Goal: Task Accomplishment & Management: Complete application form

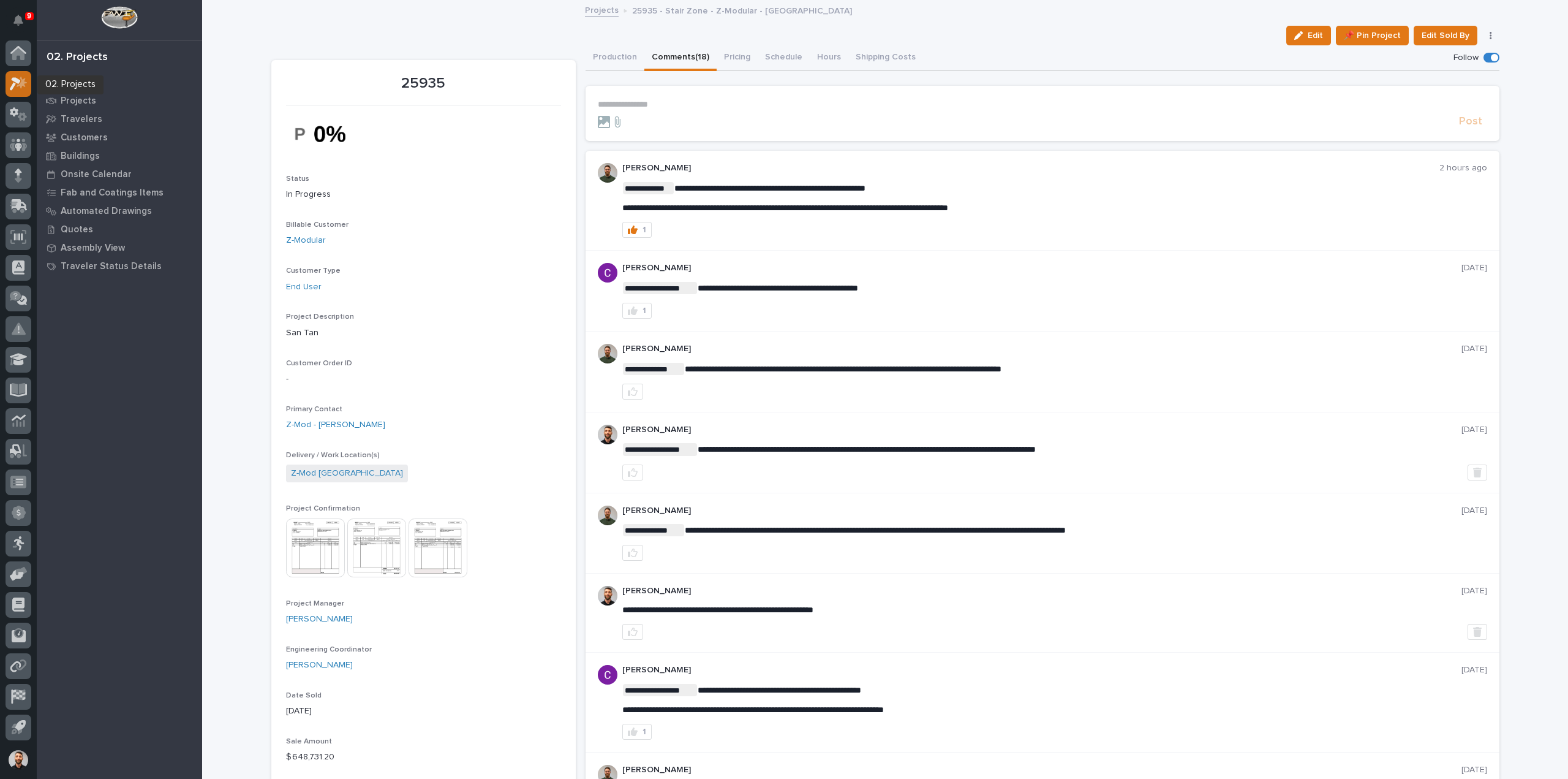
click at [17, 84] on icon at bounding box center [19, 84] width 18 height 14
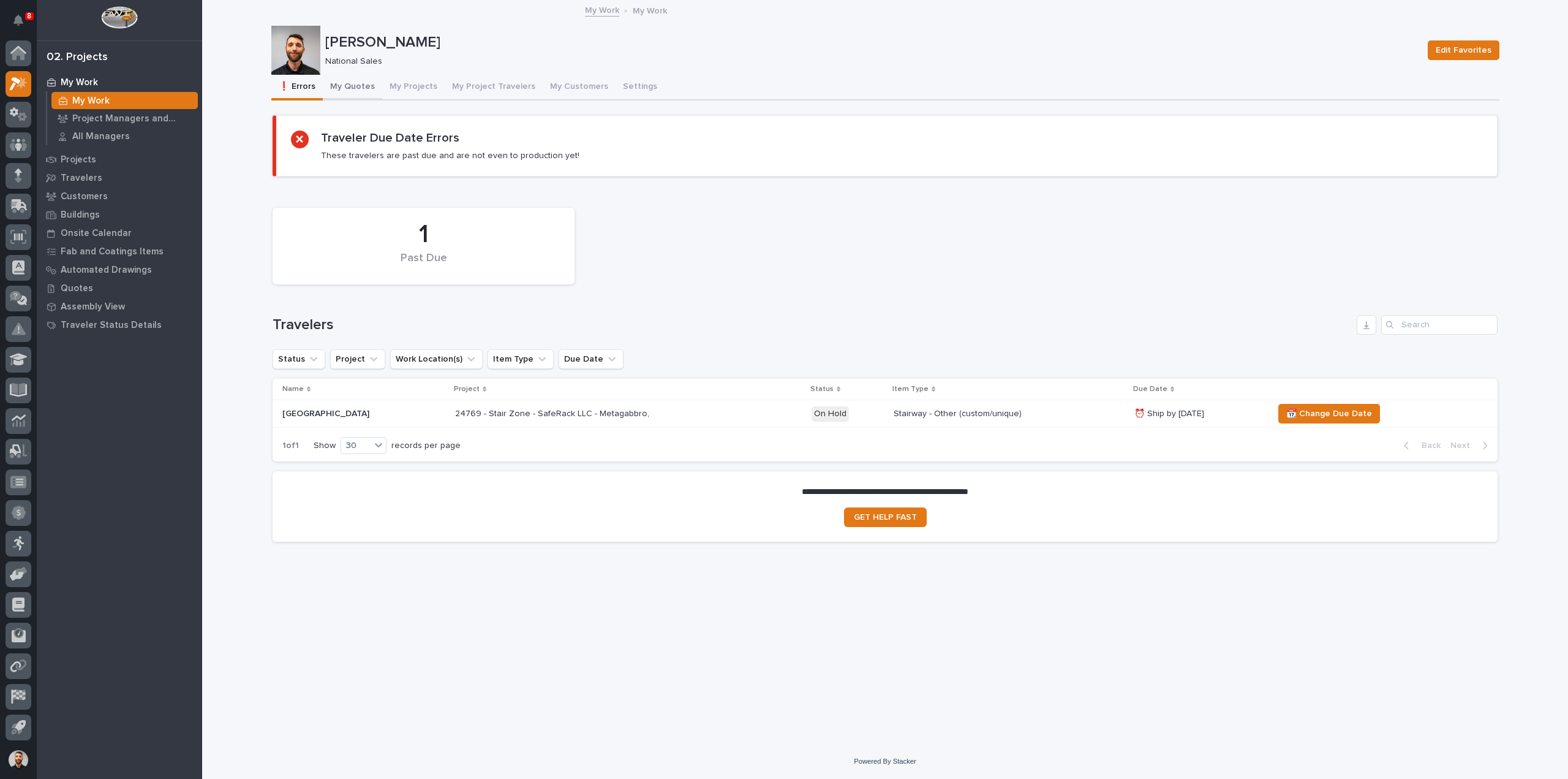
click at [357, 86] on button "My Quotes" at bounding box center [352, 88] width 59 height 26
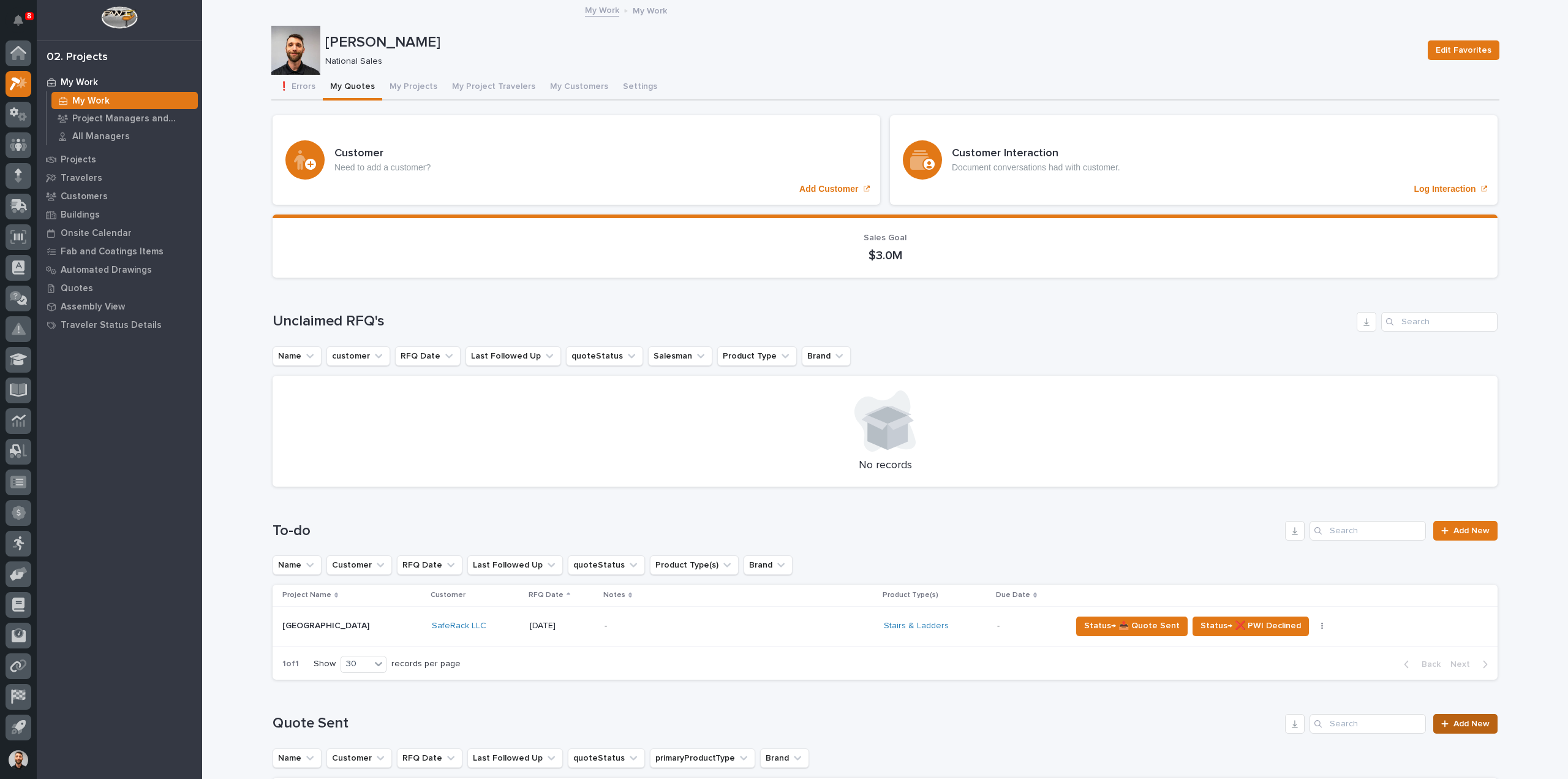
click at [1465, 720] on span "Add New" at bounding box center [1472, 723] width 36 height 8
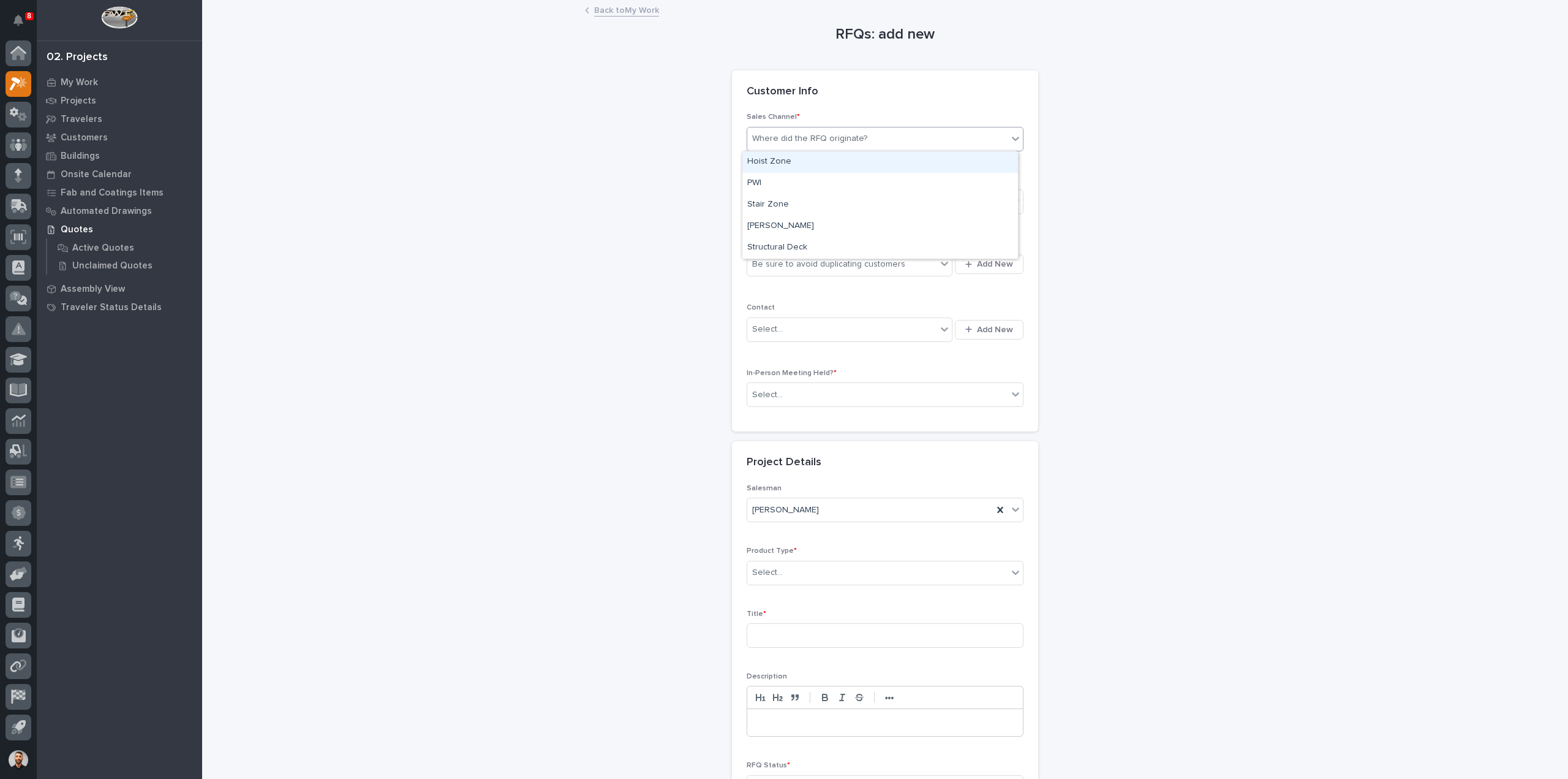
click at [801, 137] on div "Where did the RFQ originate?" at bounding box center [810, 139] width 115 height 13
click at [790, 206] on div "Stair Zone" at bounding box center [880, 205] width 276 height 22
click at [790, 198] on div "Select..." at bounding box center [878, 202] width 261 height 20
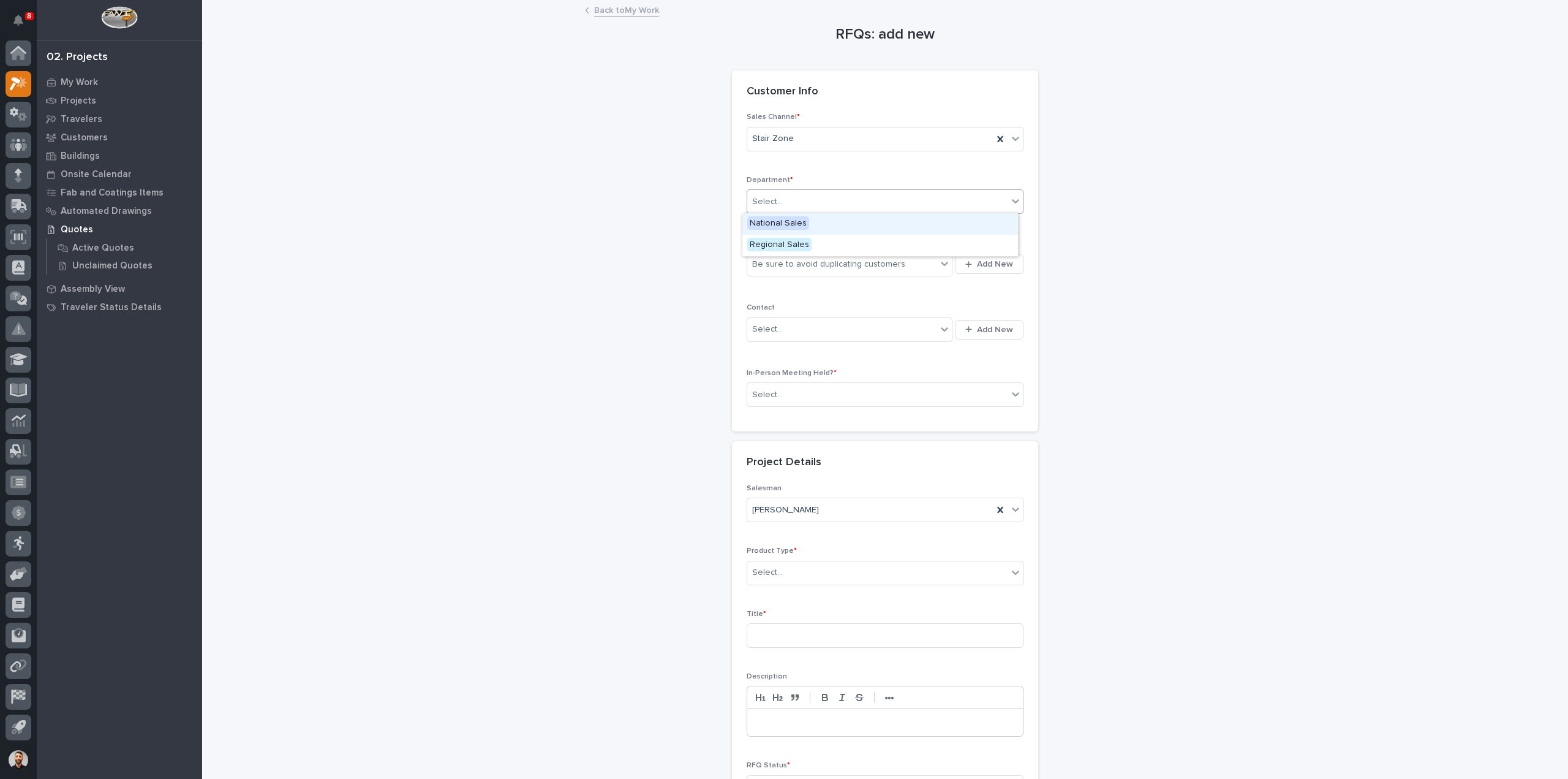
click at [791, 217] on span "National Sales" at bounding box center [778, 223] width 62 height 13
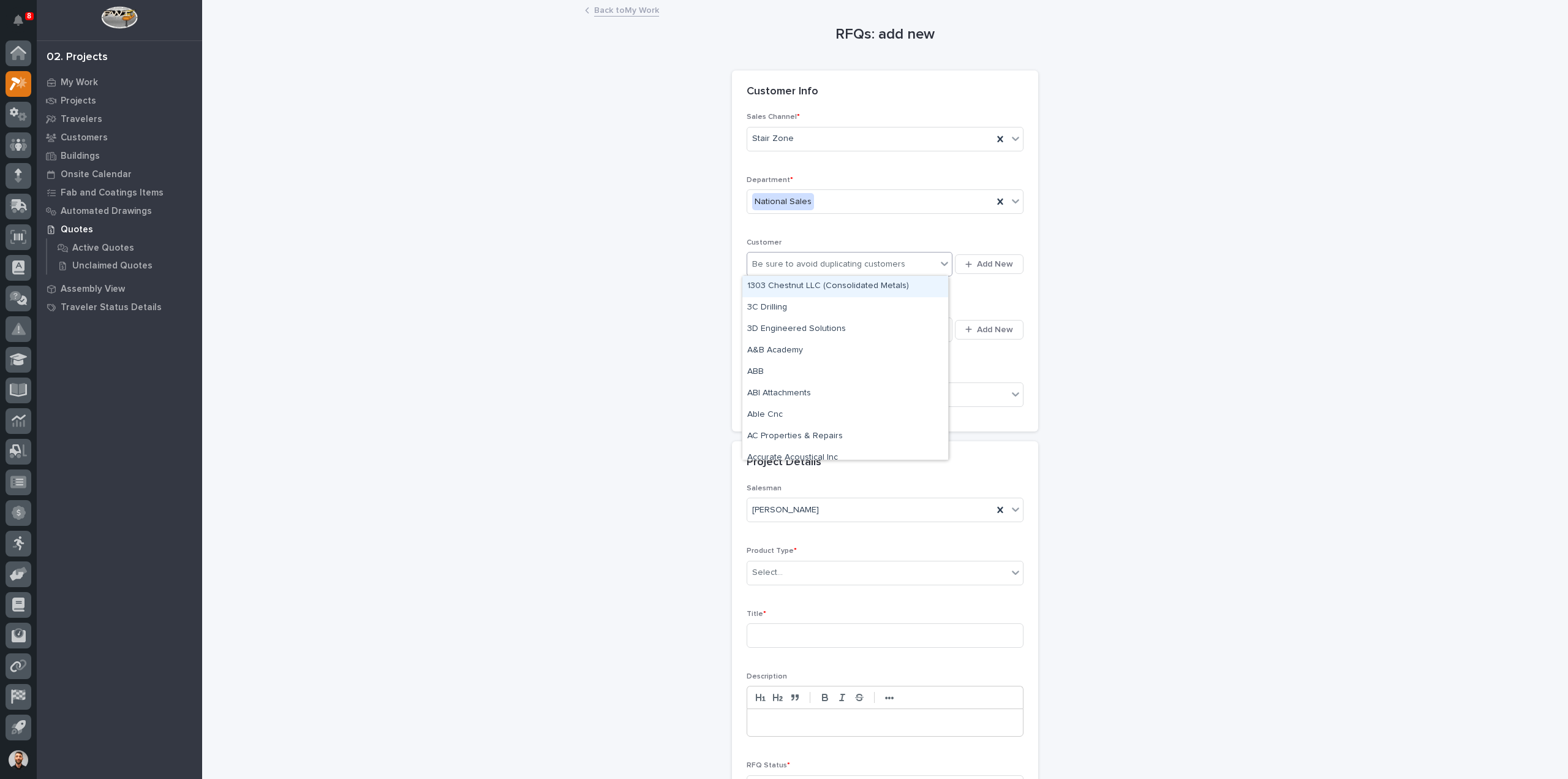
click at [798, 264] on div "Be sure to avoid duplicating customers" at bounding box center [829, 265] width 153 height 13
type input "****"
click at [791, 312] on div "[PERSON_NAME]" at bounding box center [845, 308] width 206 height 22
click at [807, 332] on div "Select..." at bounding box center [842, 330] width 189 height 20
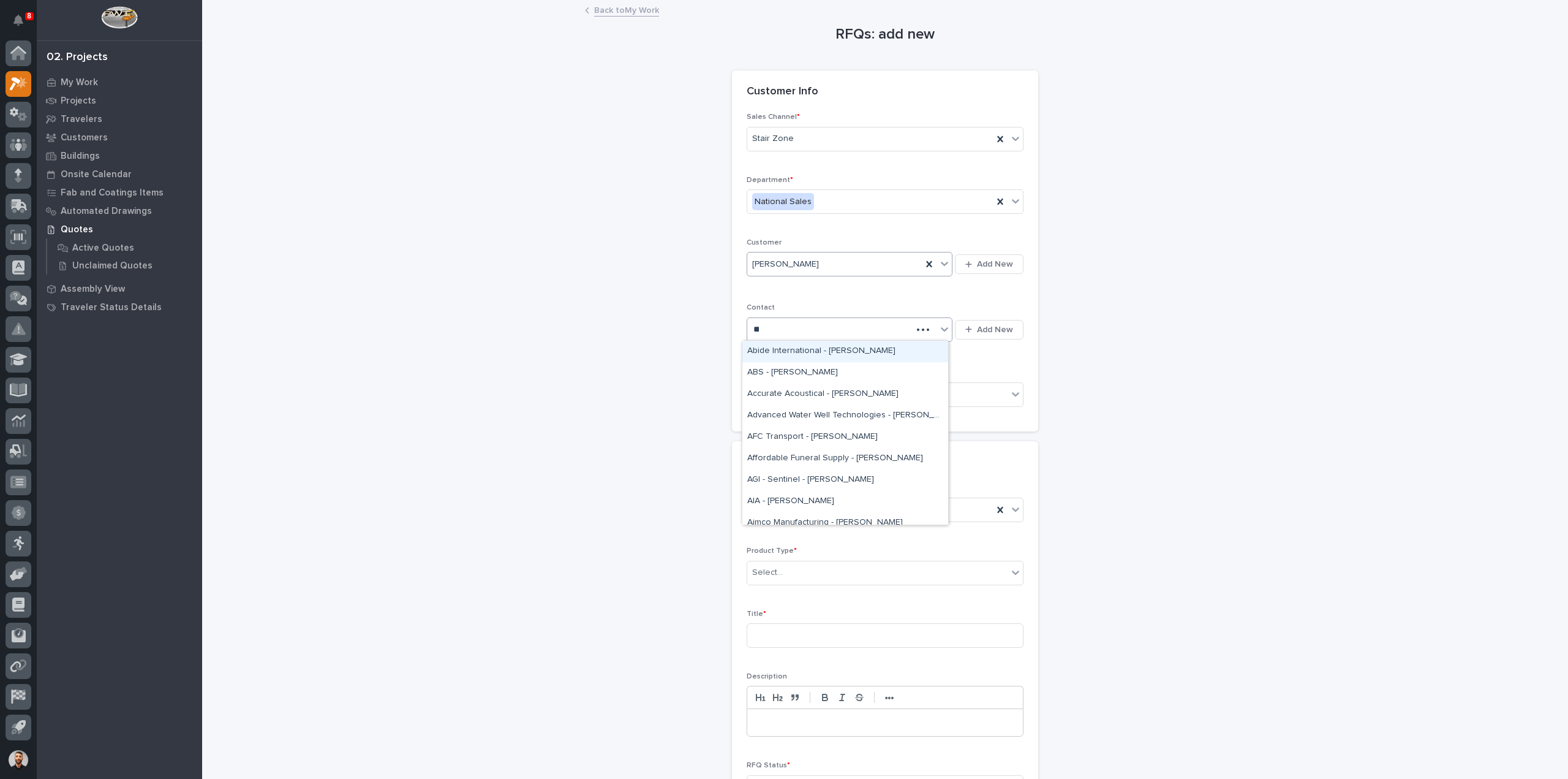
type input "****"
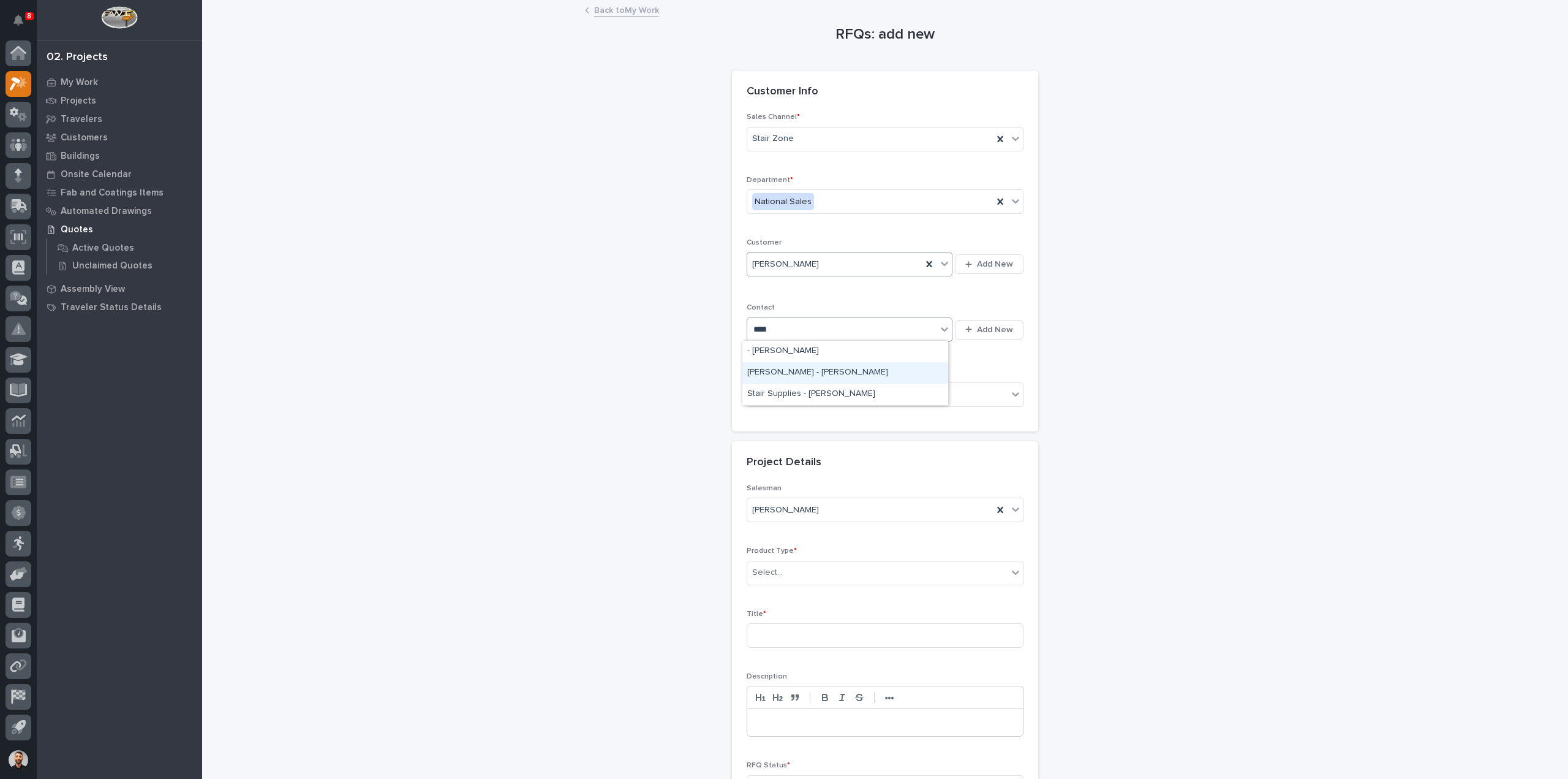
click at [828, 368] on div "[PERSON_NAME] - [PERSON_NAME]" at bounding box center [845, 373] width 206 height 22
click at [803, 391] on div "Select..." at bounding box center [878, 395] width 261 height 20
click at [778, 443] on div "No" at bounding box center [880, 438] width 276 height 22
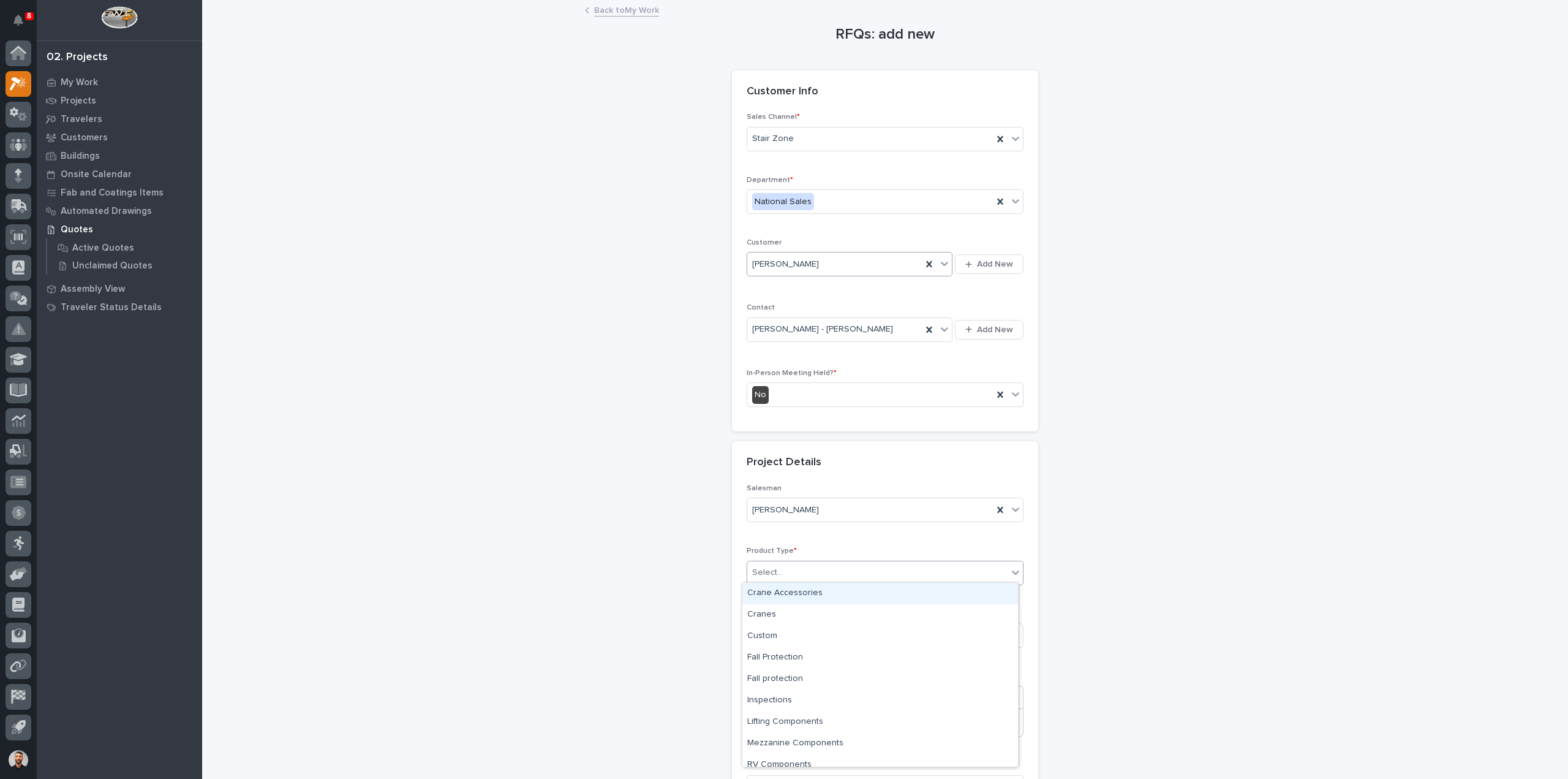
click at [784, 577] on div at bounding box center [785, 573] width 1 height 15
type input "***"
click at [783, 594] on div "Stairs & Ladders" at bounding box center [880, 594] width 276 height 22
click at [780, 629] on input at bounding box center [885, 635] width 277 height 24
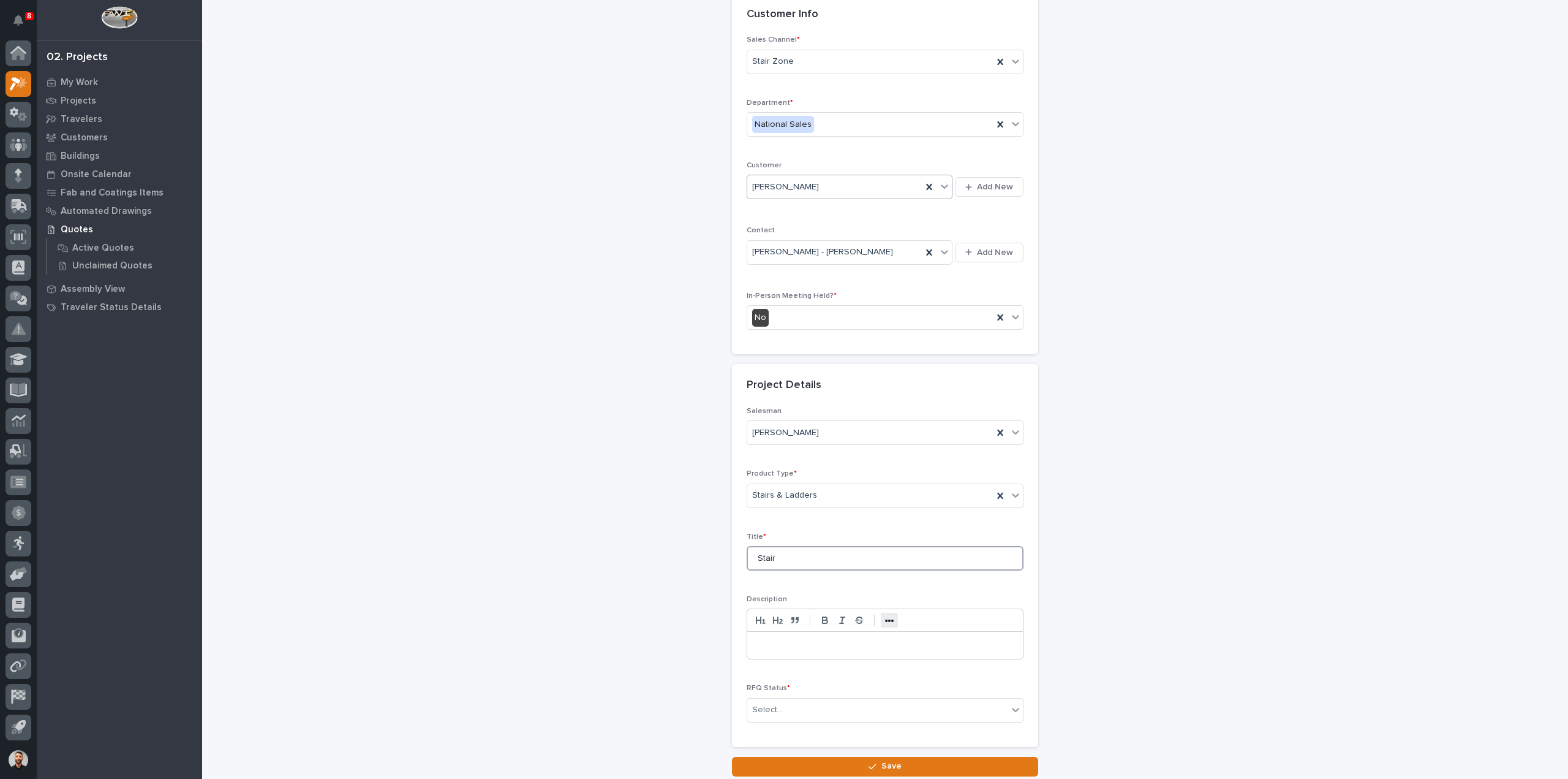
scroll to position [166, 0]
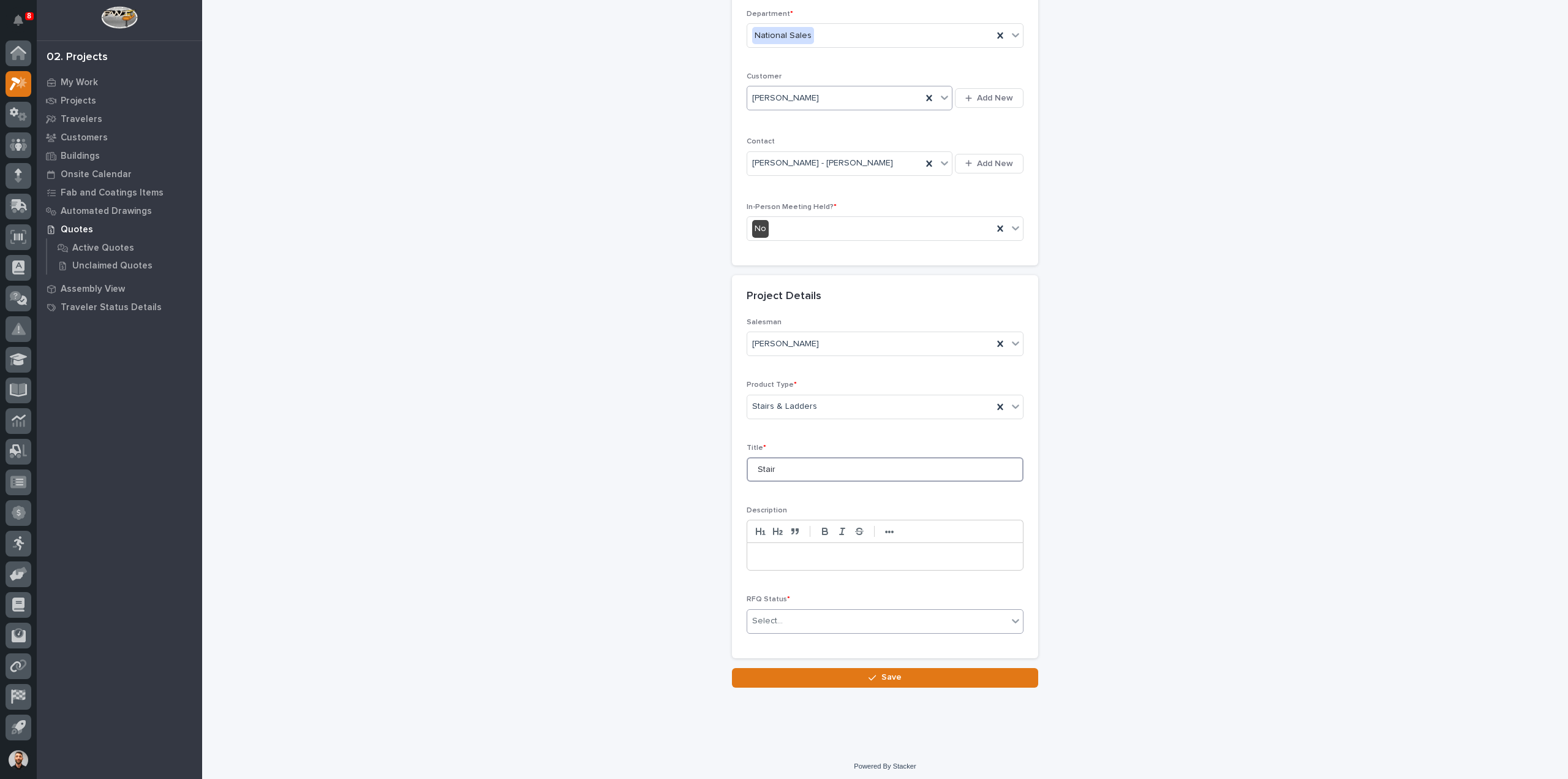
type input "Stair"
click at [810, 617] on div "Select..." at bounding box center [878, 621] width 261 height 20
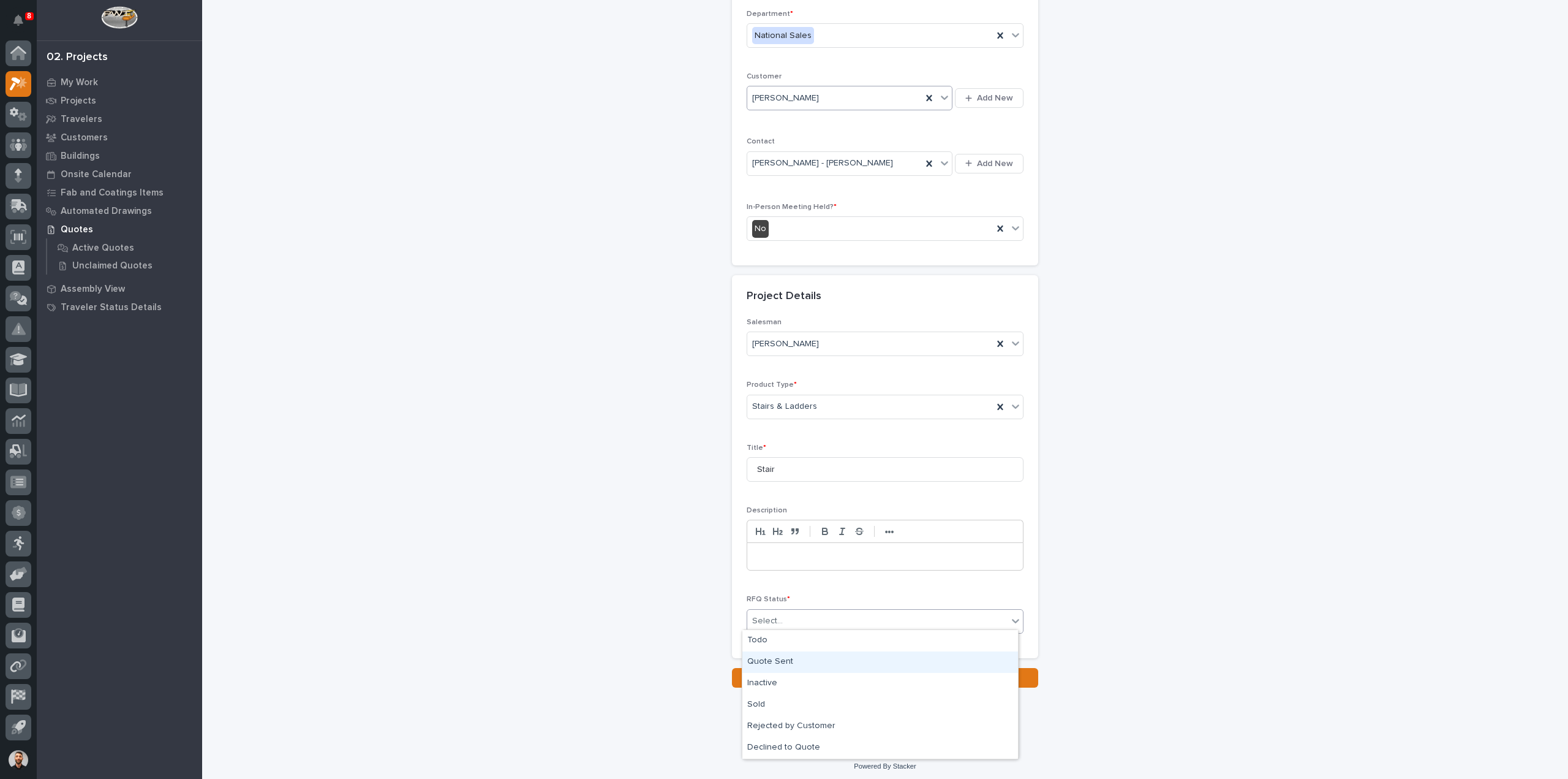
click at [780, 652] on div "Quote Sent" at bounding box center [880, 663] width 276 height 22
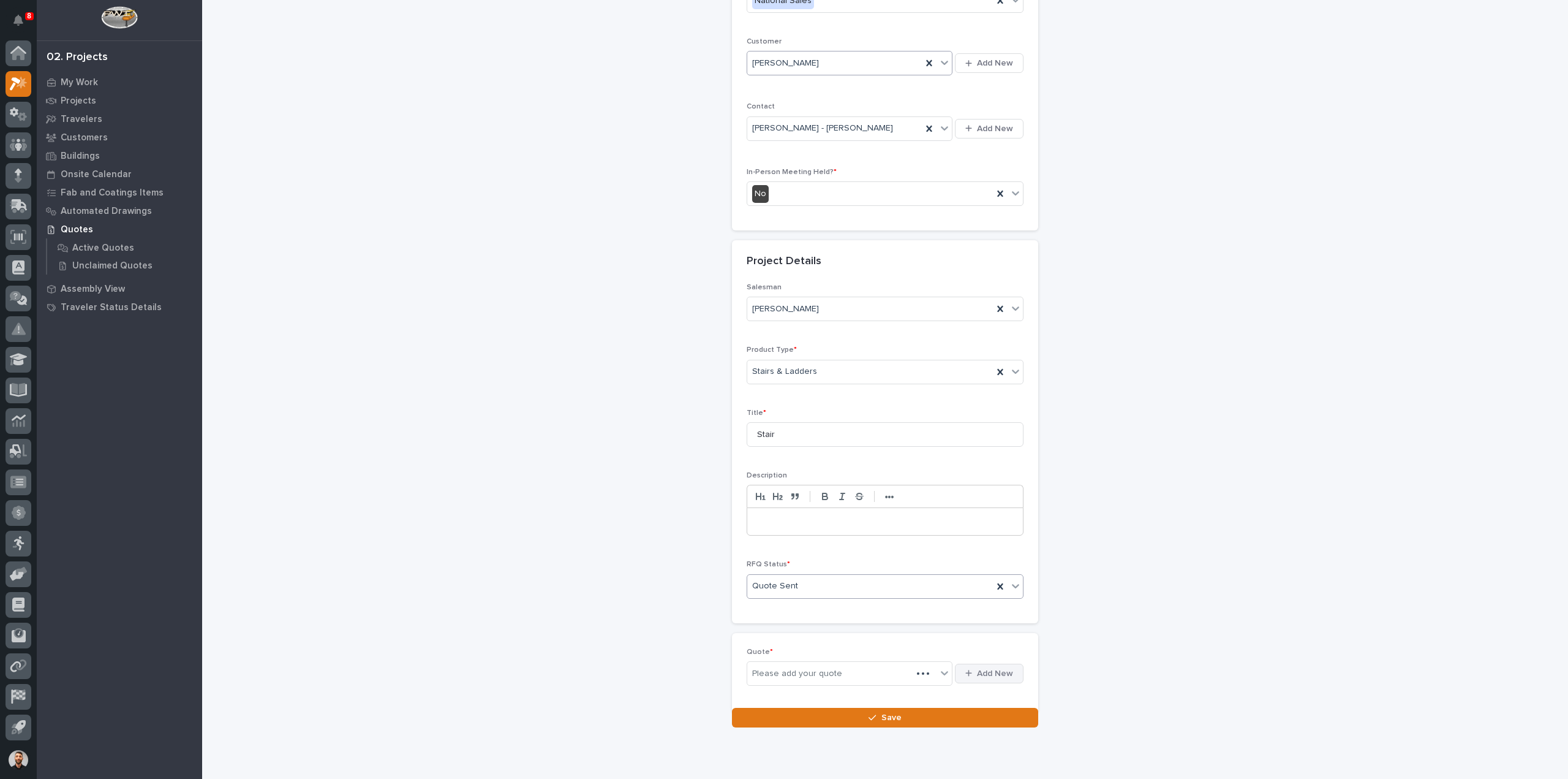
scroll to position [211, 0]
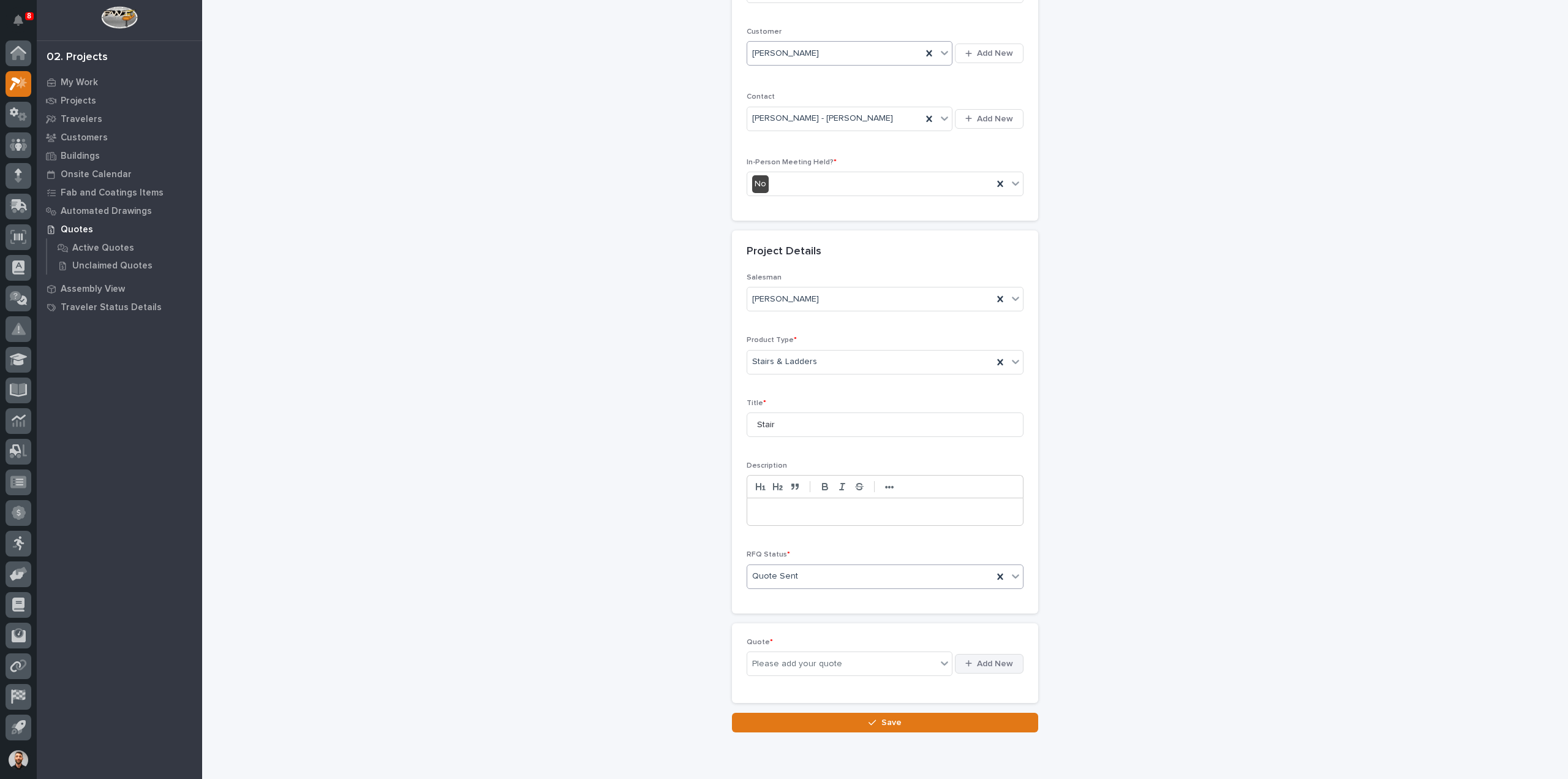
click at [993, 658] on span "Add New" at bounding box center [995, 663] width 36 height 11
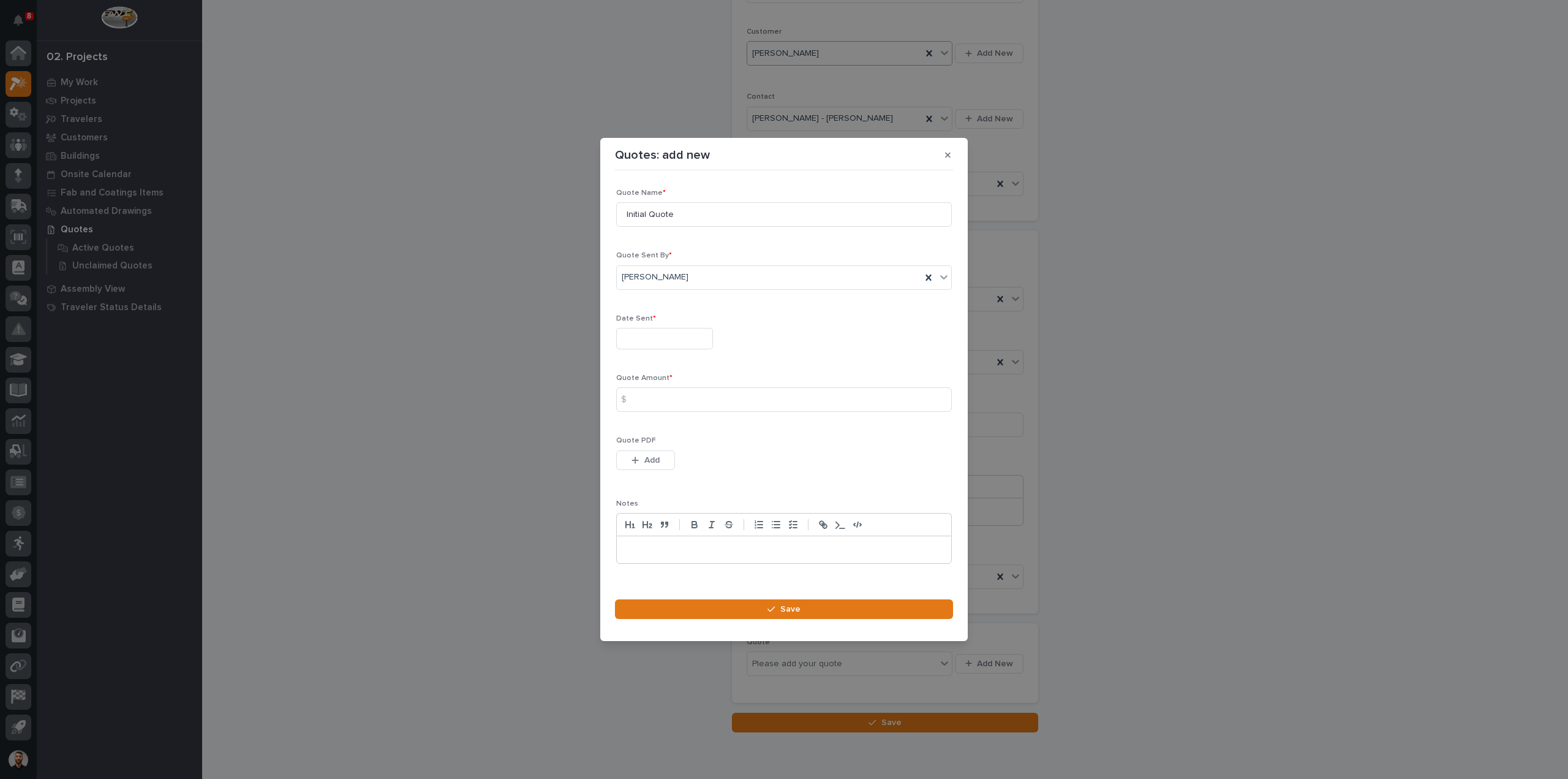
click at [636, 344] on input "text" at bounding box center [665, 339] width 97 height 22
click at [624, 219] on div "8" at bounding box center [621, 219] width 17 height 17
type input "**********"
click at [653, 404] on input at bounding box center [784, 399] width 336 height 24
type input "8101"
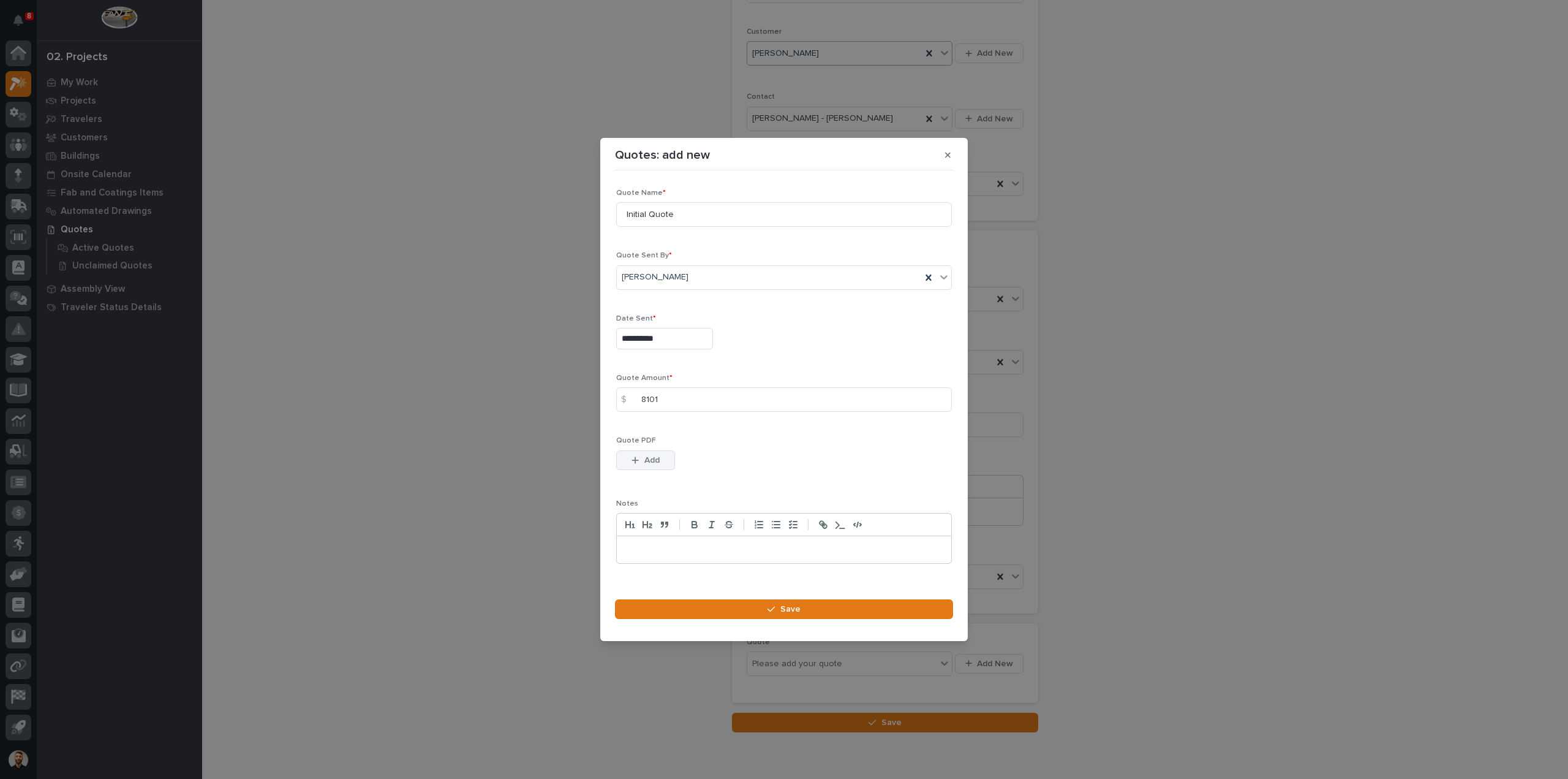
click at [648, 464] on span "Add" at bounding box center [652, 460] width 15 height 11
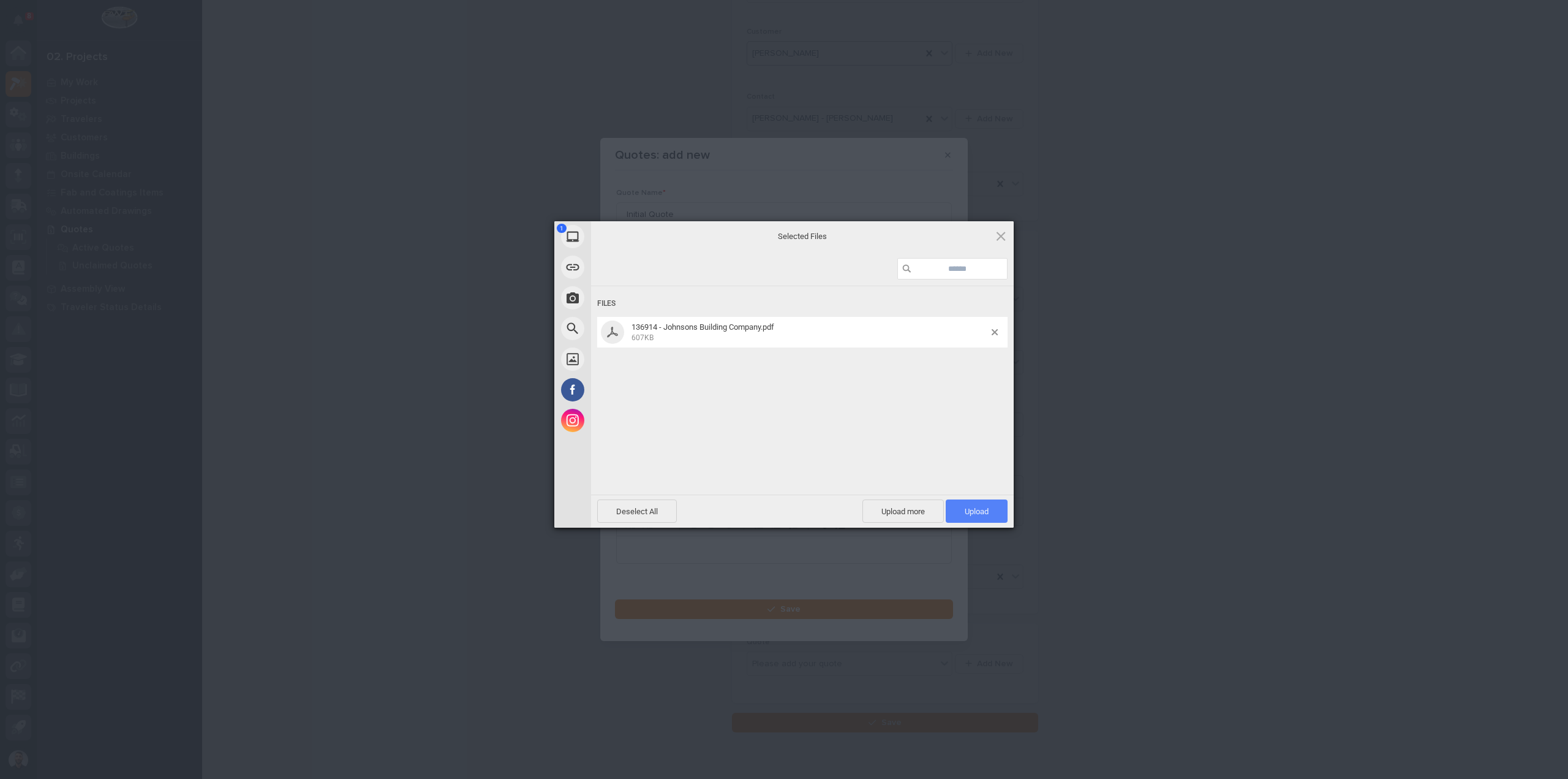
drag, startPoint x: 970, startPoint y: 514, endPoint x: 985, endPoint y: 512, distance: 15.1
click at [972, 517] on span "Upload 1" at bounding box center [977, 511] width 62 height 23
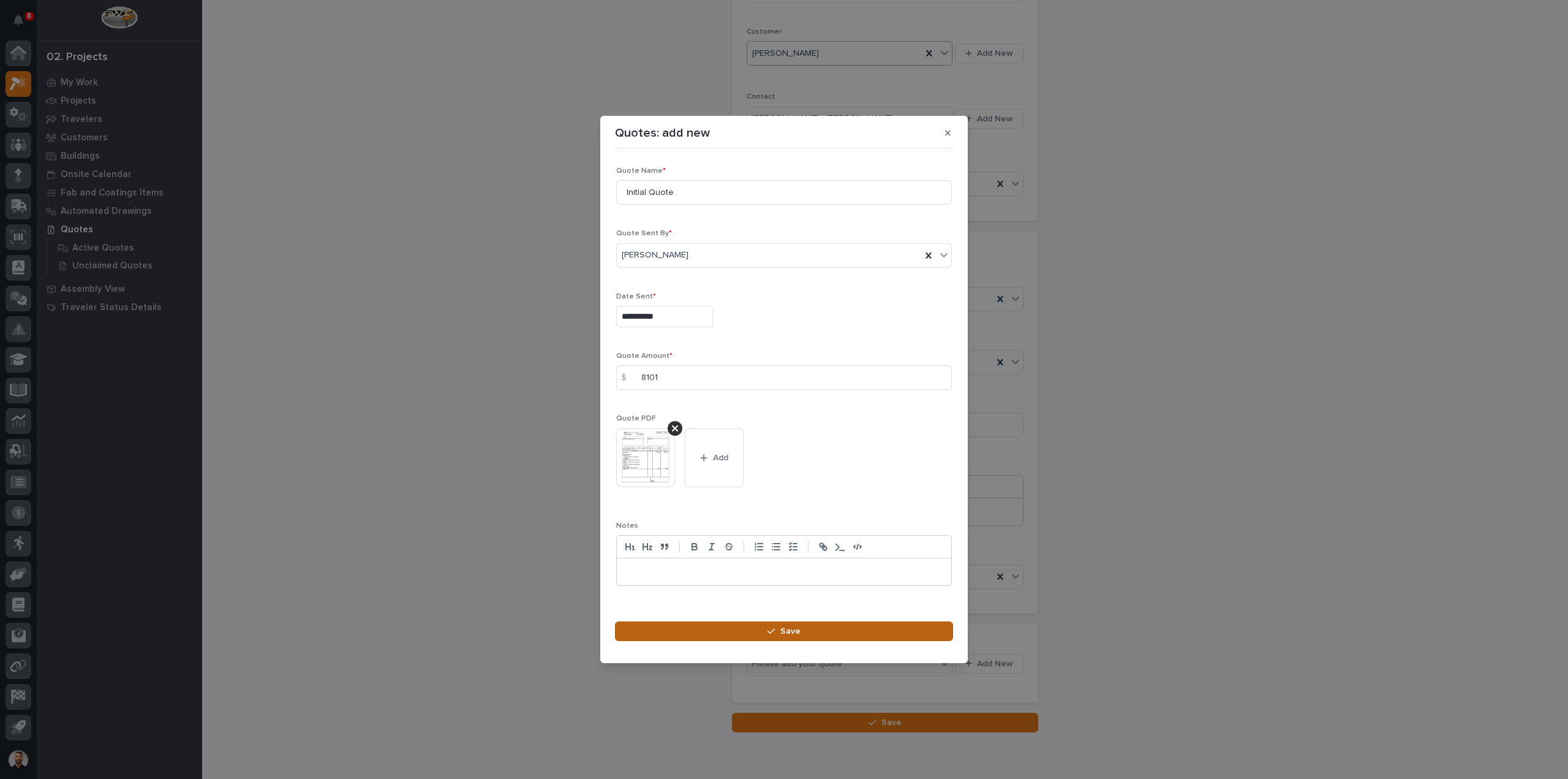
click at [779, 626] on button "Save" at bounding box center [784, 631] width 338 height 20
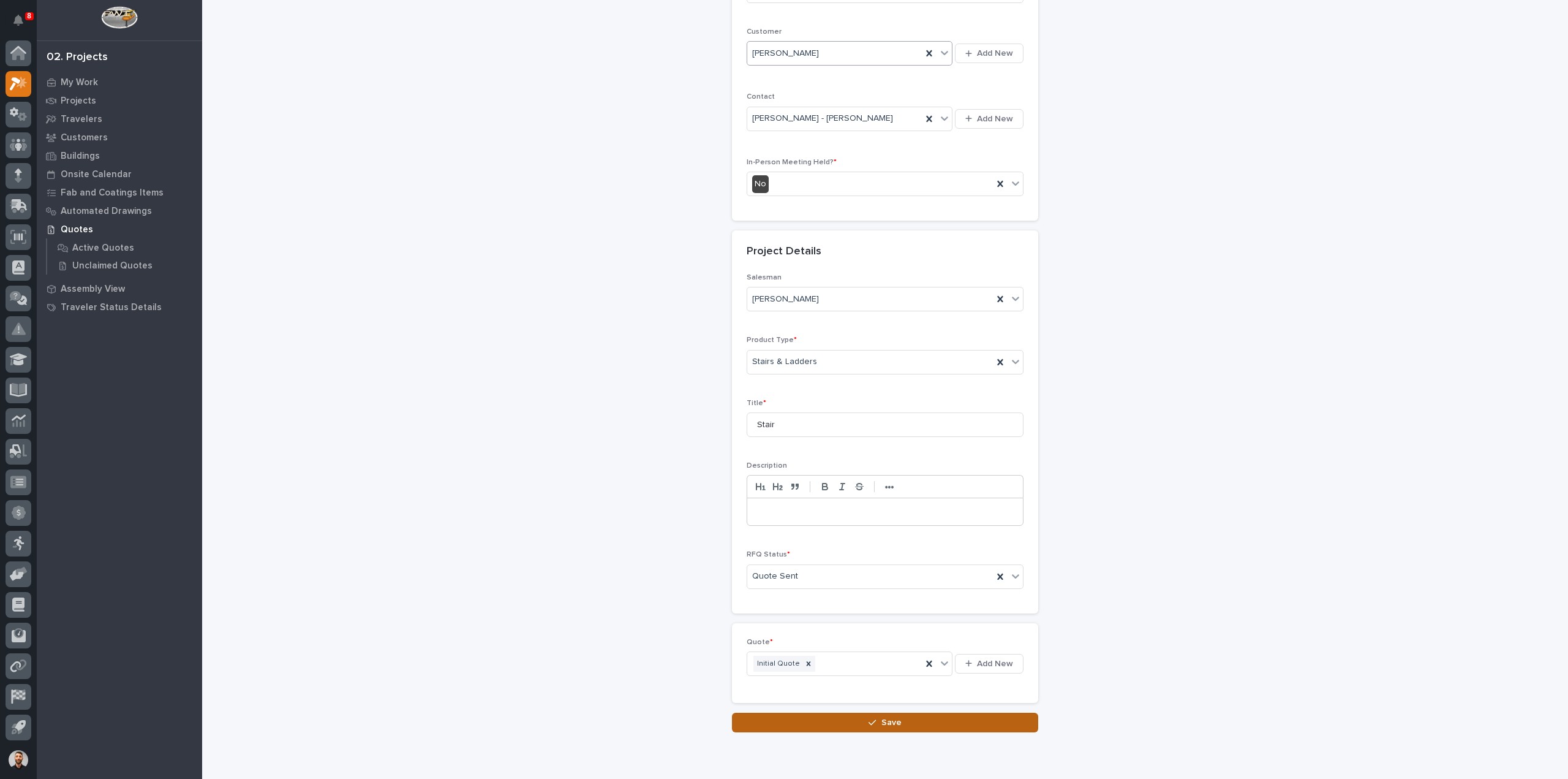
click at [869, 718] on icon "button" at bounding box center [872, 722] width 8 height 8
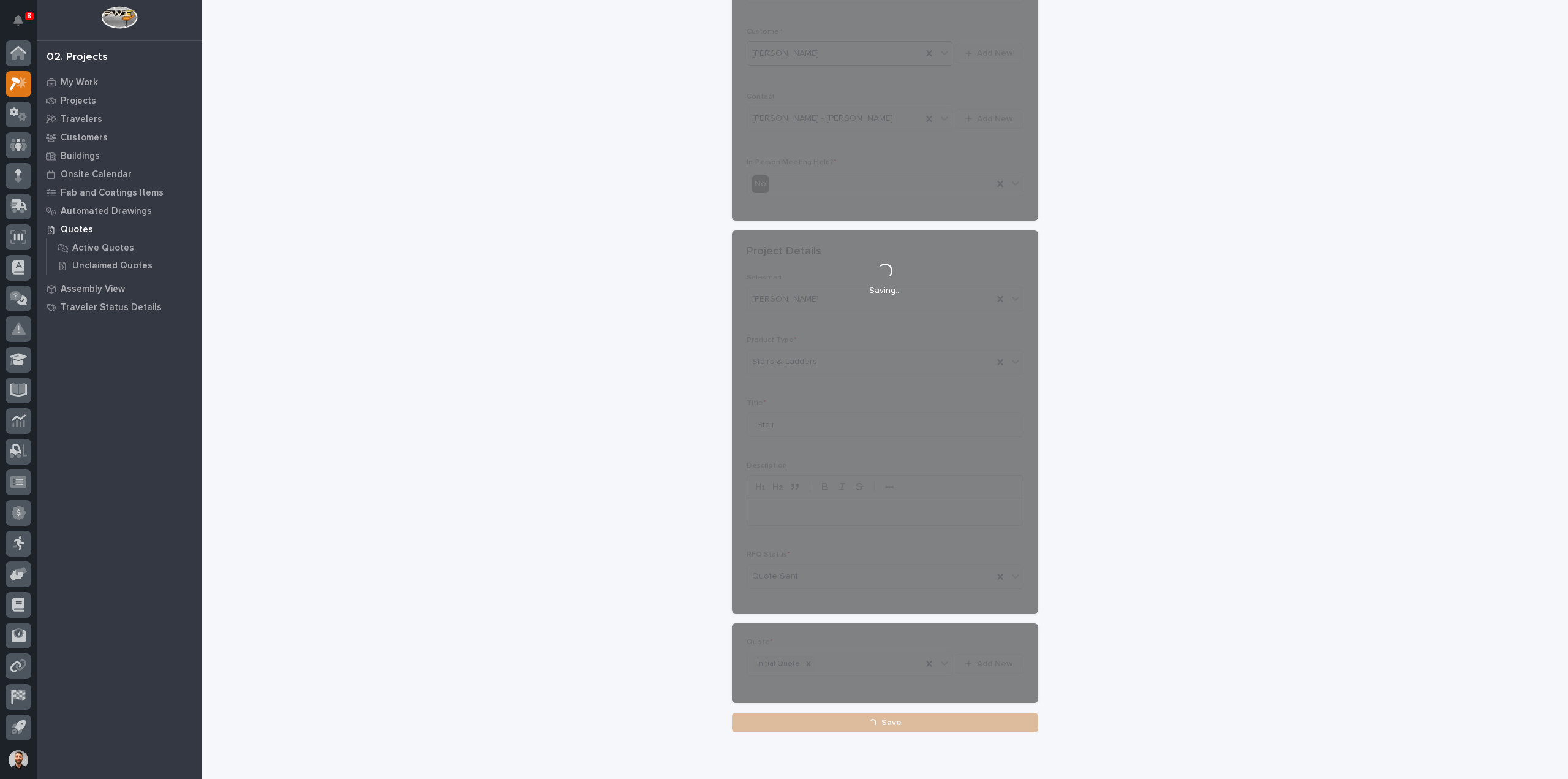
scroll to position [0, 0]
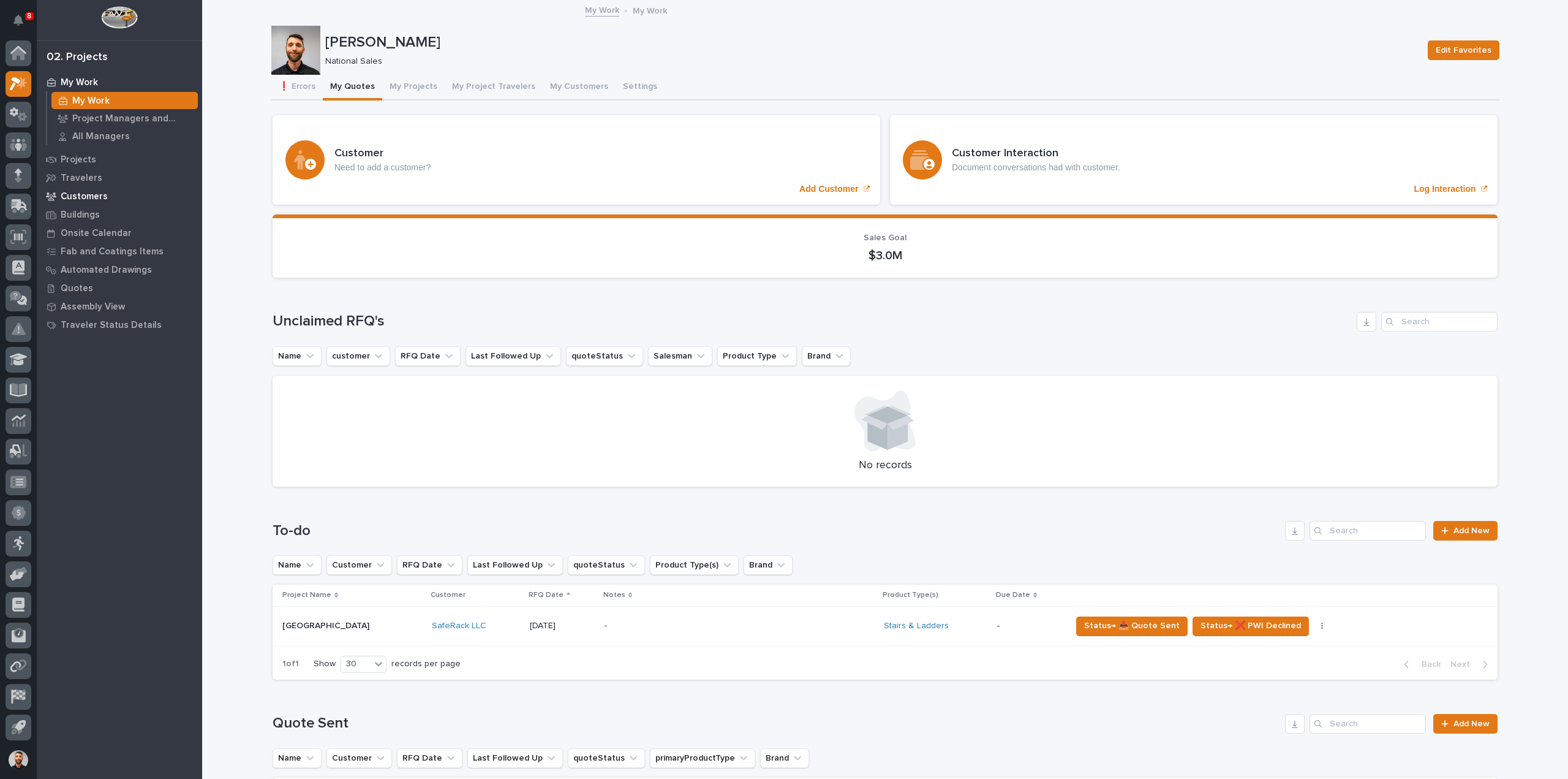
click at [84, 197] on p "Customers" at bounding box center [84, 196] width 47 height 11
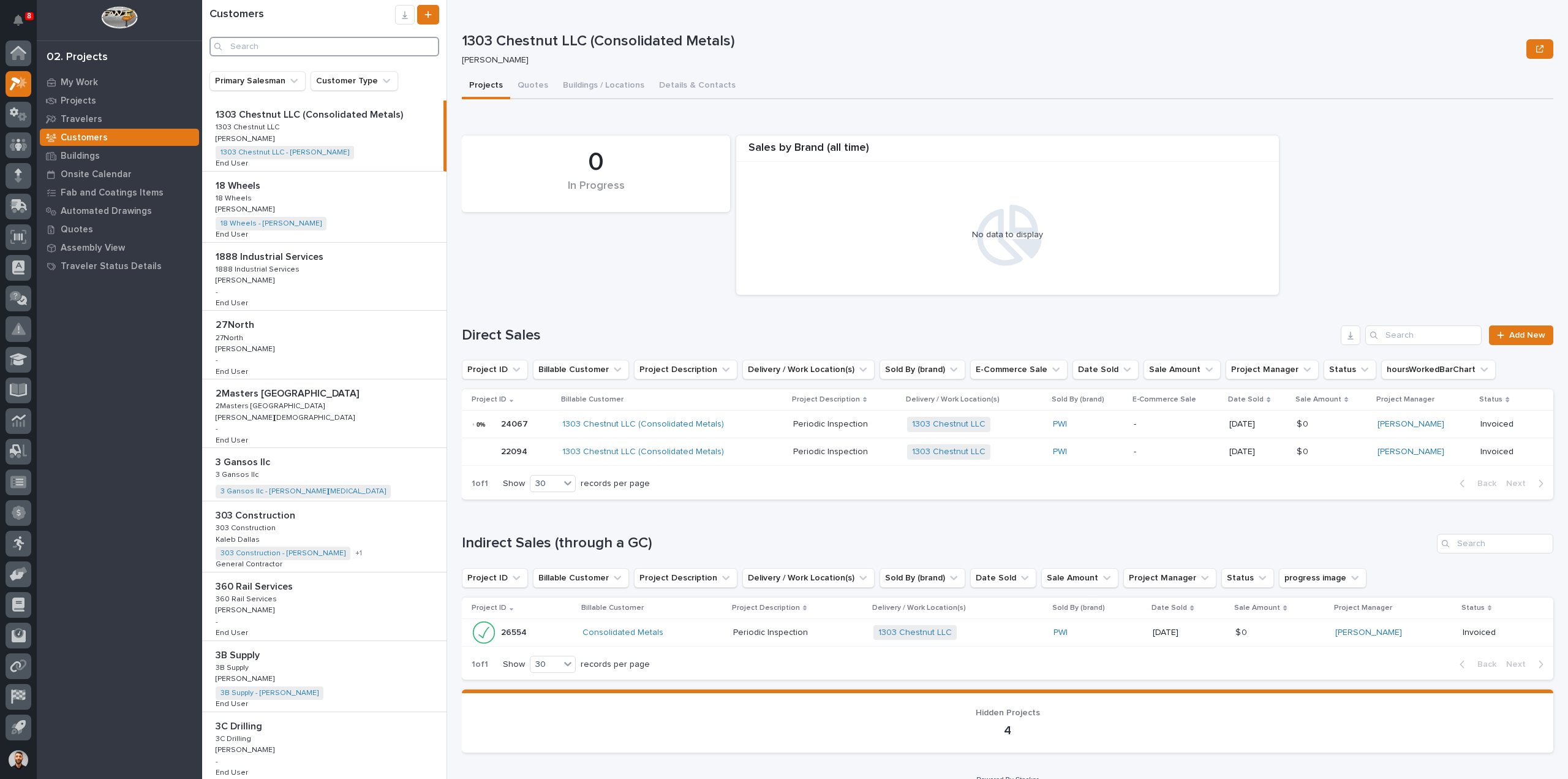
click at [248, 52] on input "Search" at bounding box center [324, 47] width 230 height 20
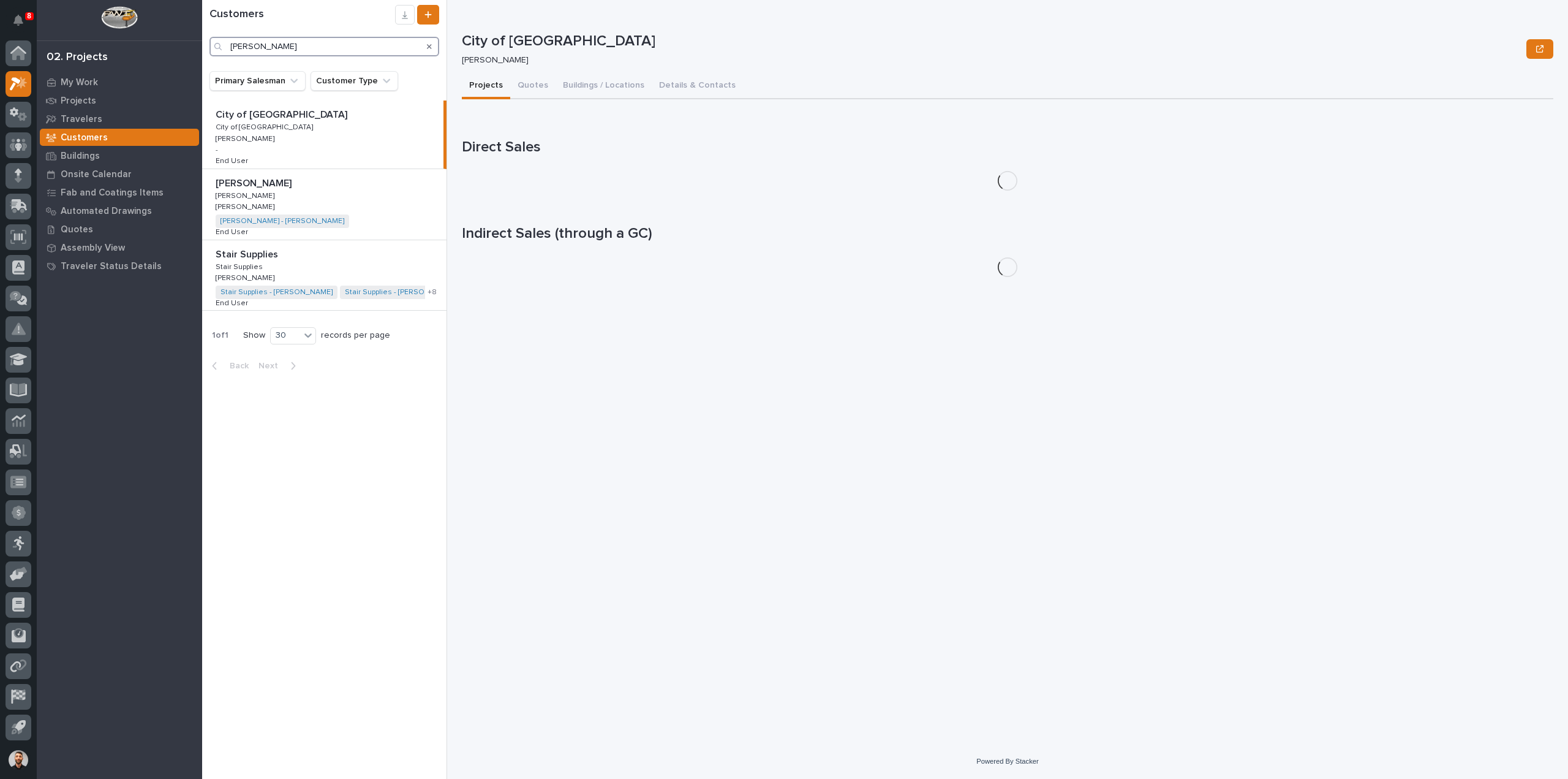
type input "[PERSON_NAME]"
click at [273, 187] on p "[PERSON_NAME]" at bounding box center [255, 182] width 79 height 14
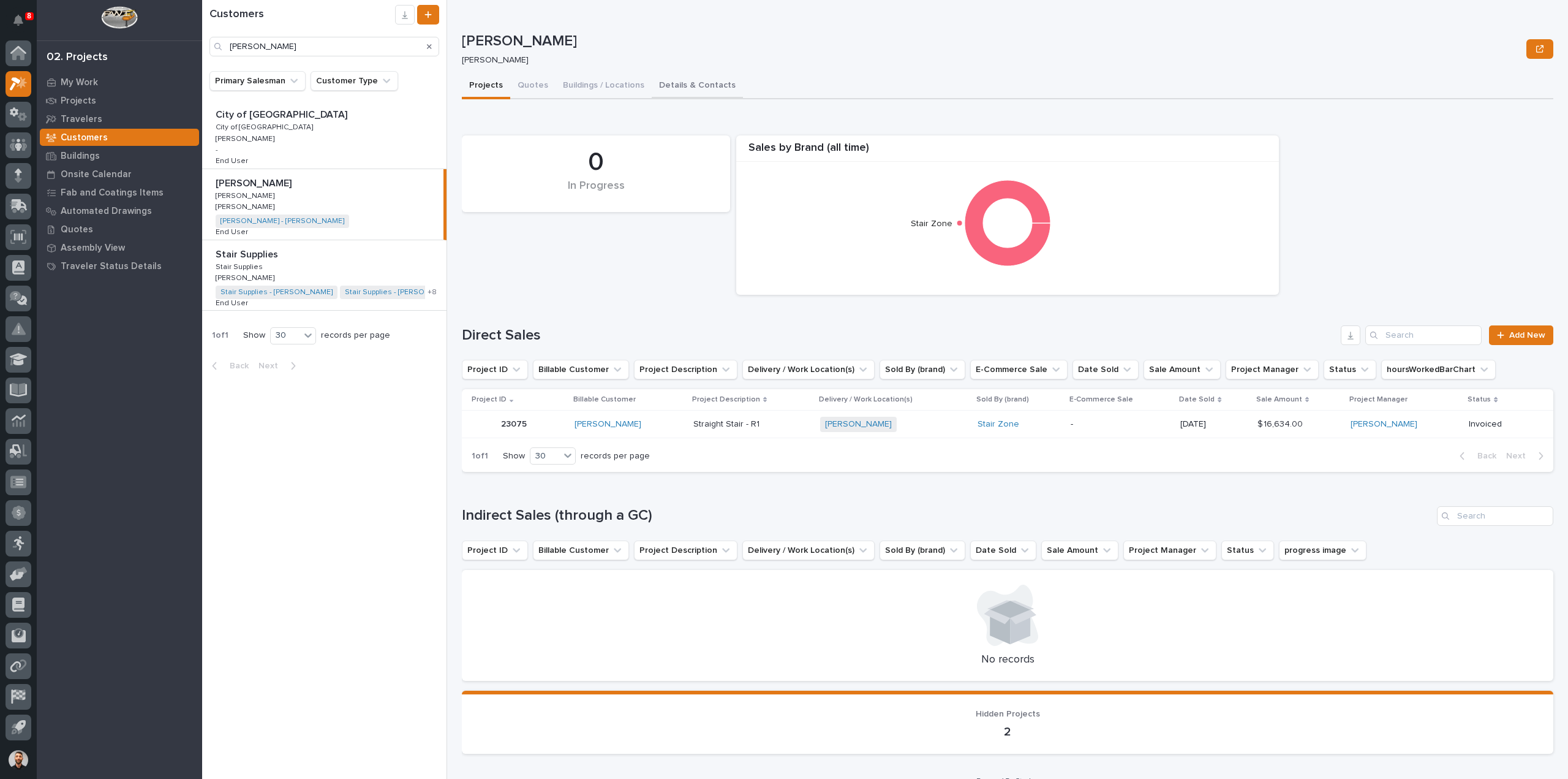
click at [666, 86] on button "Details & Contacts" at bounding box center [697, 86] width 91 height 26
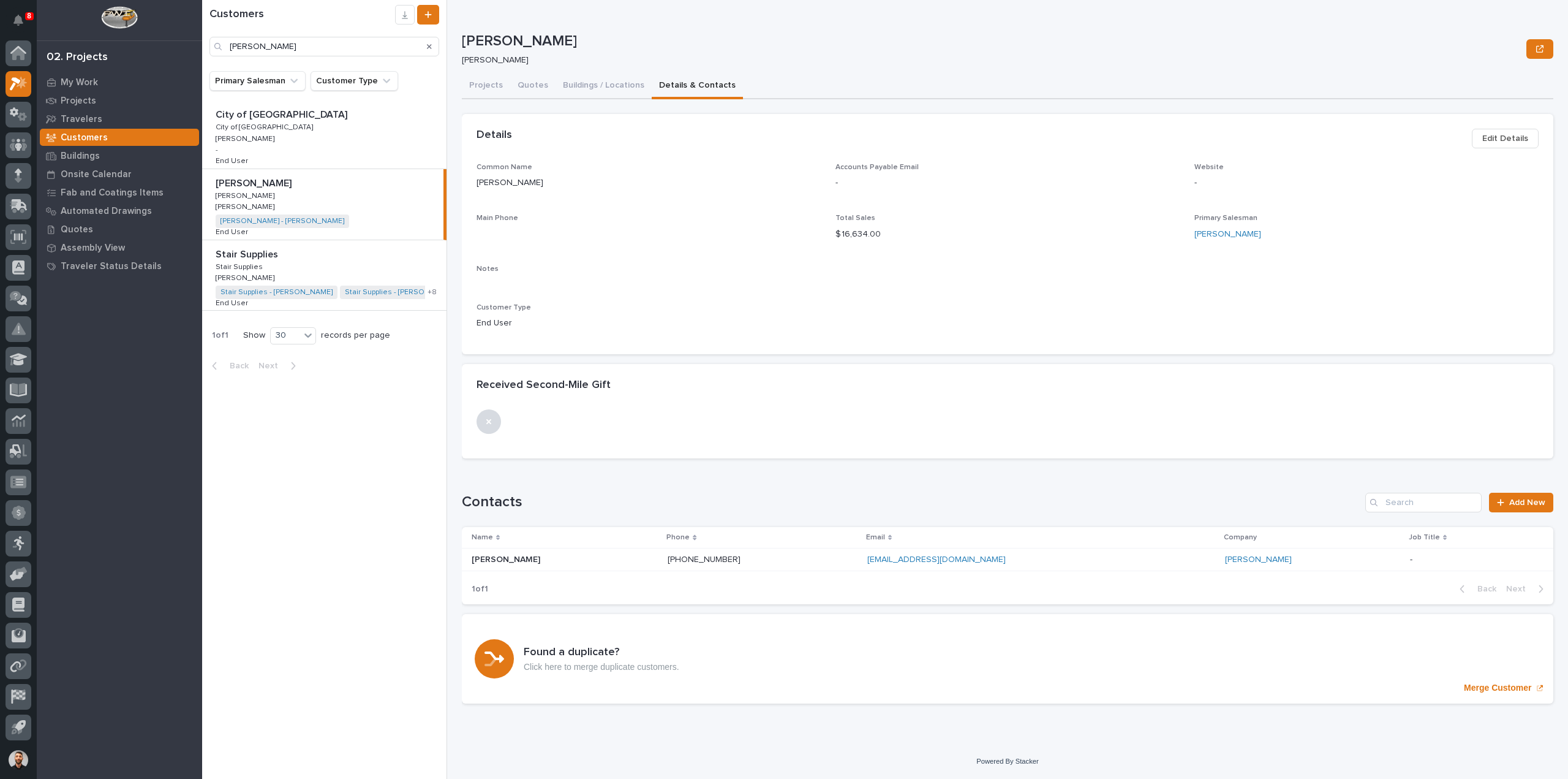
click at [1496, 142] on span "Edit Details" at bounding box center [1505, 138] width 46 height 15
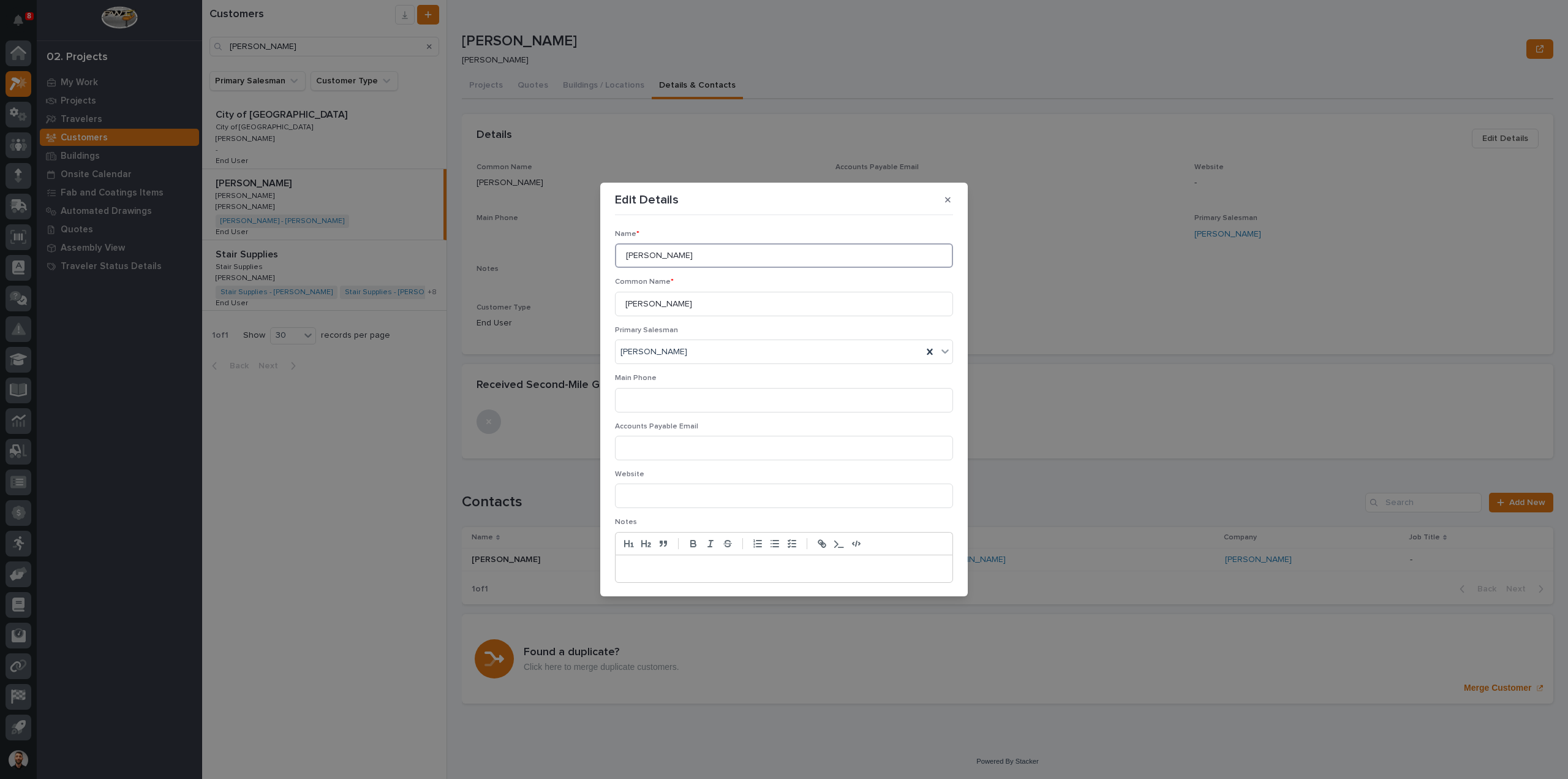
drag, startPoint x: 707, startPoint y: 257, endPoint x: 400, endPoint y: 281, distance: 307.9
click at [400, 281] on div "Edit Details Name * [PERSON_NAME] Common Name * [PERSON_NAME] Primary Salesman …" at bounding box center [784, 389] width 1568 height 779
type input "[PERSON_NAME] Building Company"
drag, startPoint x: 696, startPoint y: 304, endPoint x: 420, endPoint y: 307, distance: 276.0
click at [420, 307] on div "Edit Details Name * [PERSON_NAME] Building Company Common Name * [PERSON_NAME] …" at bounding box center [784, 389] width 1568 height 779
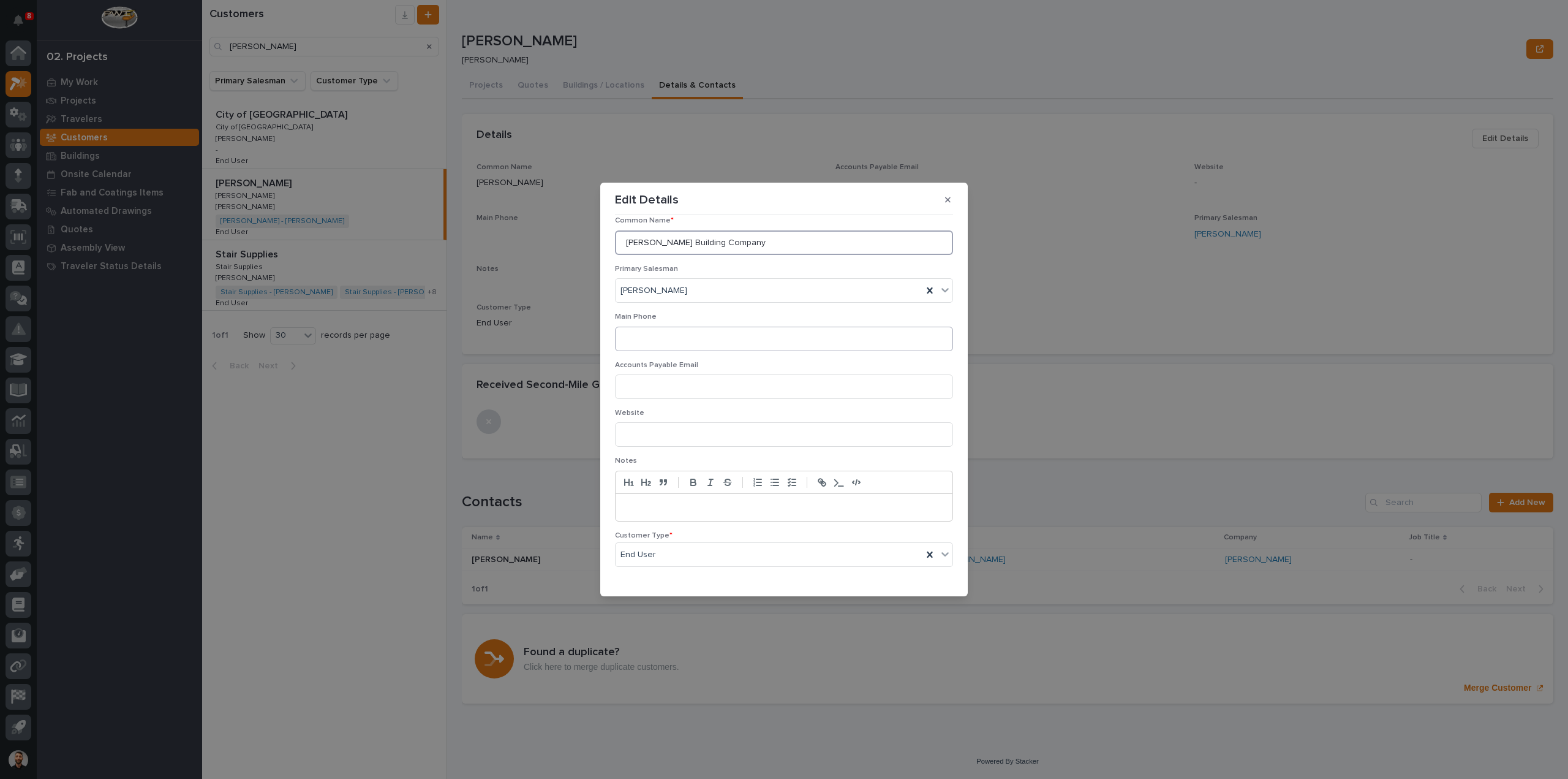
scroll to position [92, 0]
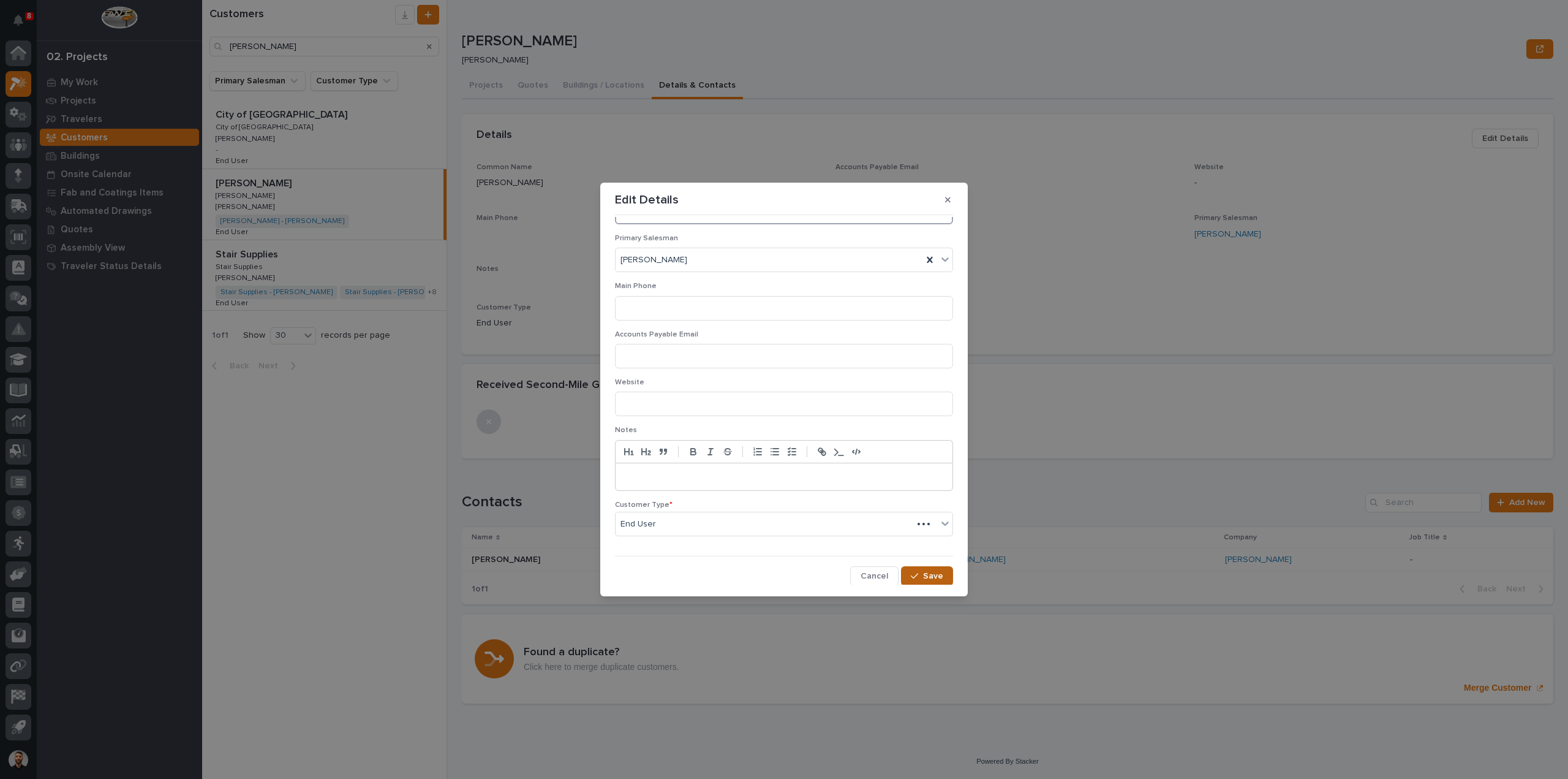
type input "[PERSON_NAME] Building Company"
click at [923, 571] on span "Save" at bounding box center [933, 576] width 20 height 11
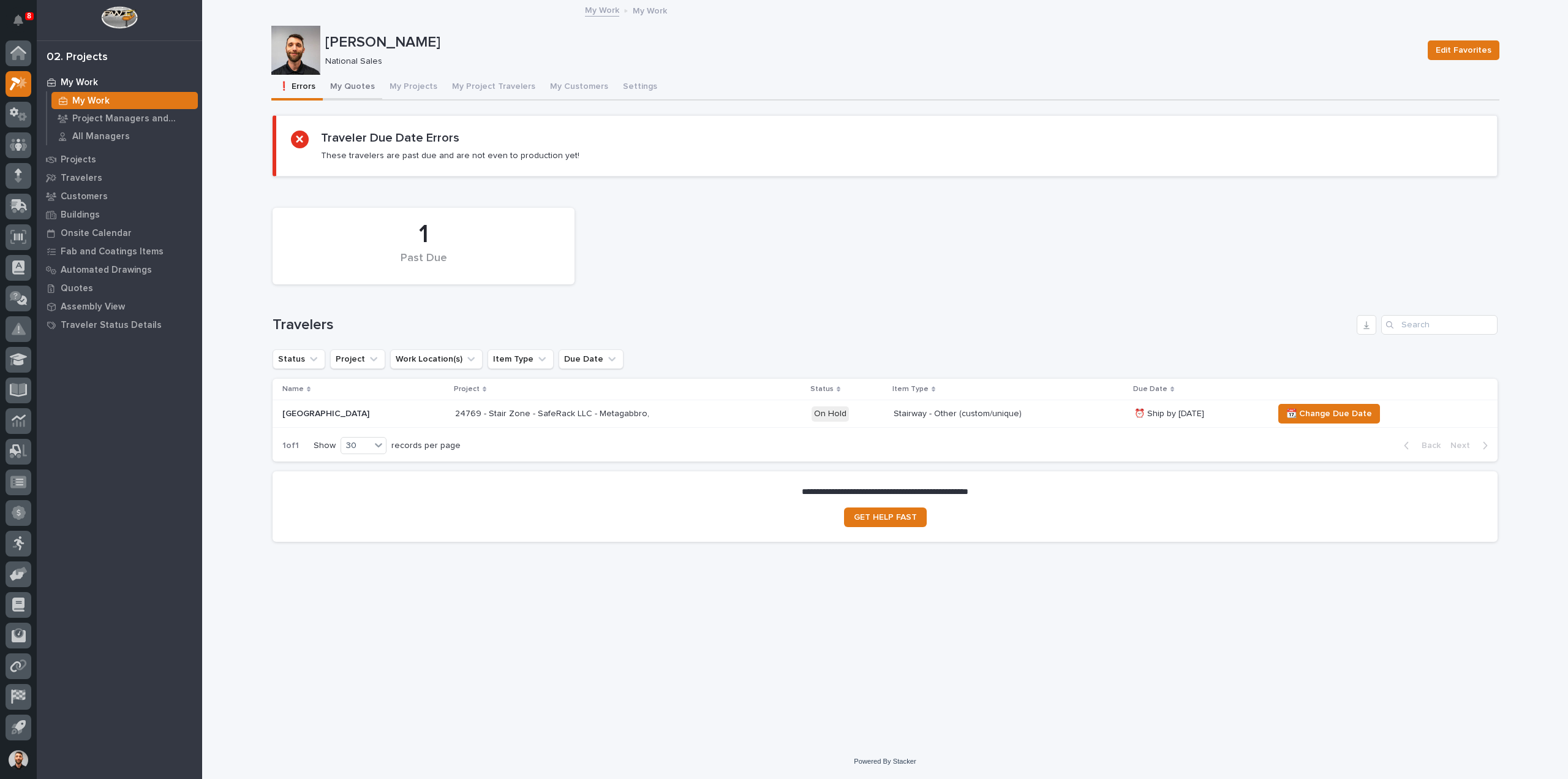
click at [333, 81] on button "My Quotes" at bounding box center [352, 88] width 59 height 26
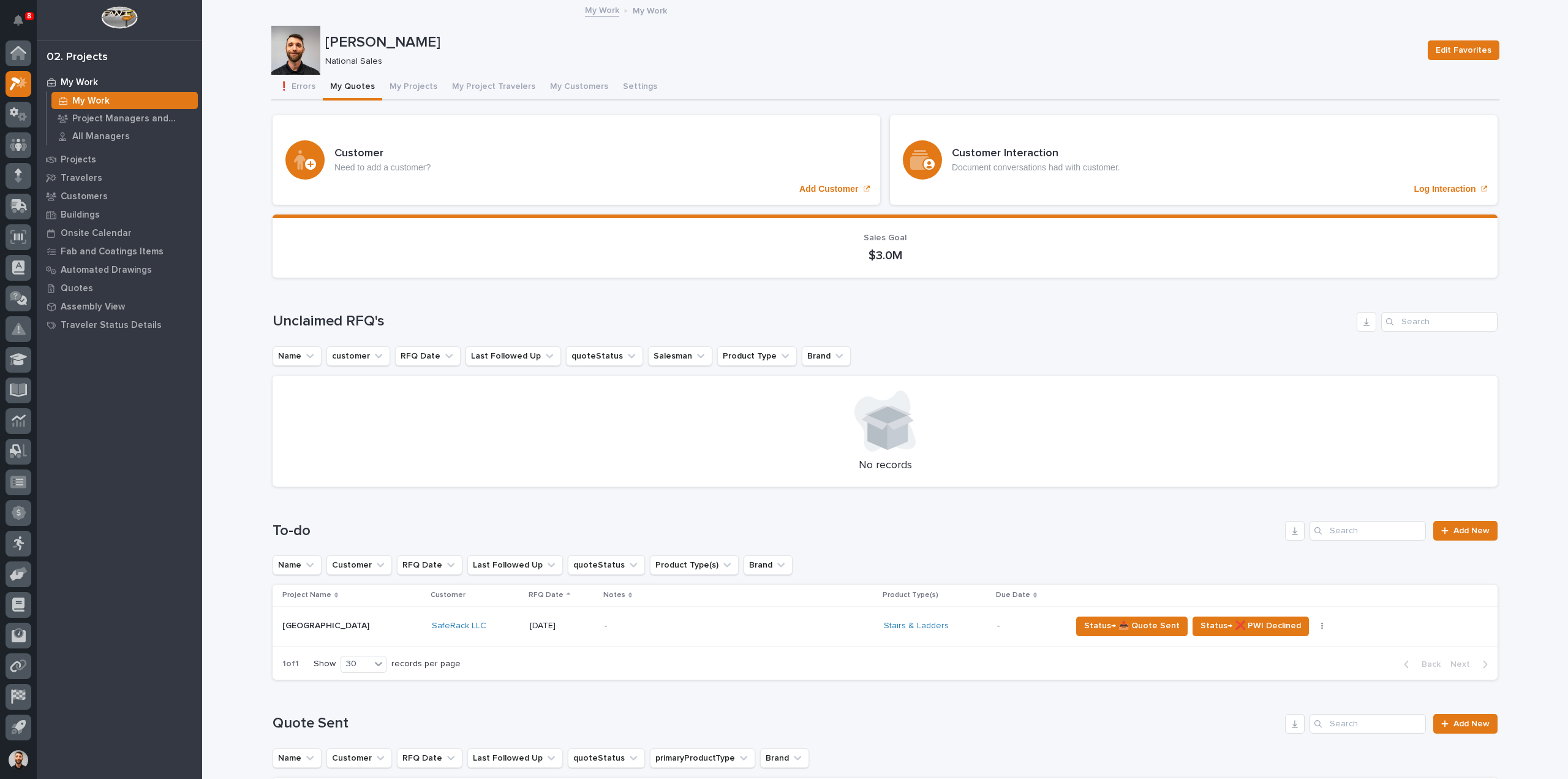
scroll to position [307, 0]
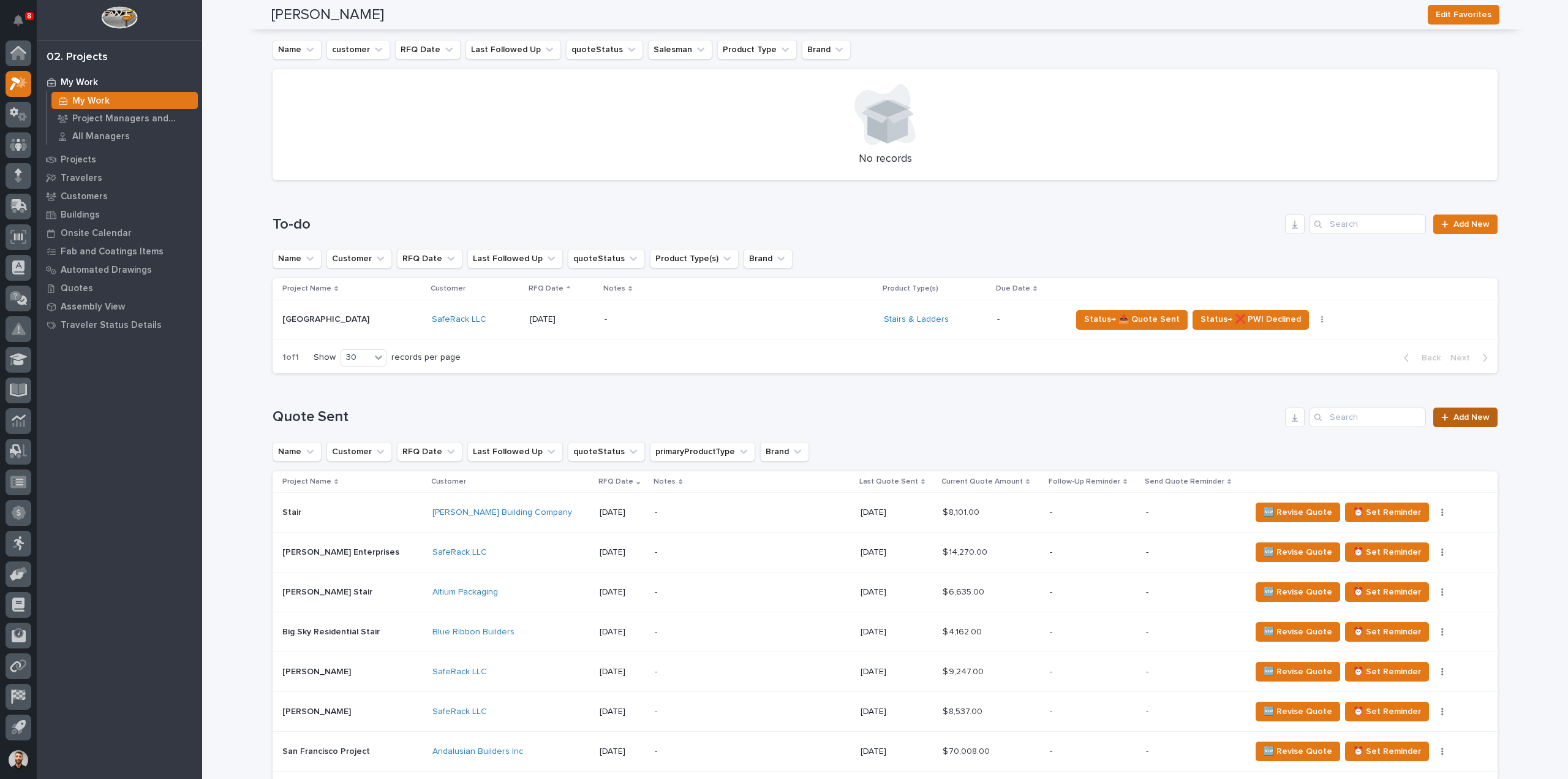
click at [1449, 417] on div at bounding box center [1447, 417] width 12 height 8
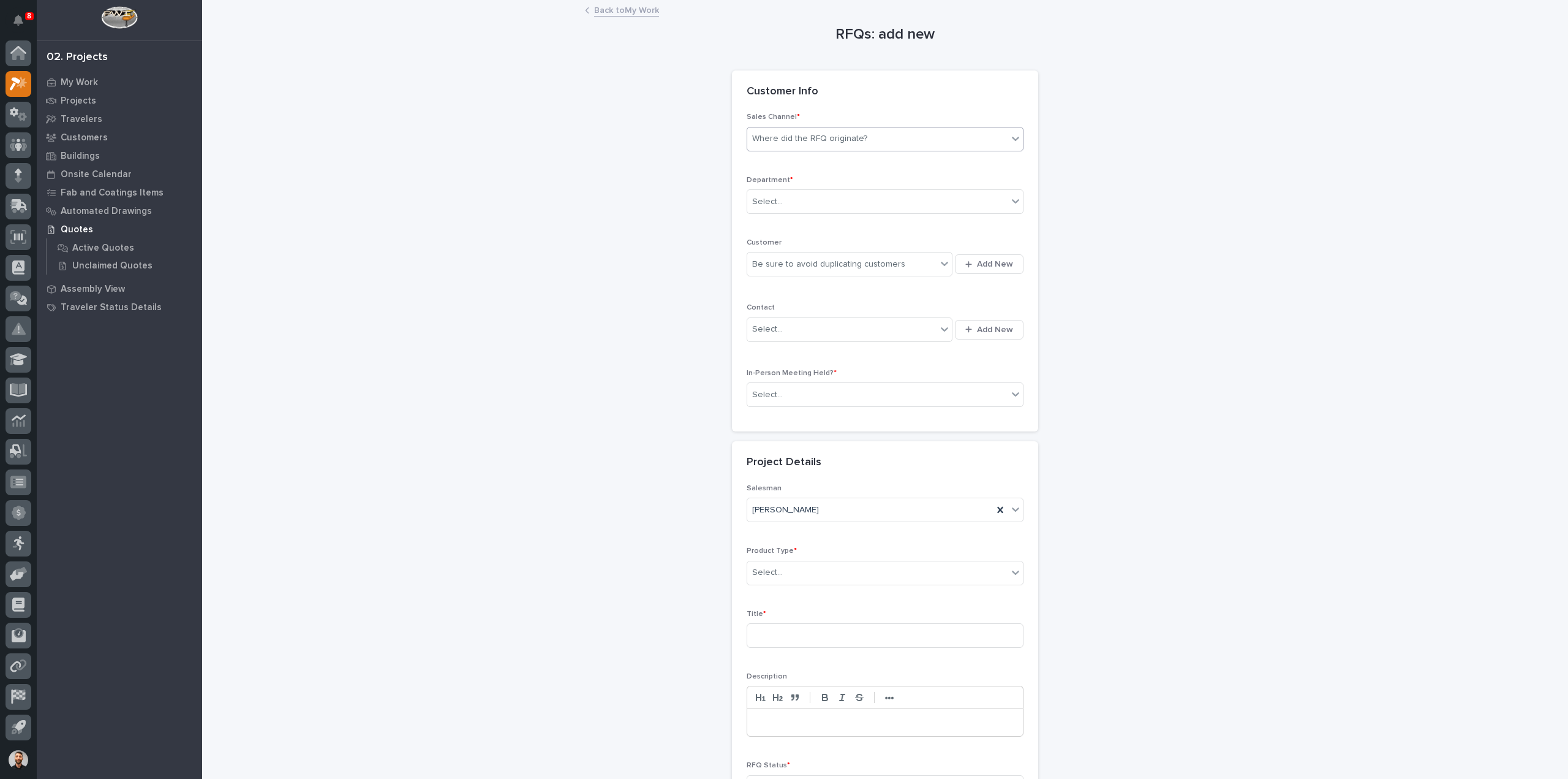
click at [847, 132] on div "Where did the RFQ originate?" at bounding box center [810, 139] width 115 height 13
click at [794, 196] on div "Stair Zone" at bounding box center [880, 205] width 276 height 22
click at [796, 201] on div "Select..." at bounding box center [878, 202] width 261 height 20
click at [794, 222] on span "National Sales" at bounding box center [778, 223] width 62 height 13
click at [802, 264] on div "Be sure to avoid duplicating customers" at bounding box center [829, 265] width 153 height 13
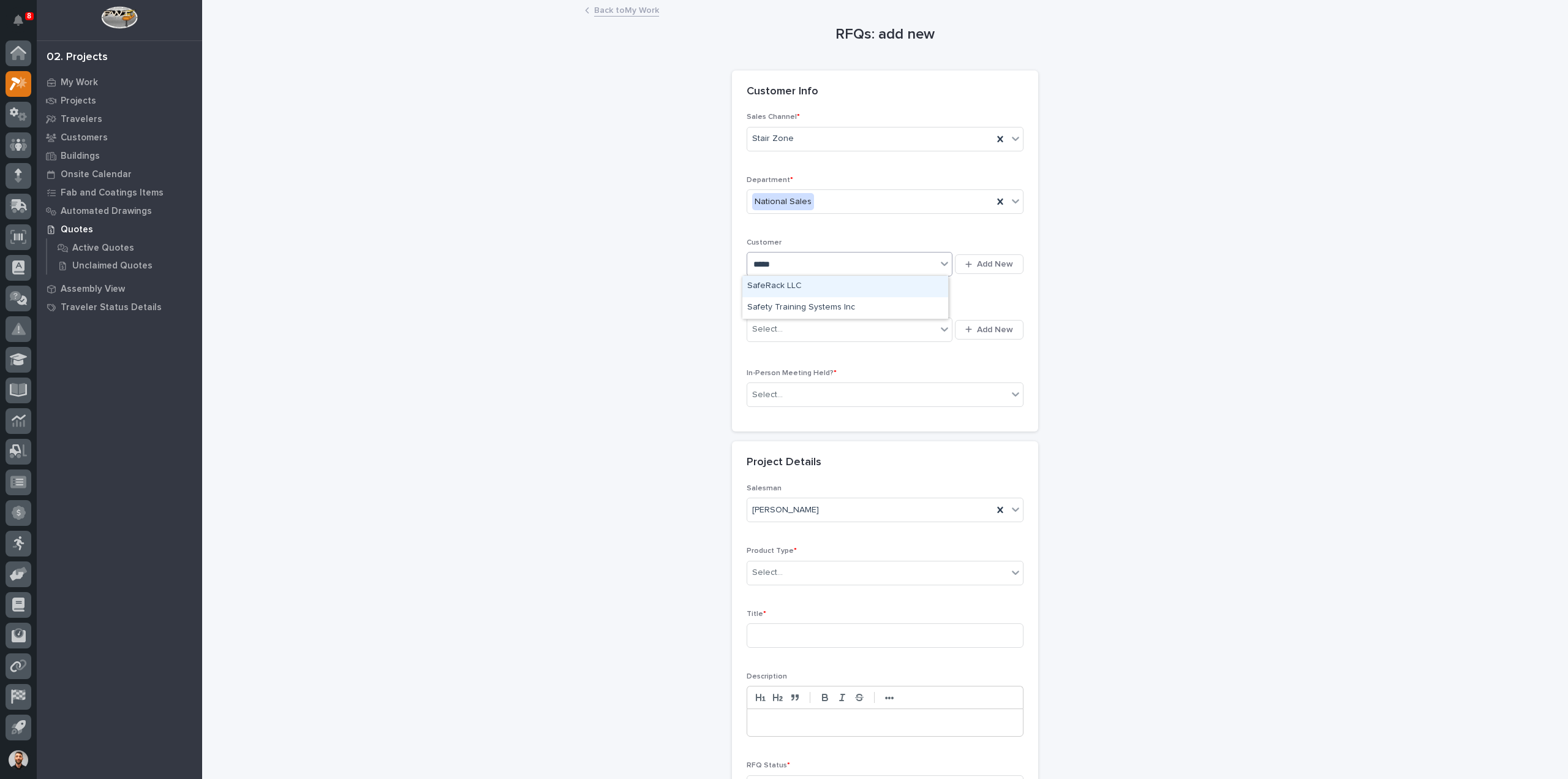
type input "******"
click at [800, 281] on div "SafeRack LLC" at bounding box center [845, 287] width 206 height 22
click at [795, 322] on div "Select..." at bounding box center [842, 330] width 189 height 20
type input "******"
click at [790, 348] on div "Marcus Lumber - Kevin Raasch" at bounding box center [845, 351] width 206 height 22
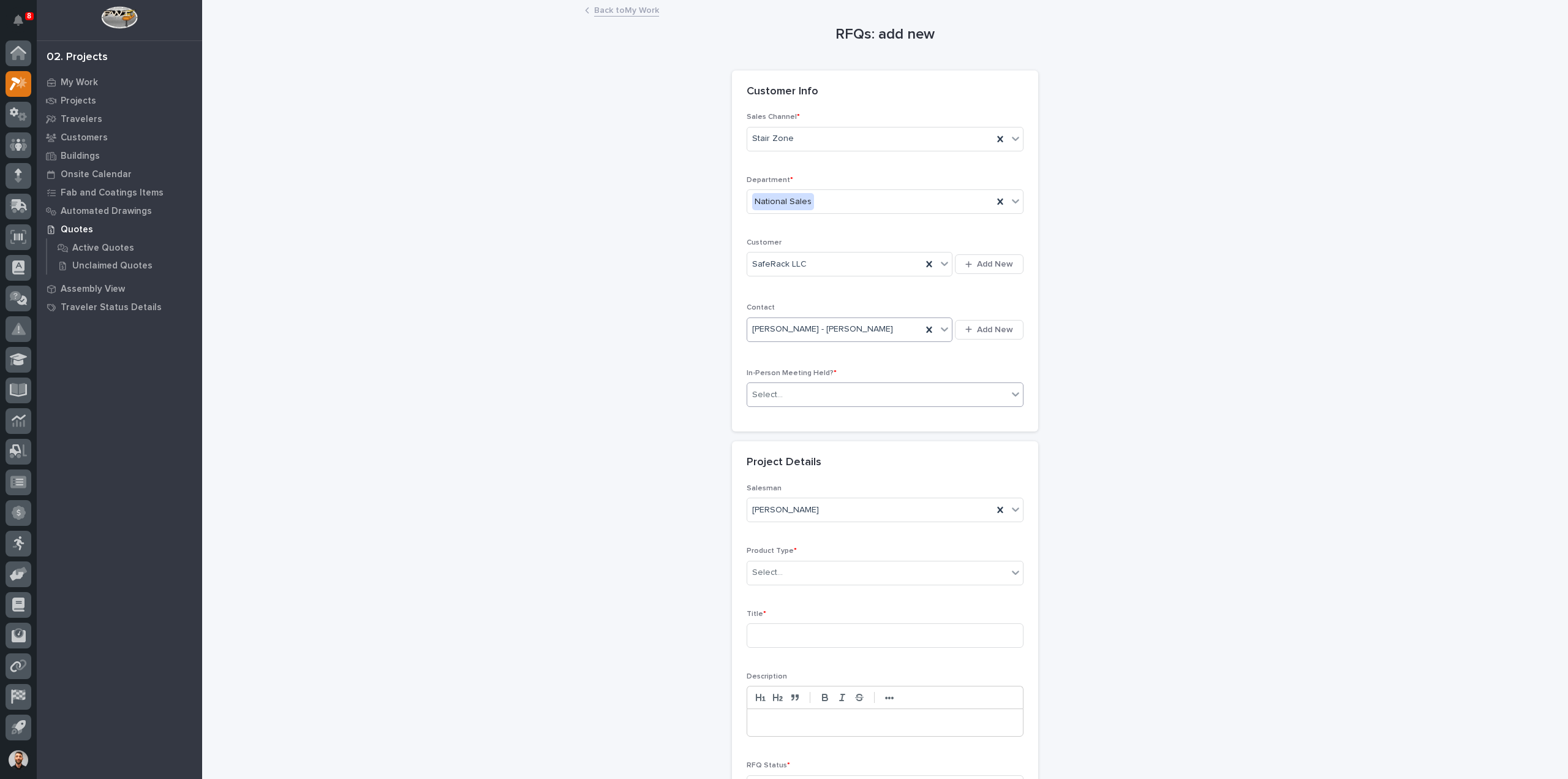
click at [774, 385] on div "Select..." at bounding box center [878, 395] width 261 height 20
click at [775, 437] on div "No" at bounding box center [880, 438] width 276 height 22
click at [799, 564] on div "Select..." at bounding box center [878, 573] width 261 height 20
type input "***"
click at [796, 588] on div "Stairs & Ladders" at bounding box center [880, 594] width 276 height 22
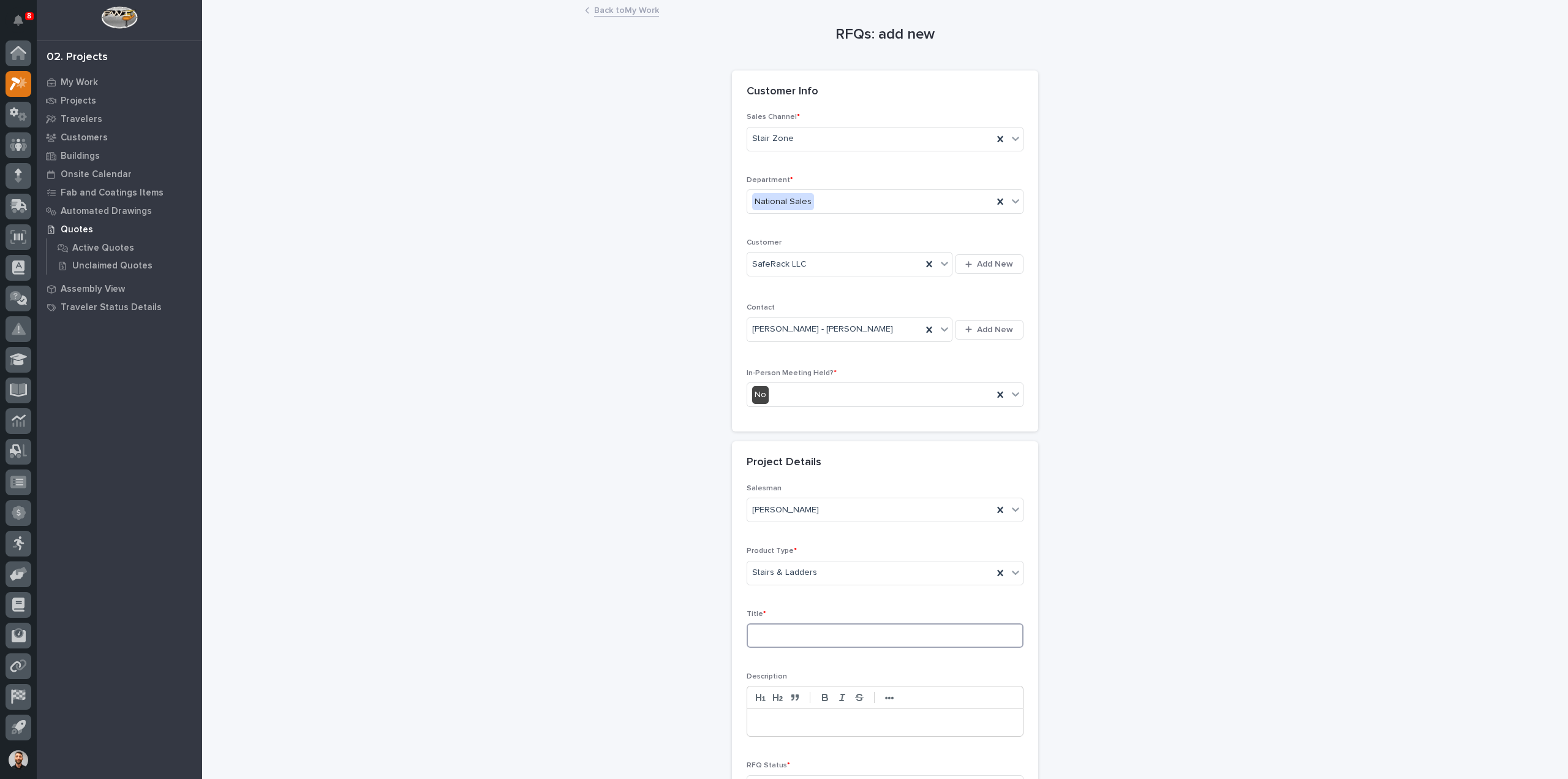
click at [795, 627] on input at bounding box center [885, 635] width 277 height 24
type input "Garage Door Services"
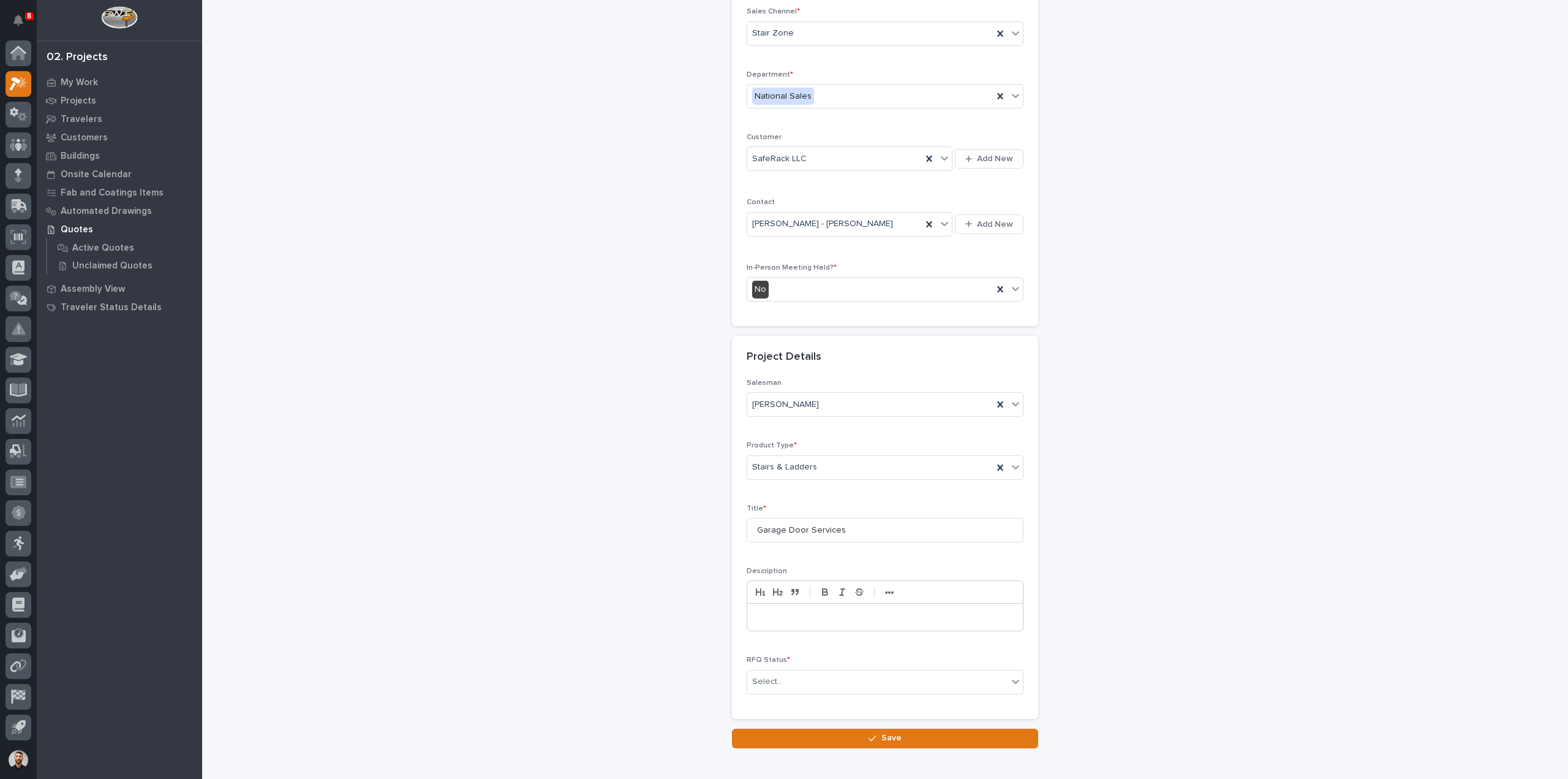
scroll to position [166, 0]
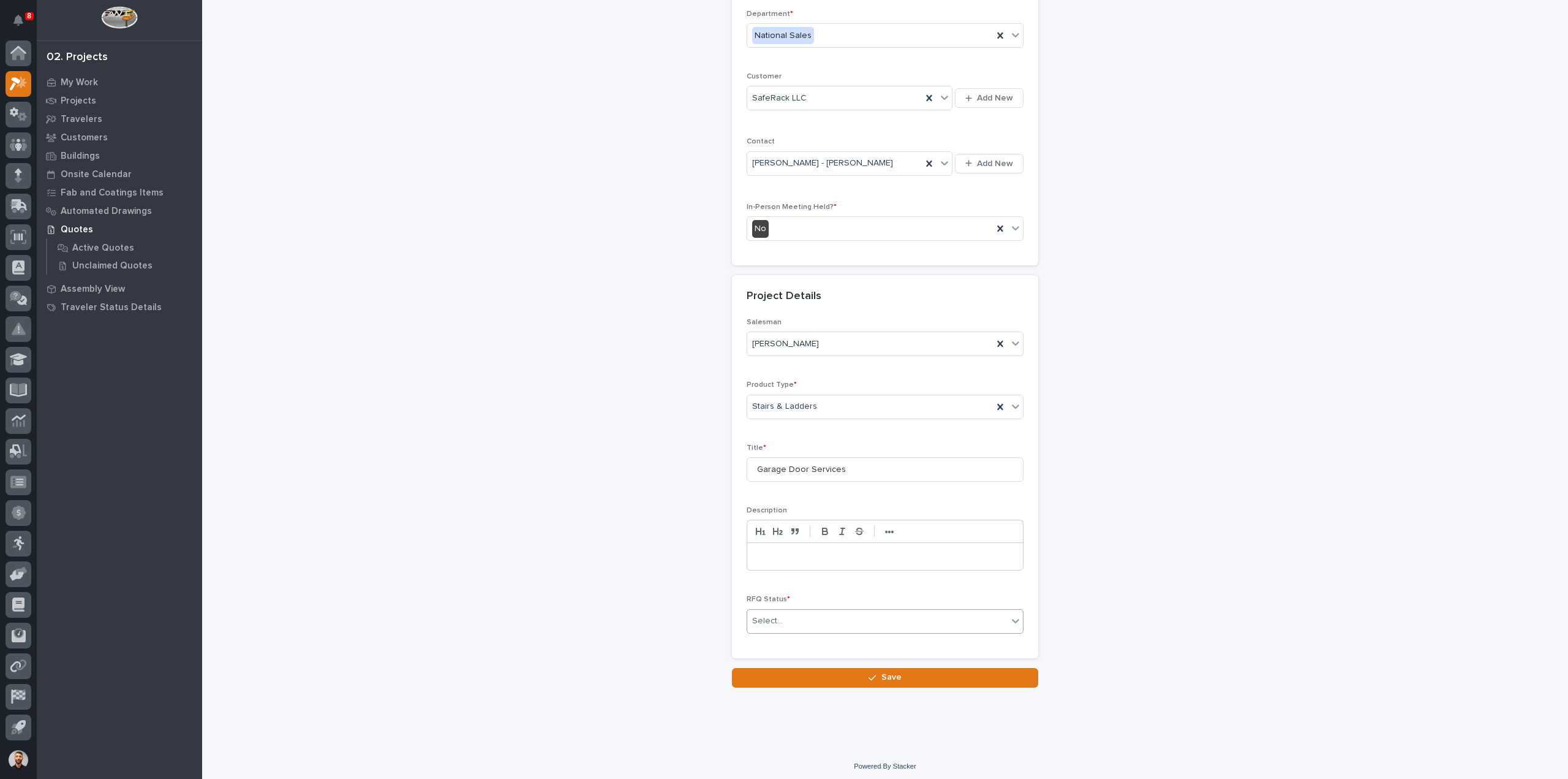
click at [798, 622] on div "Select..." at bounding box center [878, 621] width 261 height 20
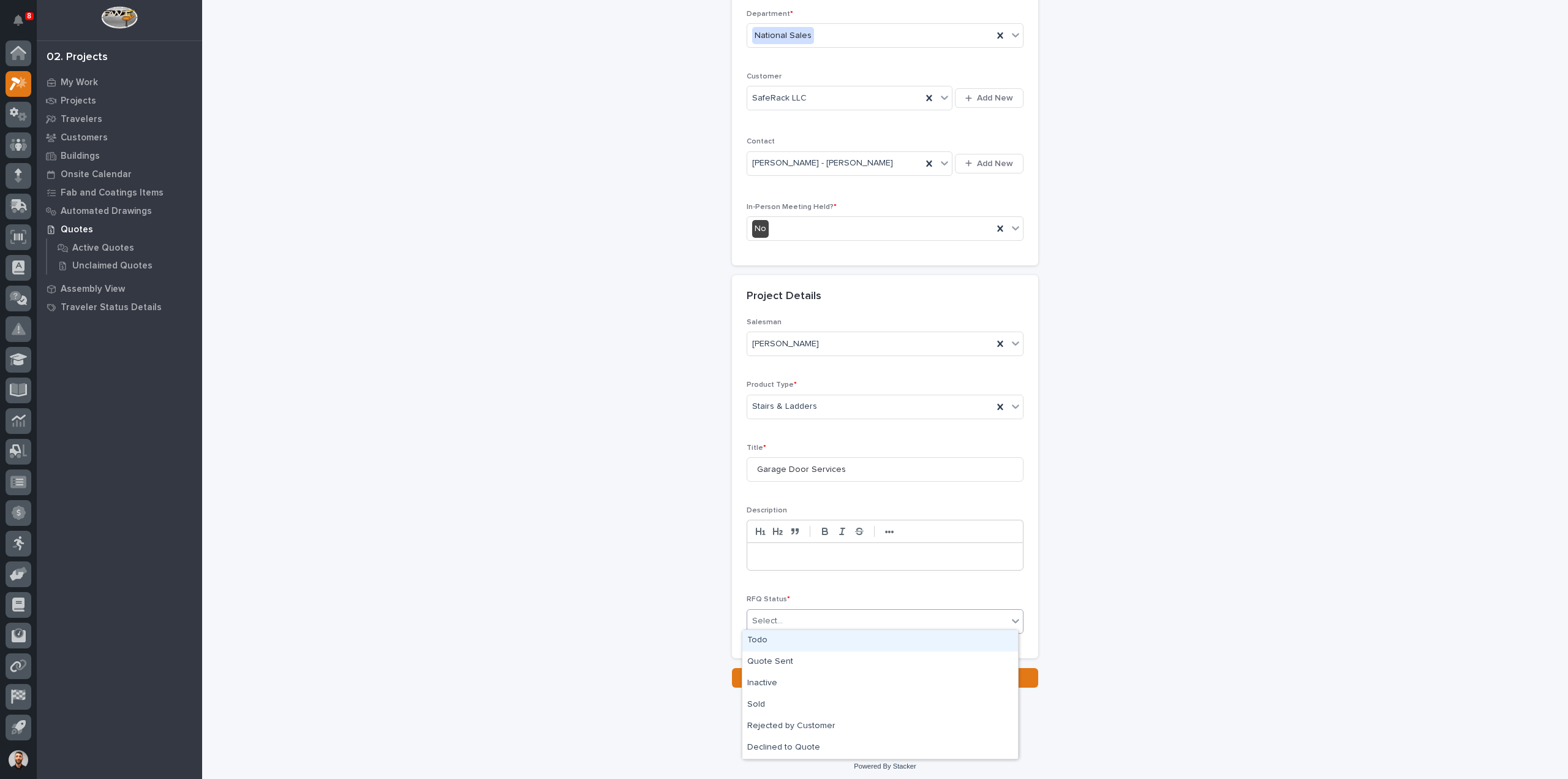
click at [786, 640] on div "Todo" at bounding box center [880, 641] width 276 height 22
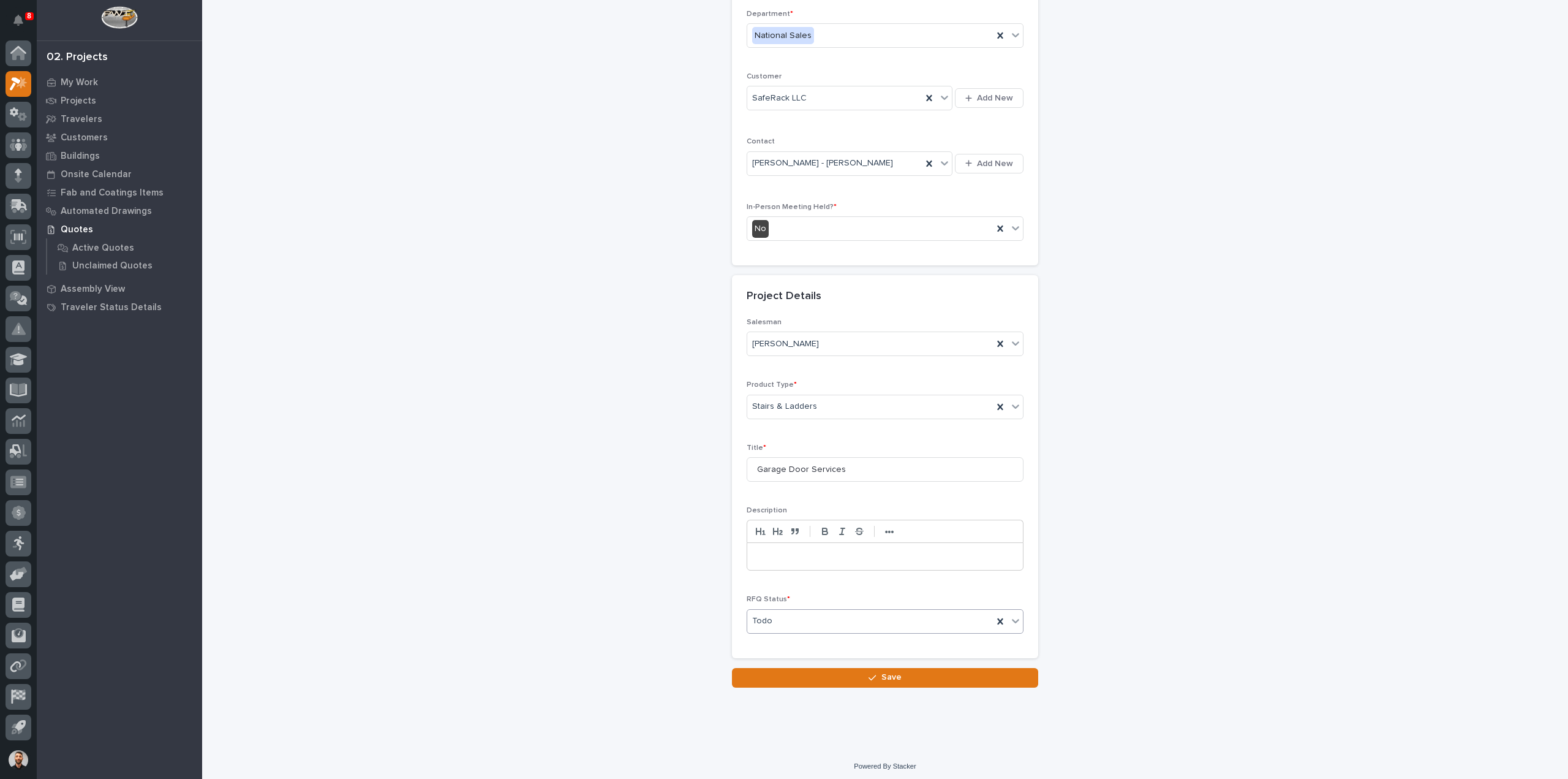
click at [786, 621] on div "Todo" at bounding box center [870, 621] width 246 height 20
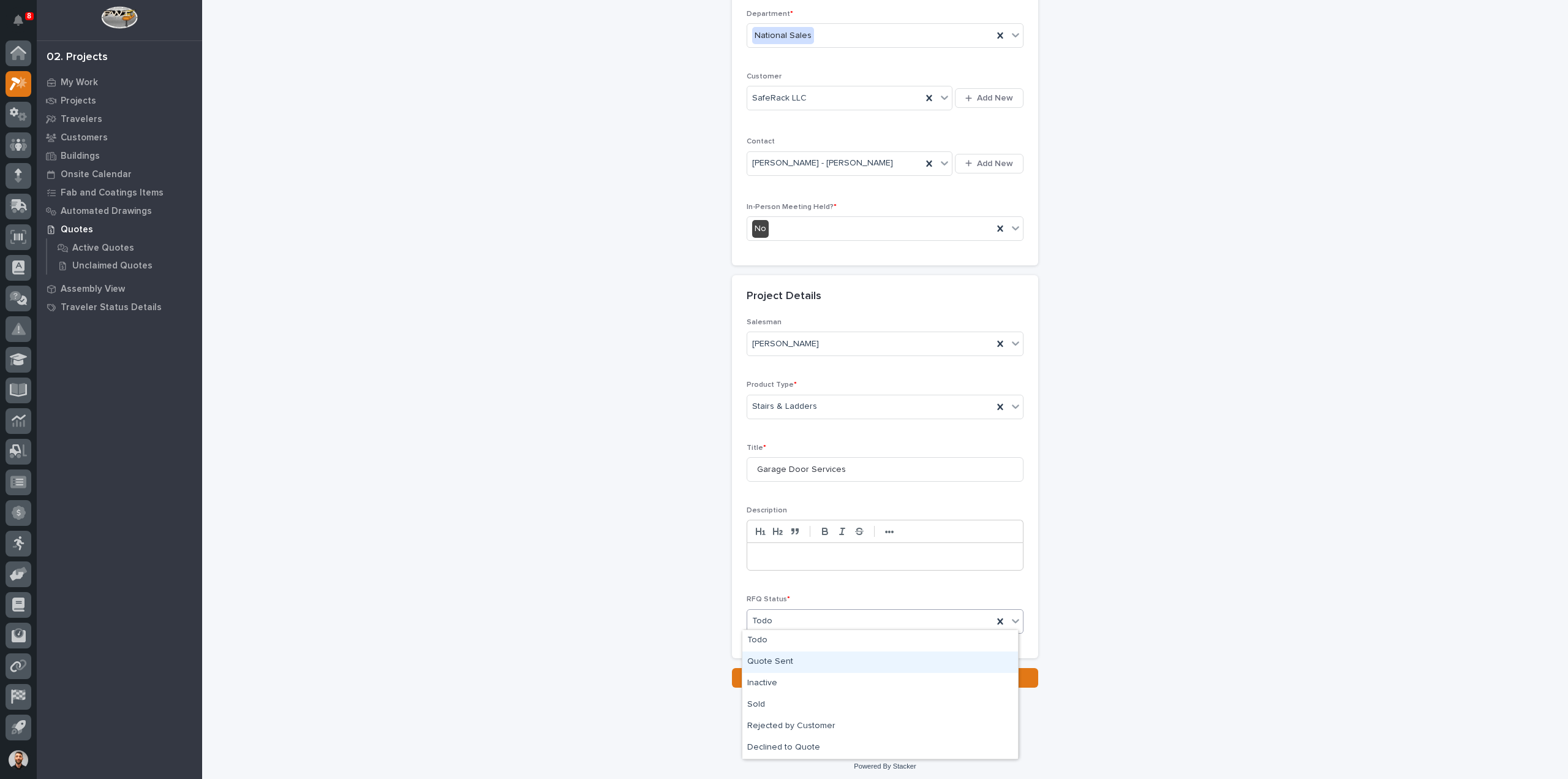
click at [776, 660] on div "Quote Sent" at bounding box center [880, 663] width 276 height 22
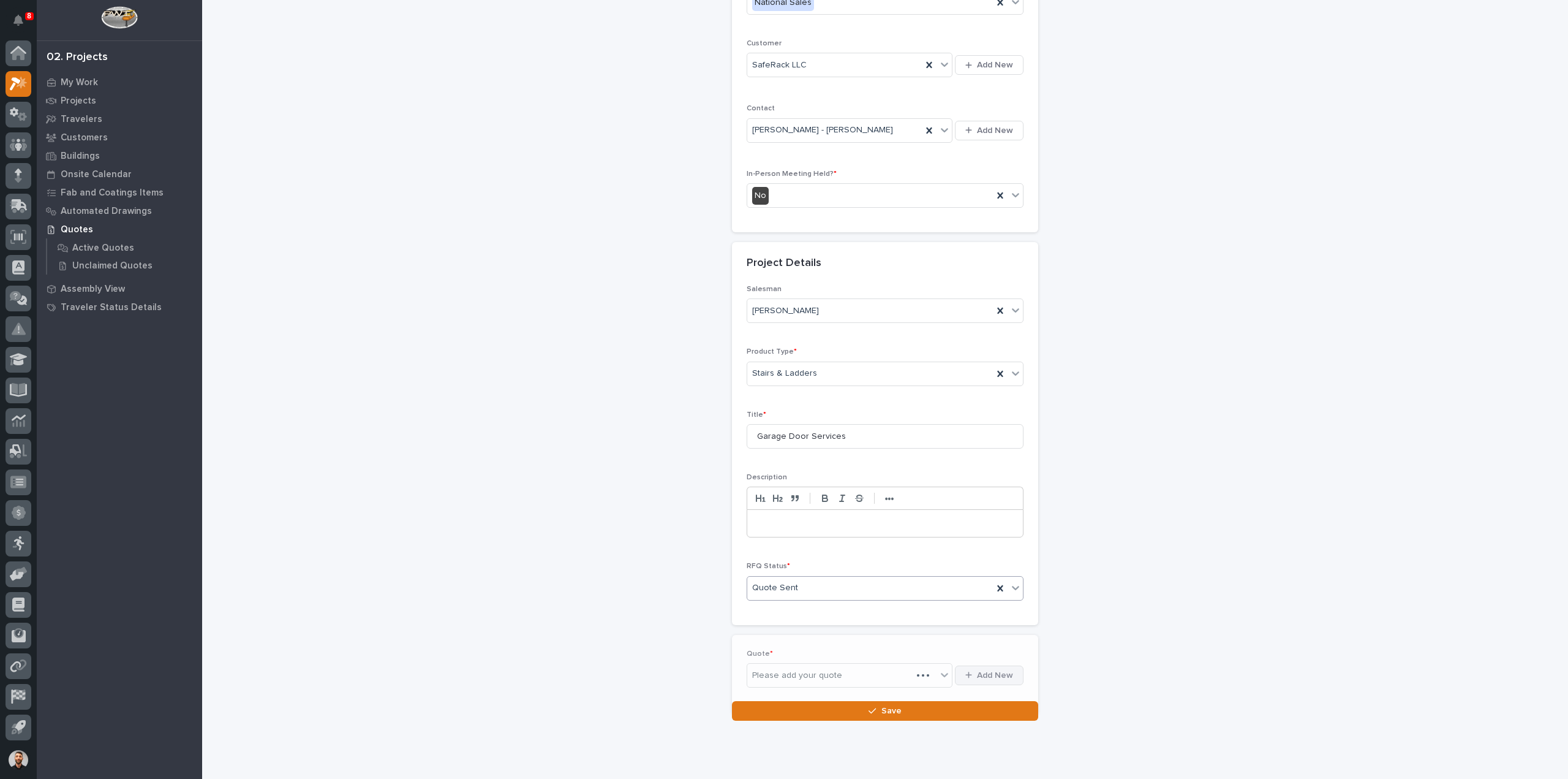
scroll to position [211, 0]
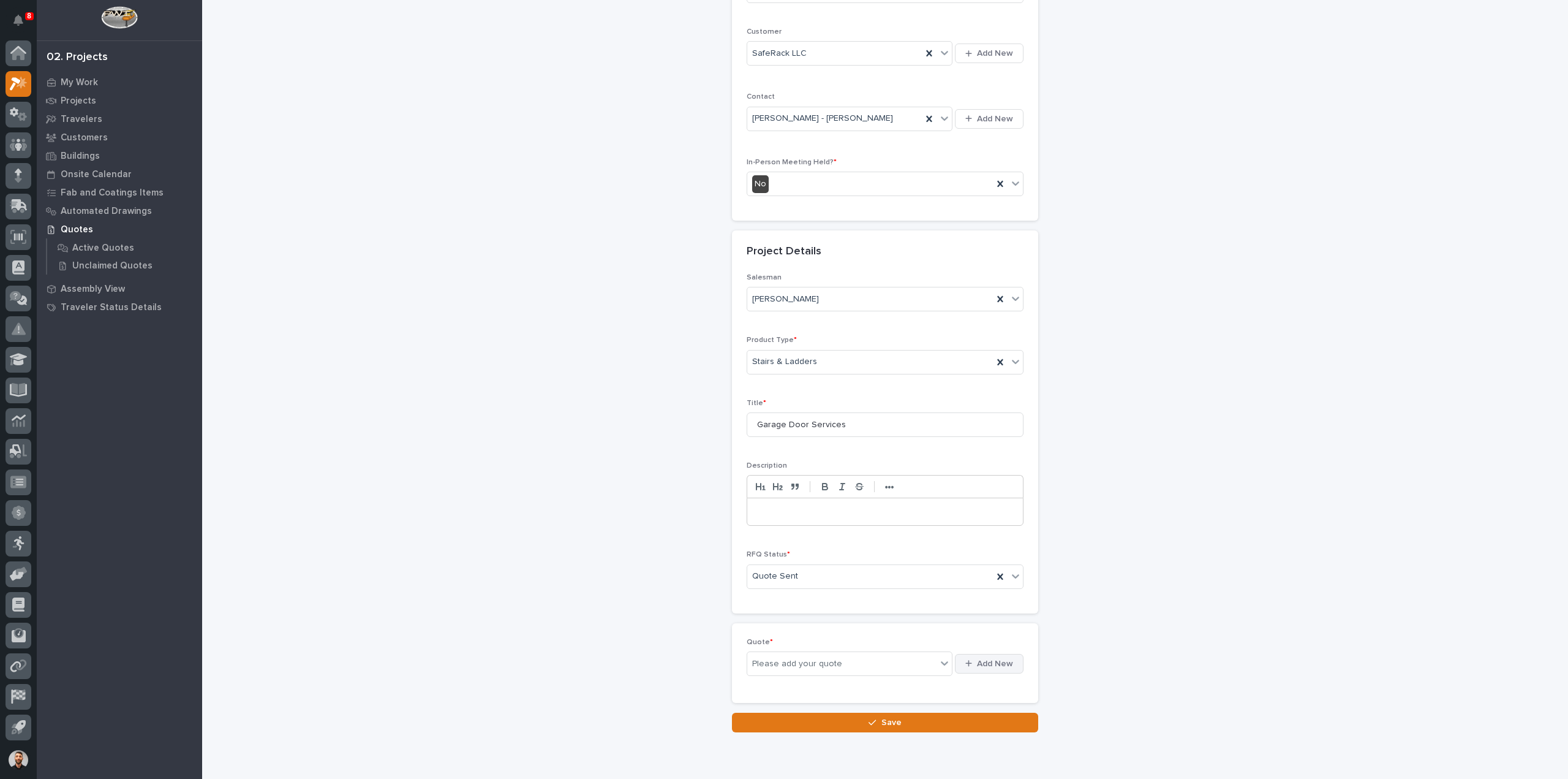
click at [987, 661] on span "Add New" at bounding box center [995, 663] width 36 height 11
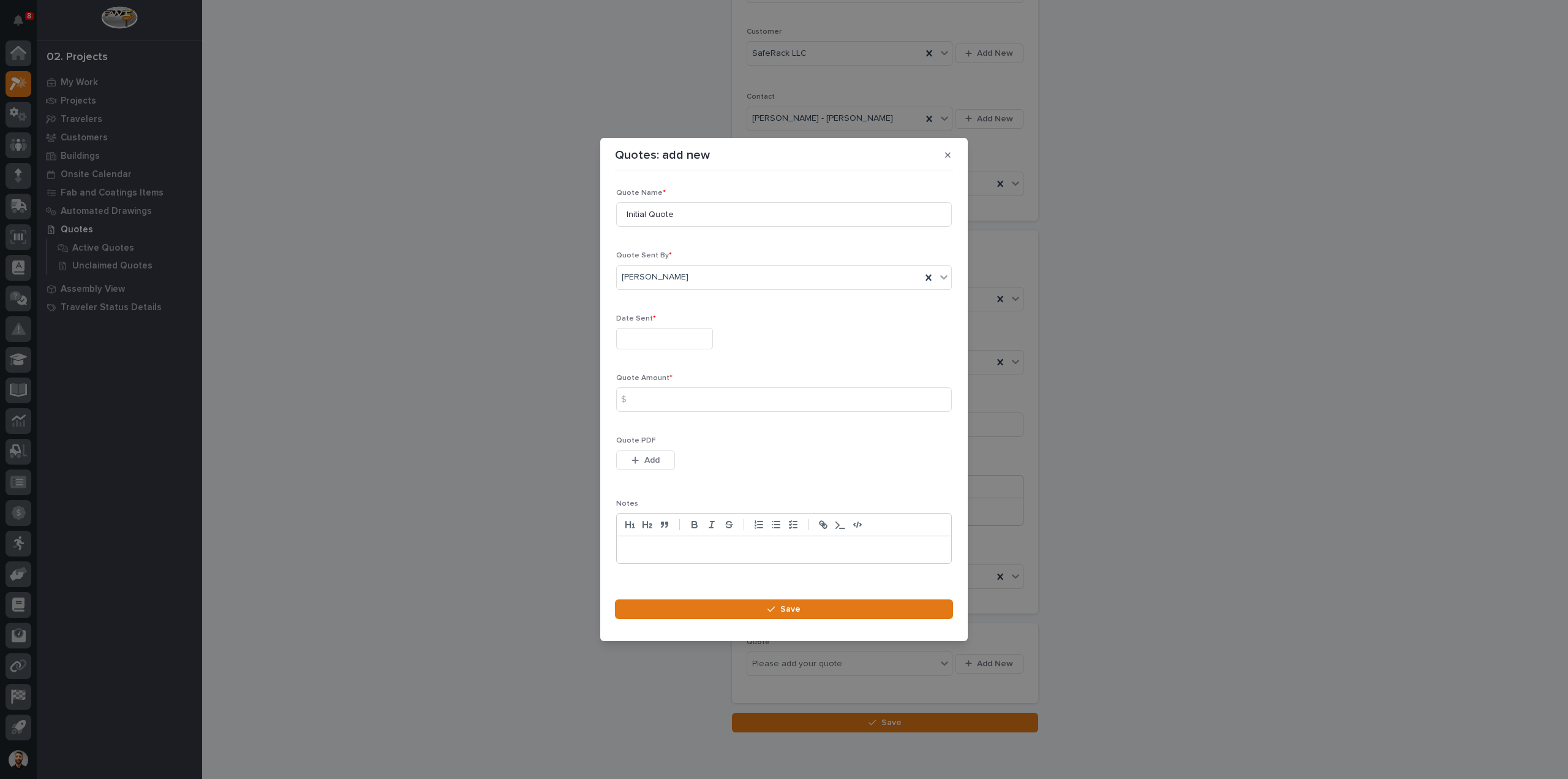
click at [642, 336] on input "text" at bounding box center [665, 339] width 97 height 22
click at [622, 219] on div "8" at bounding box center [621, 219] width 17 height 17
type input "**********"
click at [660, 408] on input at bounding box center [784, 399] width 336 height 24
type input "5274"
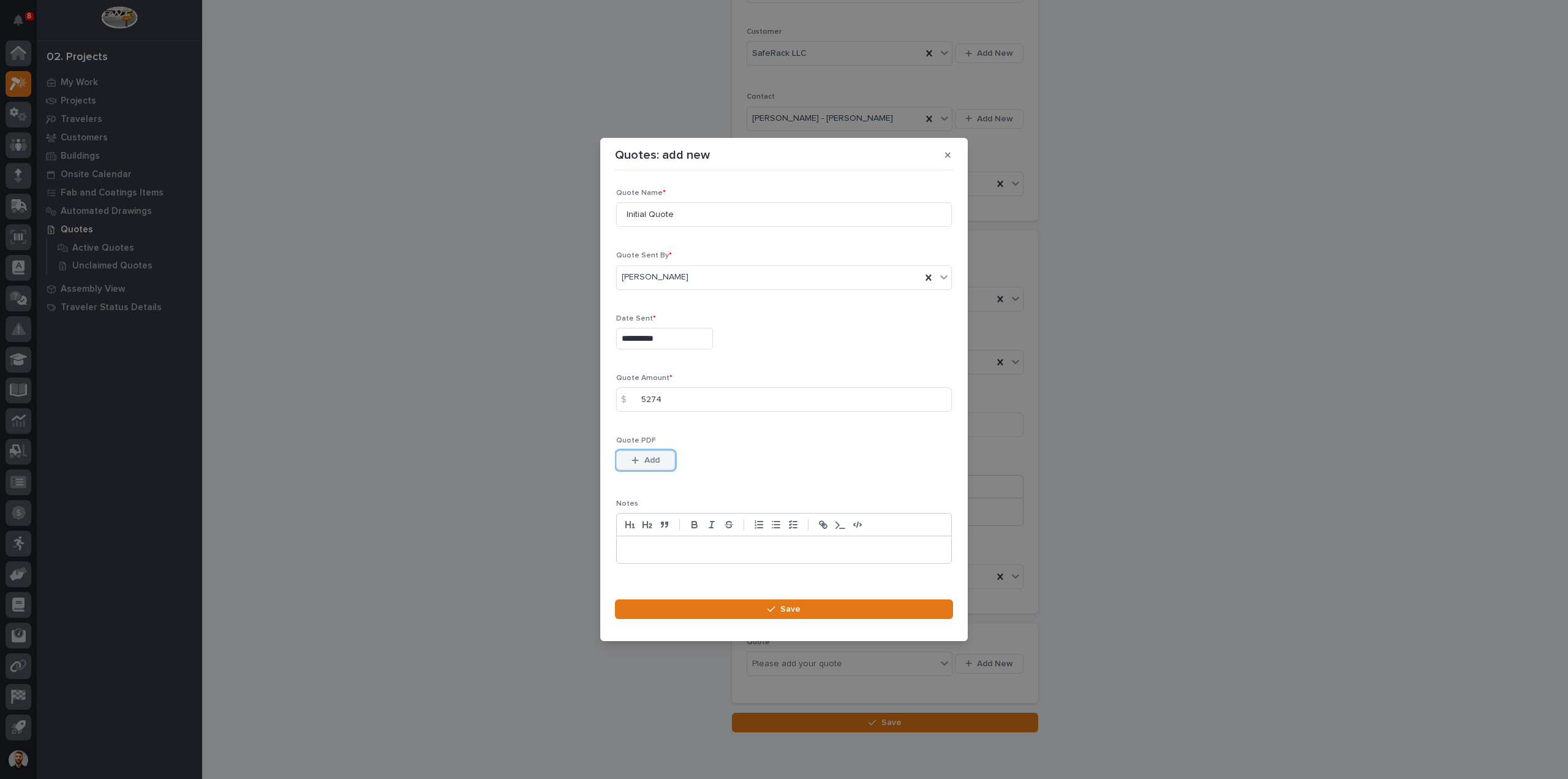
click at [654, 456] on span "Add" at bounding box center [652, 460] width 15 height 11
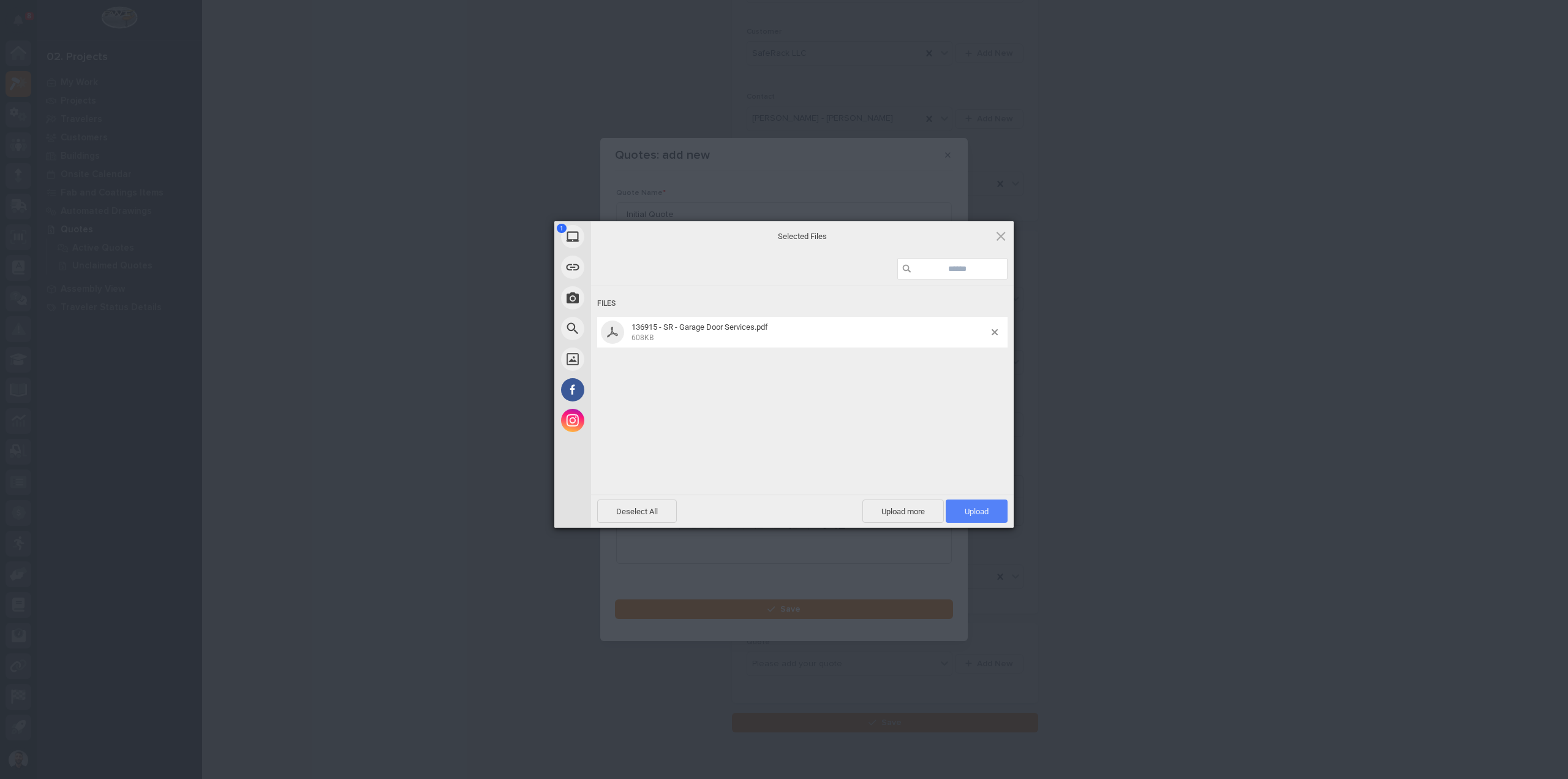
click at [968, 502] on span "Upload 1" at bounding box center [977, 511] width 62 height 23
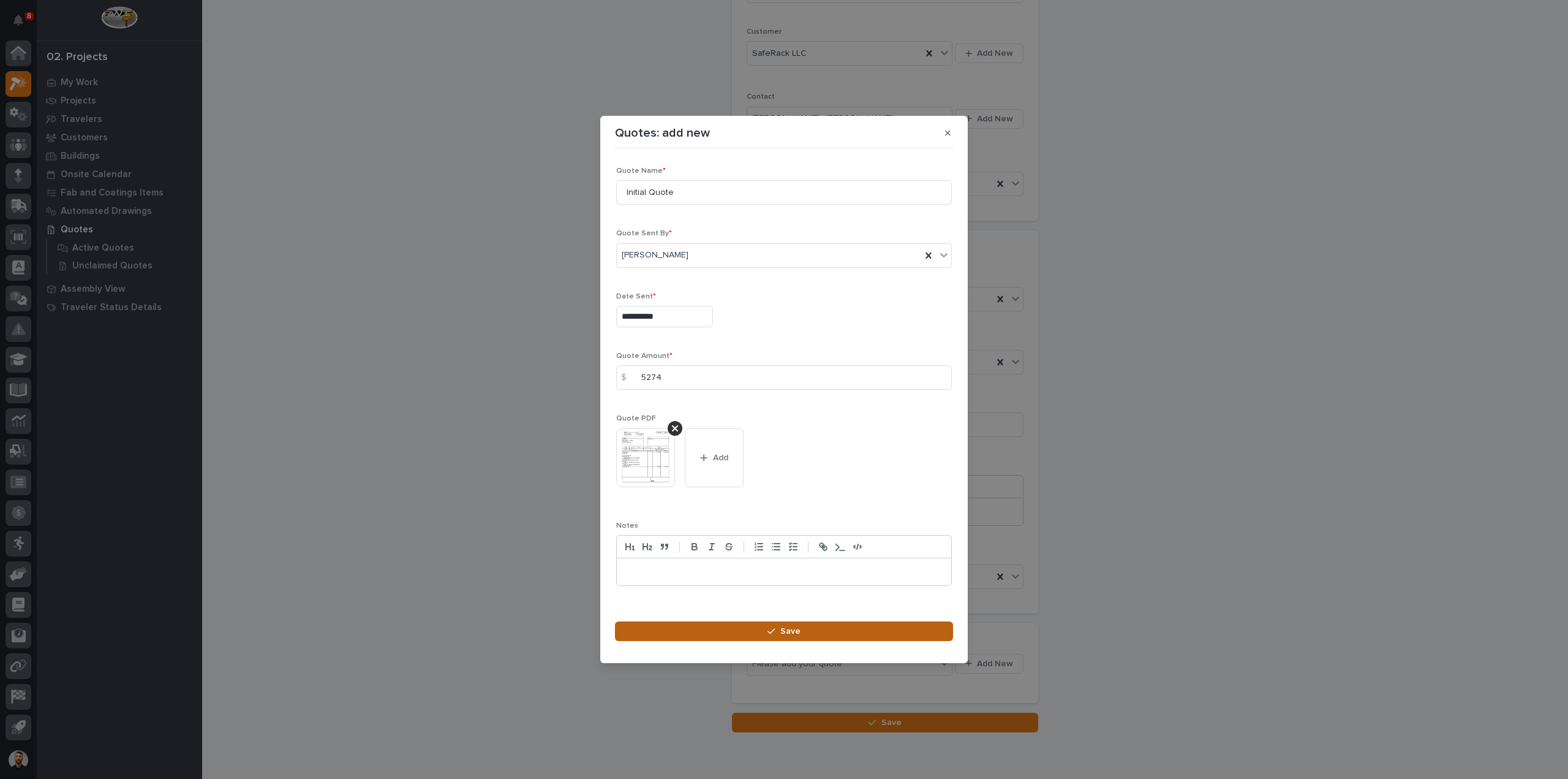
click at [779, 631] on div "button" at bounding box center [773, 631] width 12 height 8
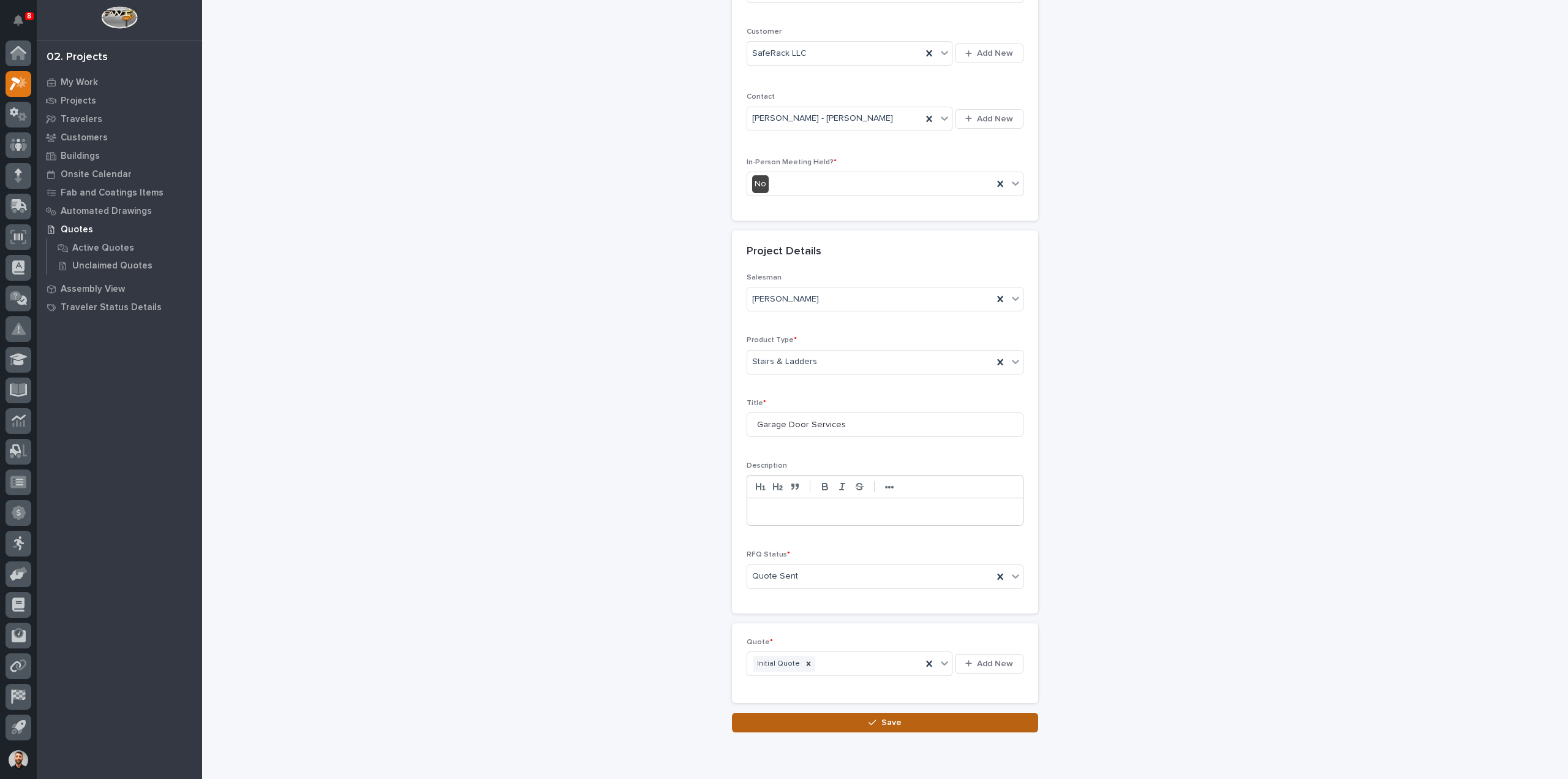
click at [849, 724] on button "Save" at bounding box center [885, 722] width 307 height 20
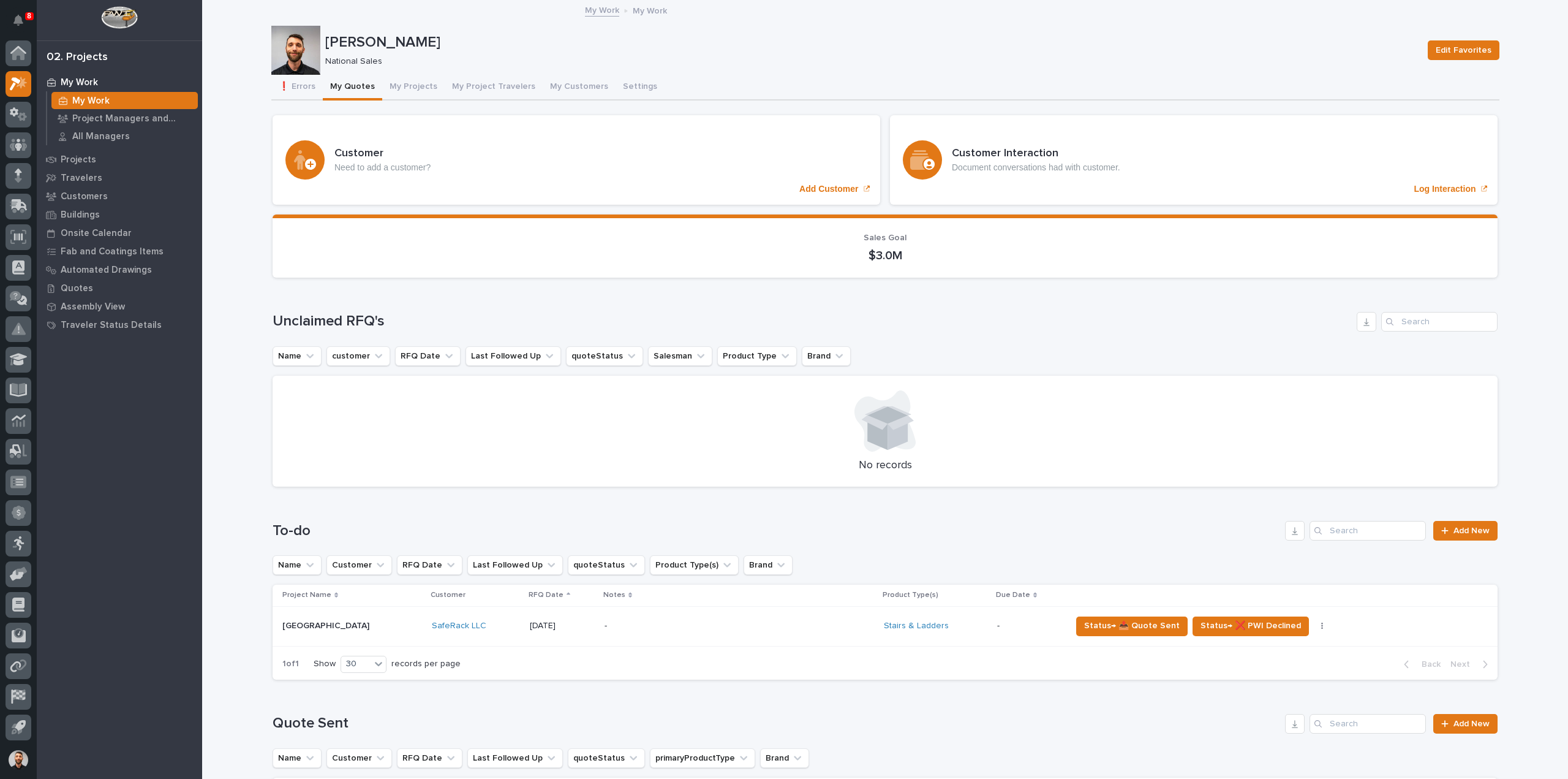
scroll to position [184, 0]
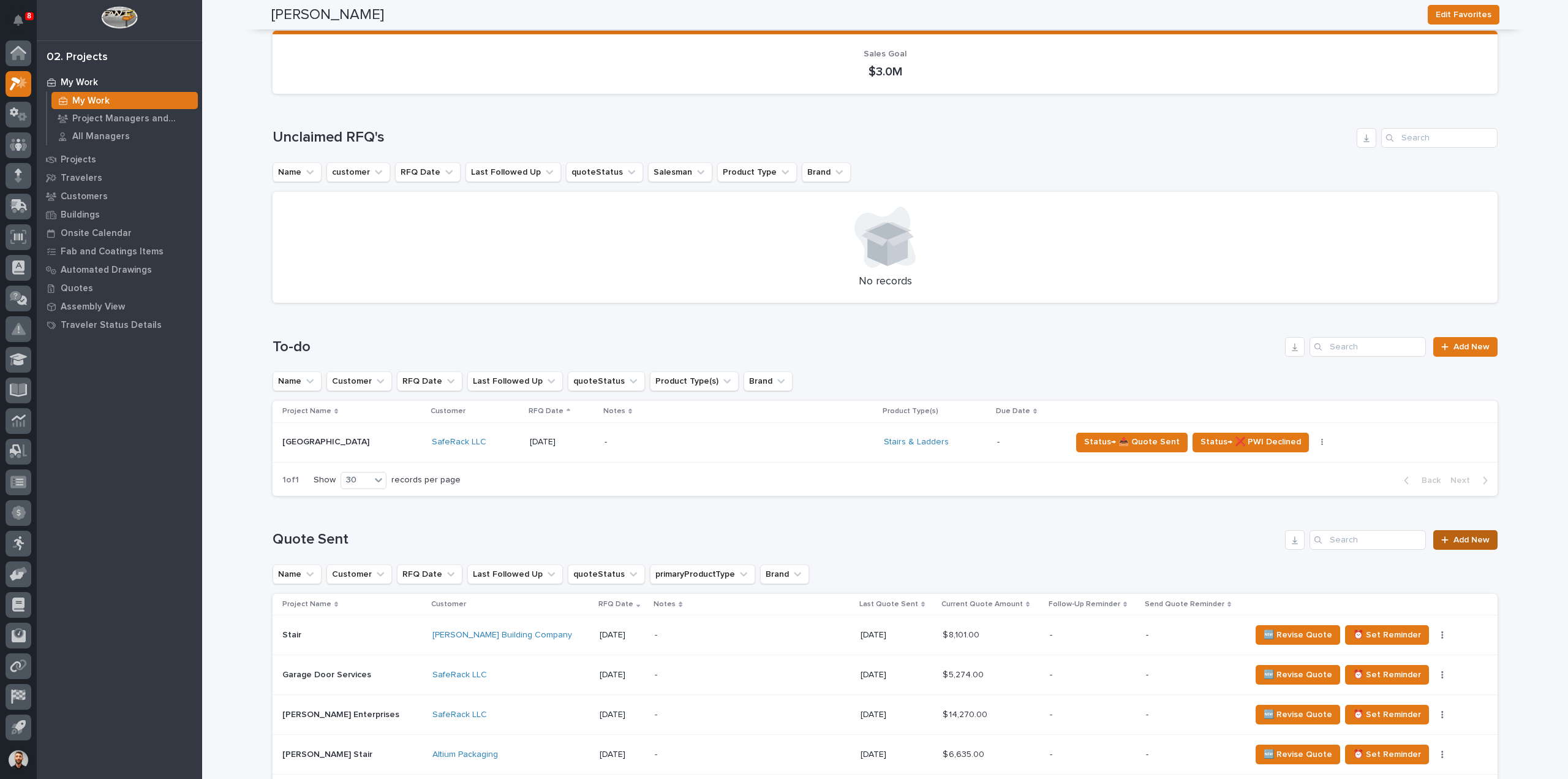
click at [1463, 545] on link "Add New" at bounding box center [1465, 540] width 65 height 20
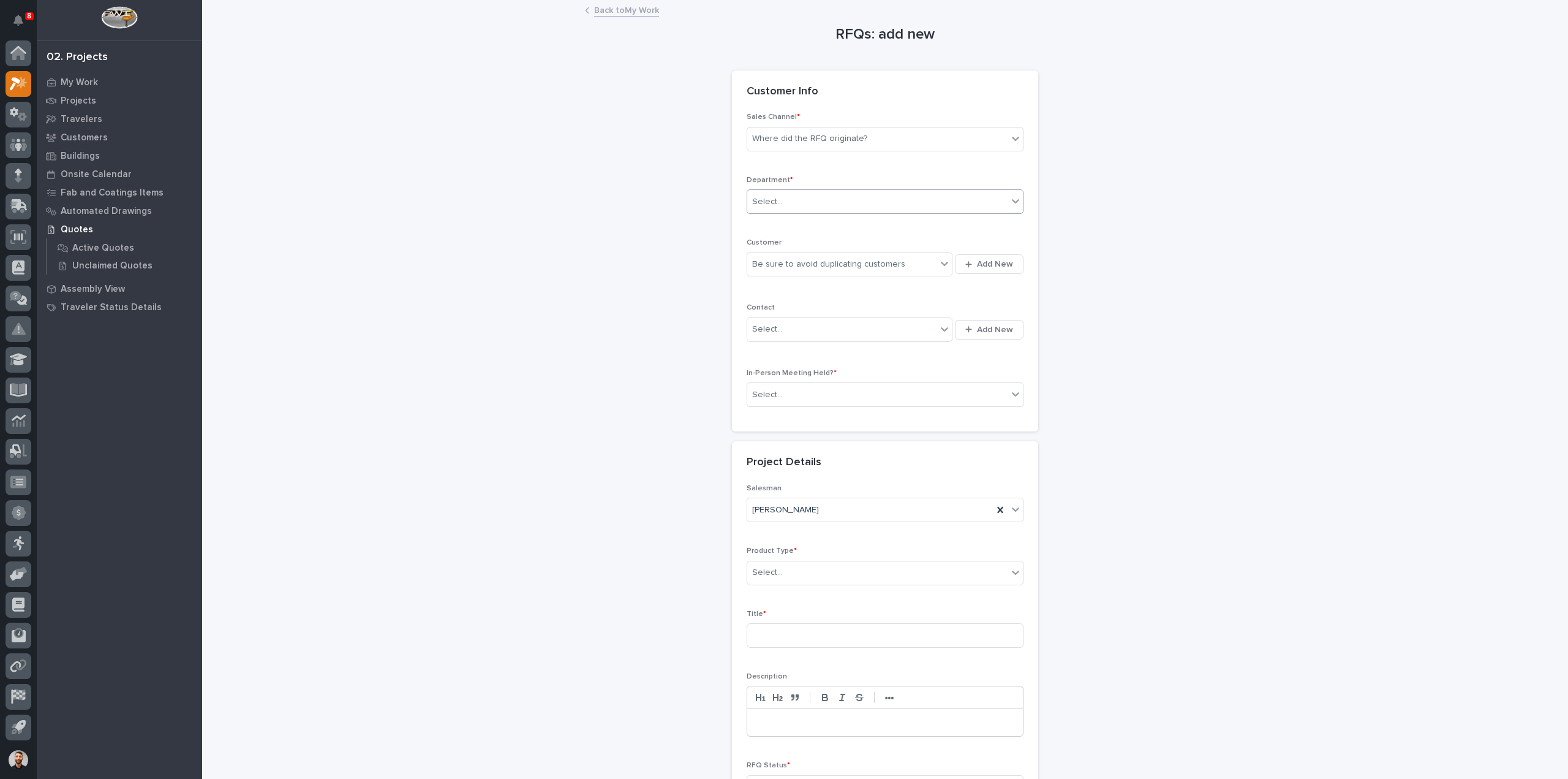
click at [789, 201] on div "Select..." at bounding box center [878, 202] width 261 height 20
click at [779, 224] on span "National Sales" at bounding box center [778, 223] width 62 height 13
drag, startPoint x: 784, startPoint y: 148, endPoint x: 793, endPoint y: 134, distance: 16.6
click at [783, 144] on div "Where did the RFQ originate?" at bounding box center [878, 139] width 261 height 20
click at [789, 207] on div "Stair Zone" at bounding box center [880, 205] width 276 height 22
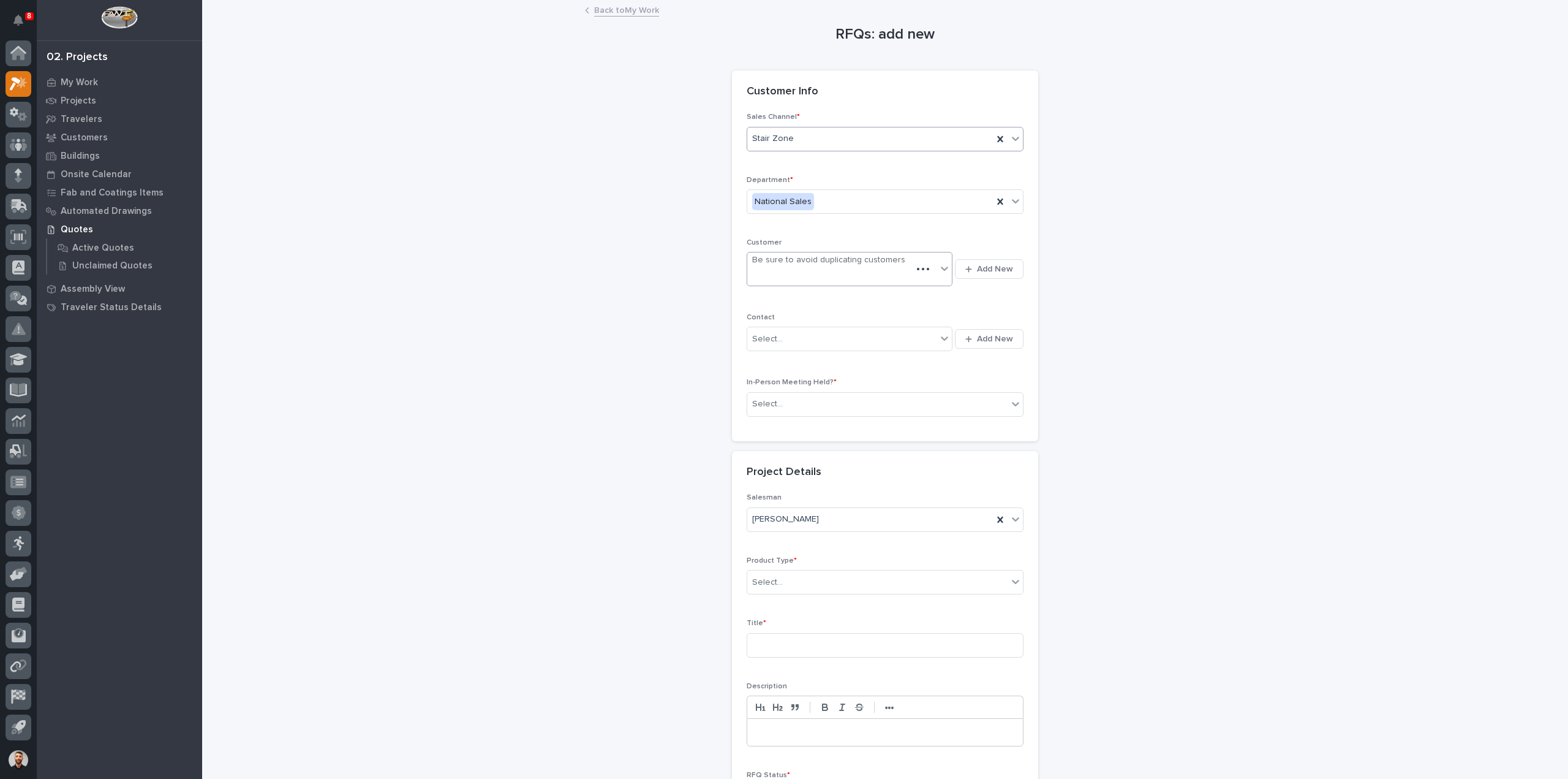
click at [788, 261] on div "Be sure to avoid duplicating customers" at bounding box center [829, 260] width 153 height 13
type input "****"
click at [793, 284] on div "SafeRack LLC" at bounding box center [845, 287] width 206 height 22
click at [788, 324] on div "Select..." at bounding box center [842, 330] width 189 height 20
type input "******"
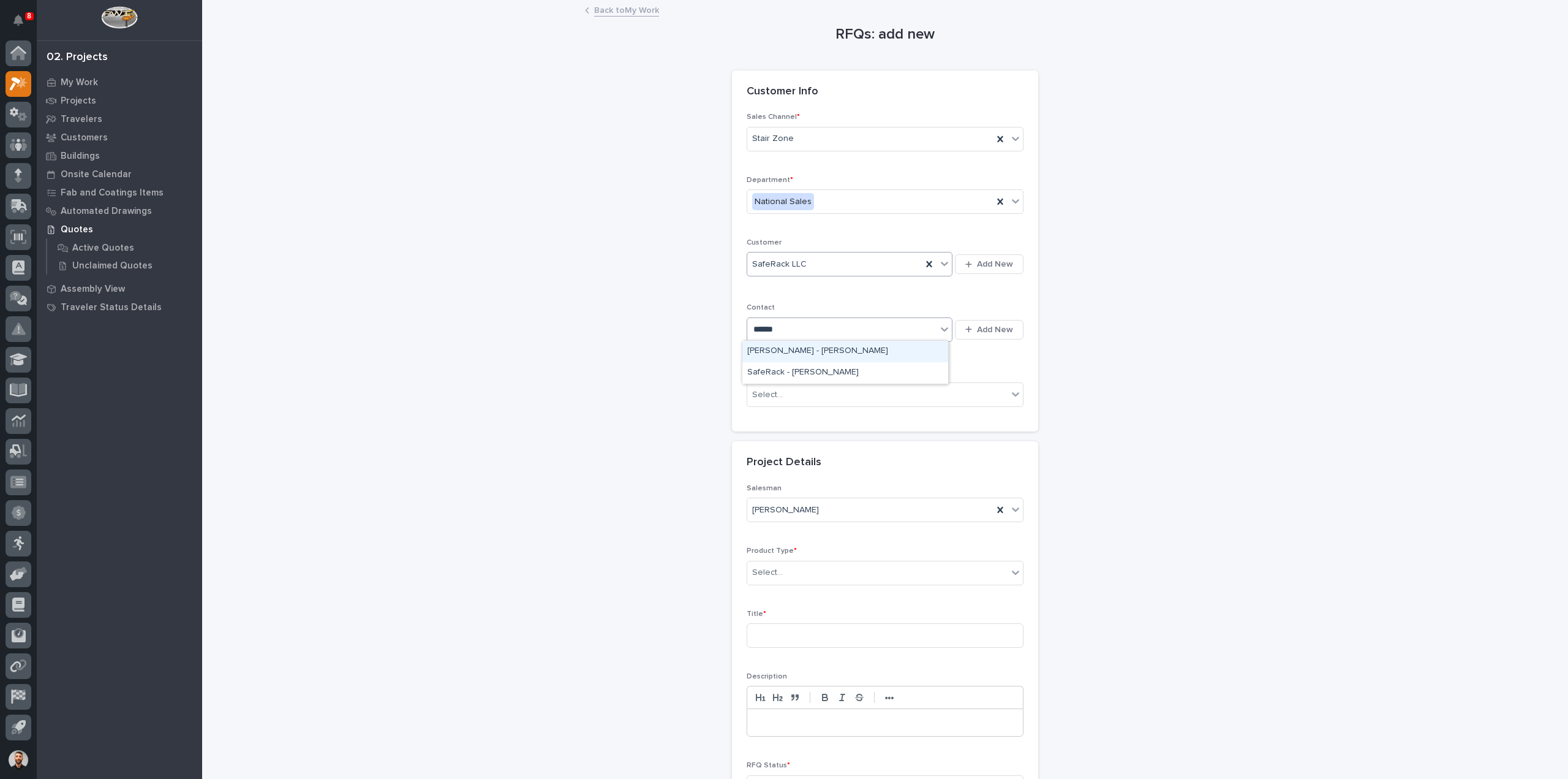
click at [798, 348] on div "Marcus Lumber - Kevin Raasch" at bounding box center [845, 351] width 206 height 22
click at [927, 332] on icon at bounding box center [929, 329] width 12 height 12
type input "******"
click at [835, 370] on div "SafeRack - Marcus Jordan" at bounding box center [845, 373] width 206 height 22
click at [809, 390] on div "Select..." at bounding box center [878, 395] width 261 height 20
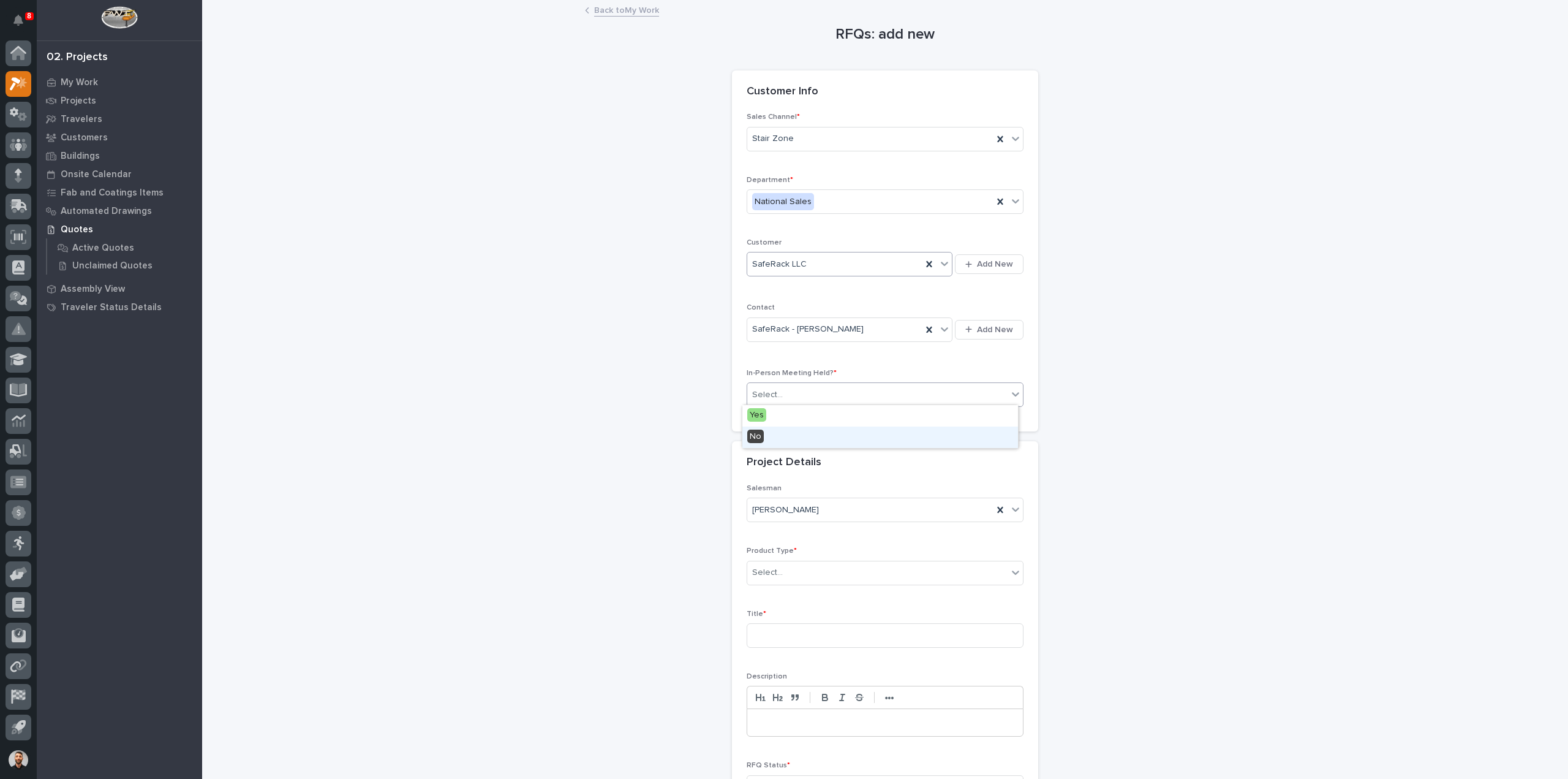
click at [774, 436] on div "No" at bounding box center [880, 438] width 276 height 22
click at [790, 562] on div "Select..." at bounding box center [878, 573] width 261 height 20
type input "***"
click at [807, 594] on div "Stairs & Ladders" at bounding box center [880, 594] width 276 height 22
click at [818, 635] on input at bounding box center [885, 635] width 277 height 24
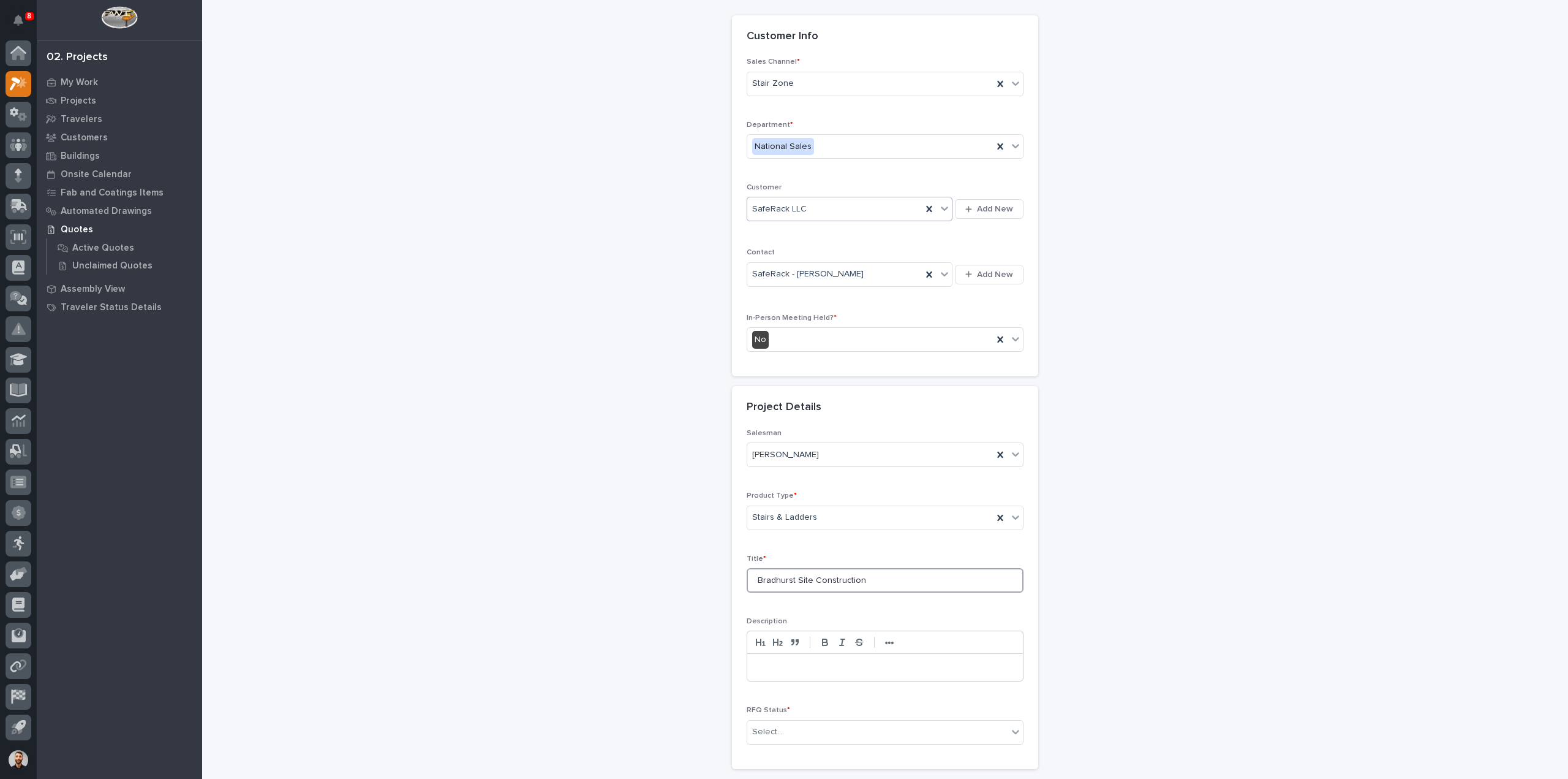
scroll to position [166, 0]
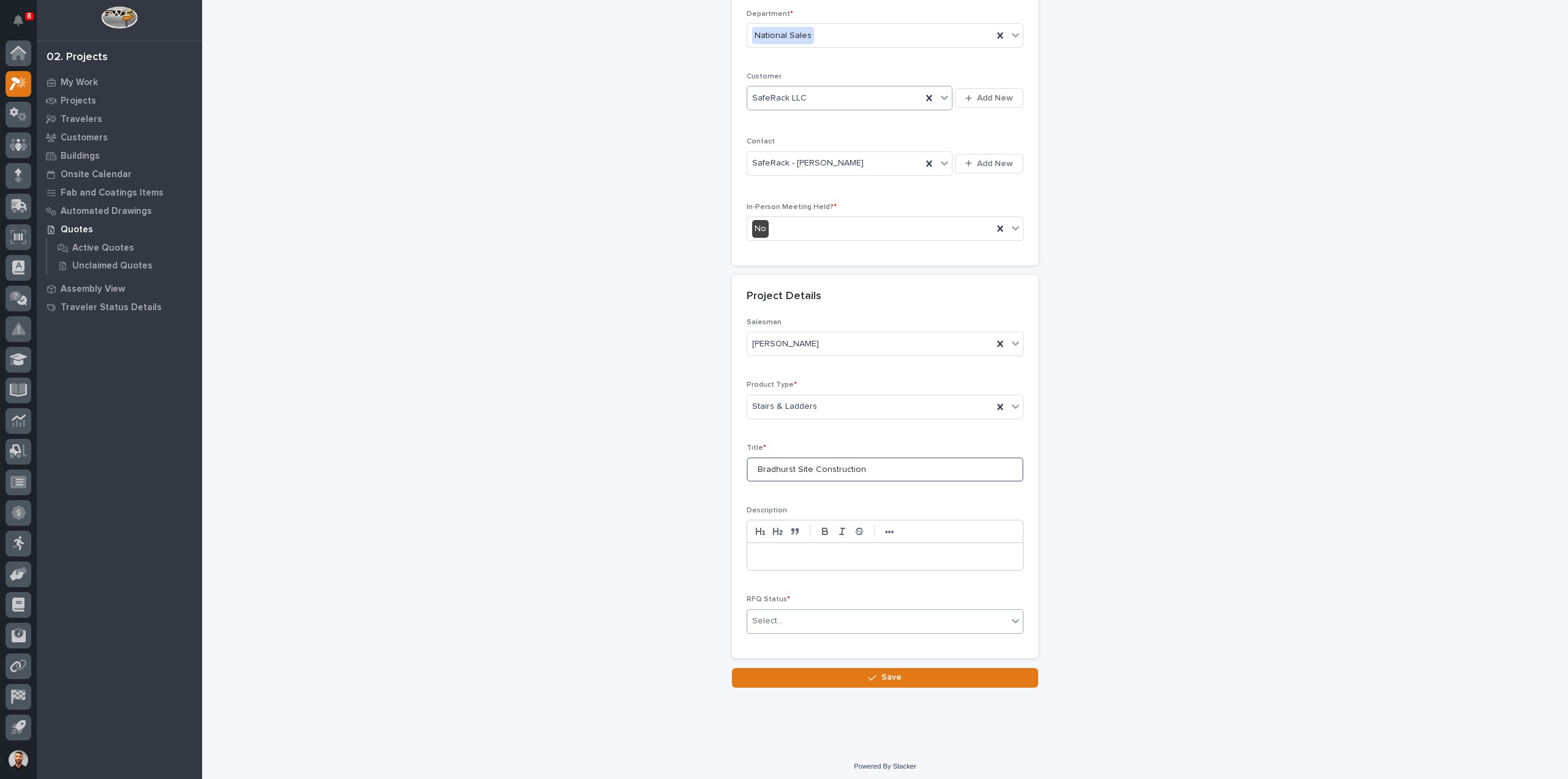
type input "Bradhurst Site Construction"
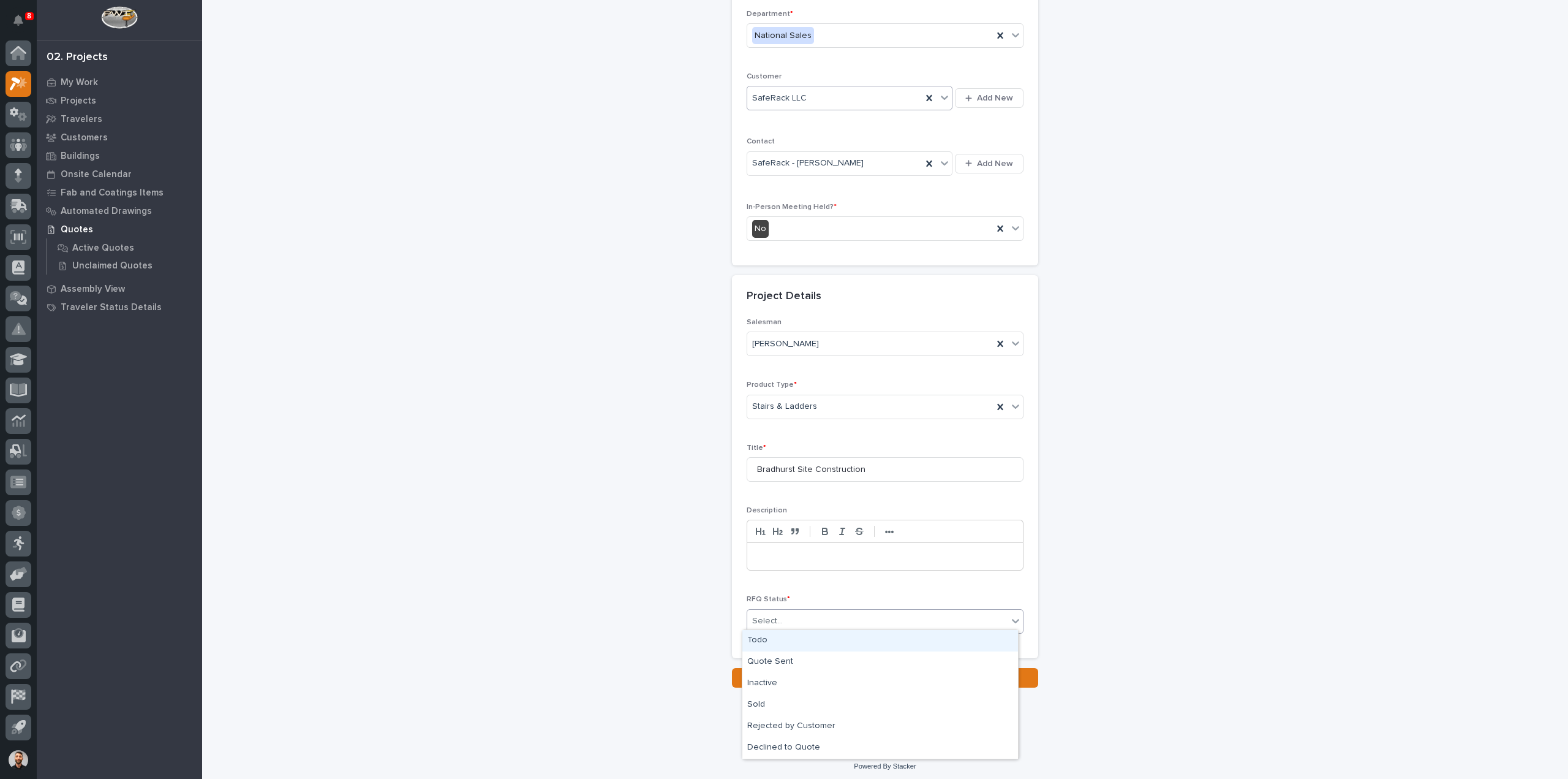
click at [803, 612] on div "Select..." at bounding box center [878, 621] width 261 height 20
click at [782, 665] on div "Quote Sent" at bounding box center [880, 663] width 276 height 22
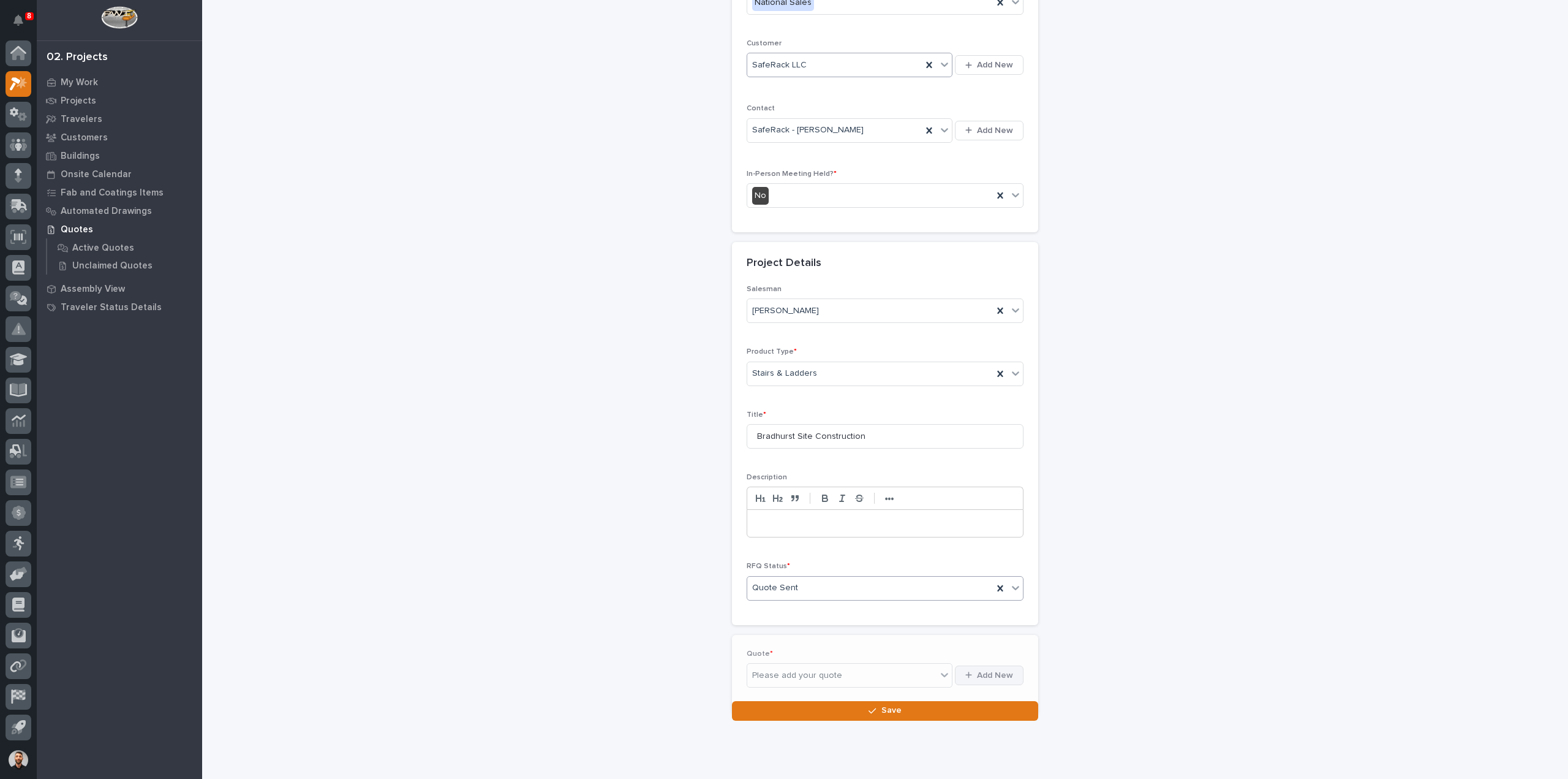
scroll to position [211, 0]
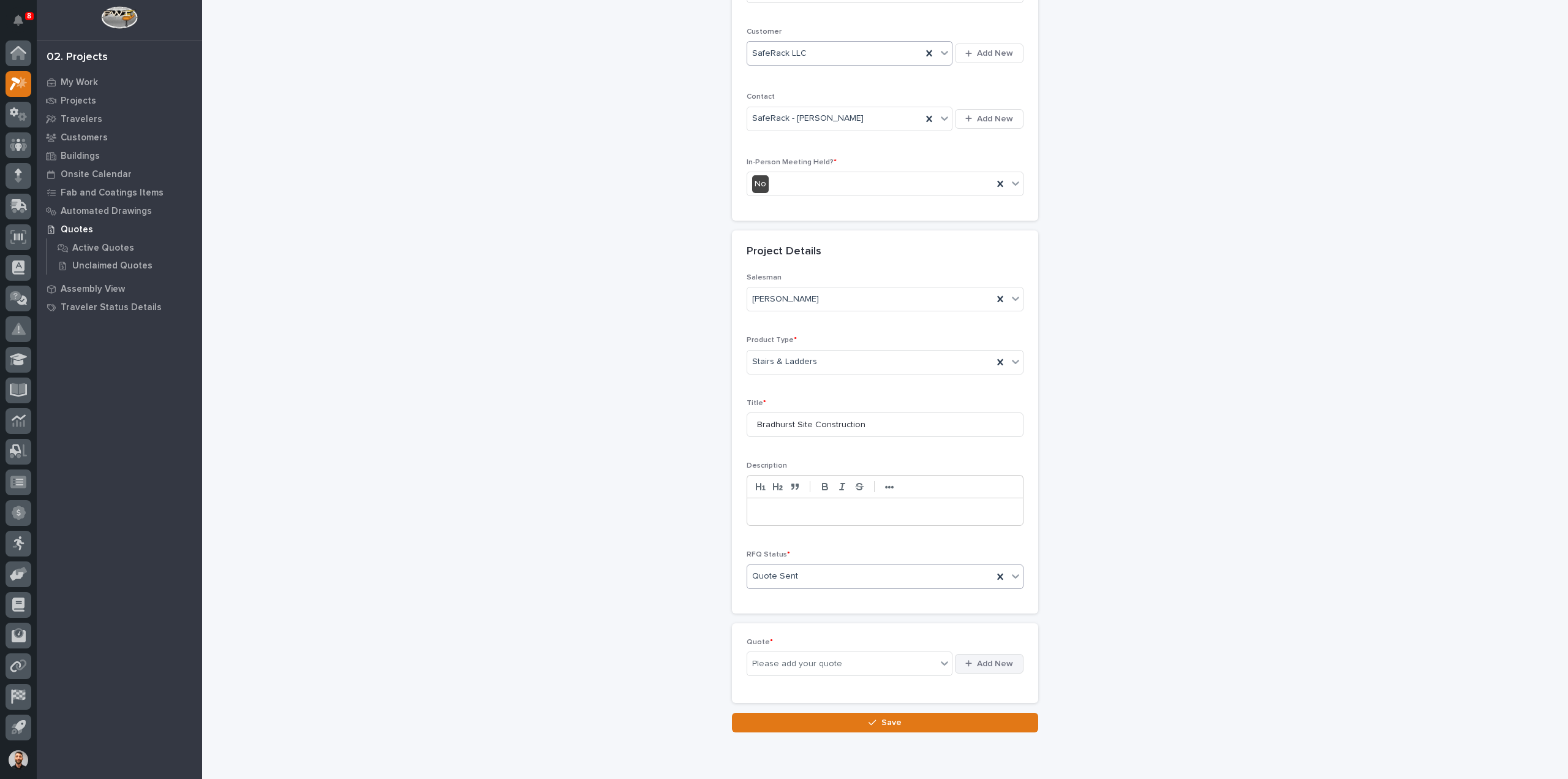
click at [967, 663] on icon "button" at bounding box center [969, 663] width 7 height 8
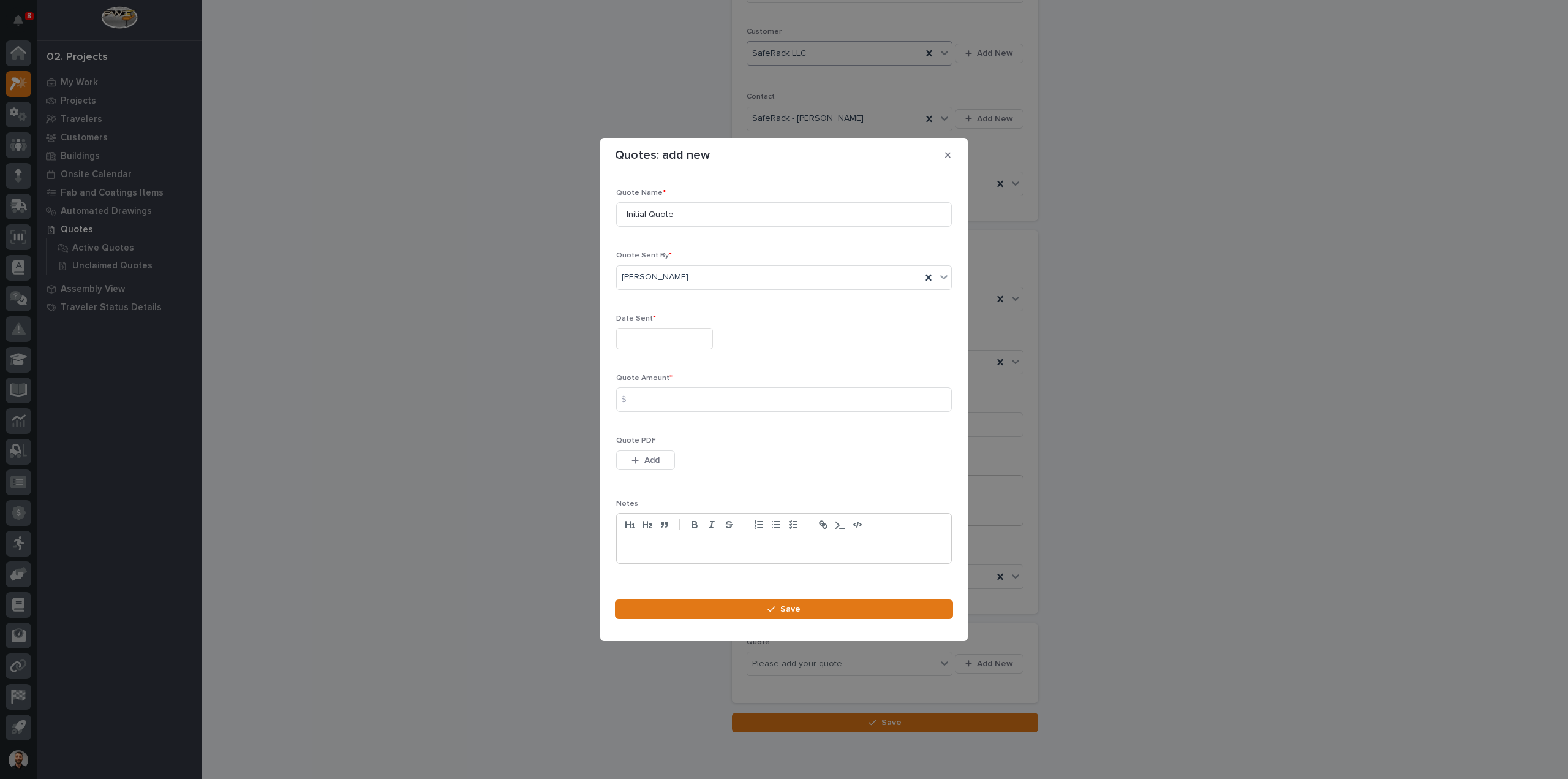
click at [681, 327] on div "Date Sent *" at bounding box center [784, 337] width 336 height 45
click at [676, 335] on input "text" at bounding box center [665, 339] width 97 height 22
click at [621, 210] on div "7 8 9 10 11 12 13" at bounding box center [661, 219] width 139 height 20
click at [623, 224] on div "8" at bounding box center [621, 219] width 17 height 17
type input "**********"
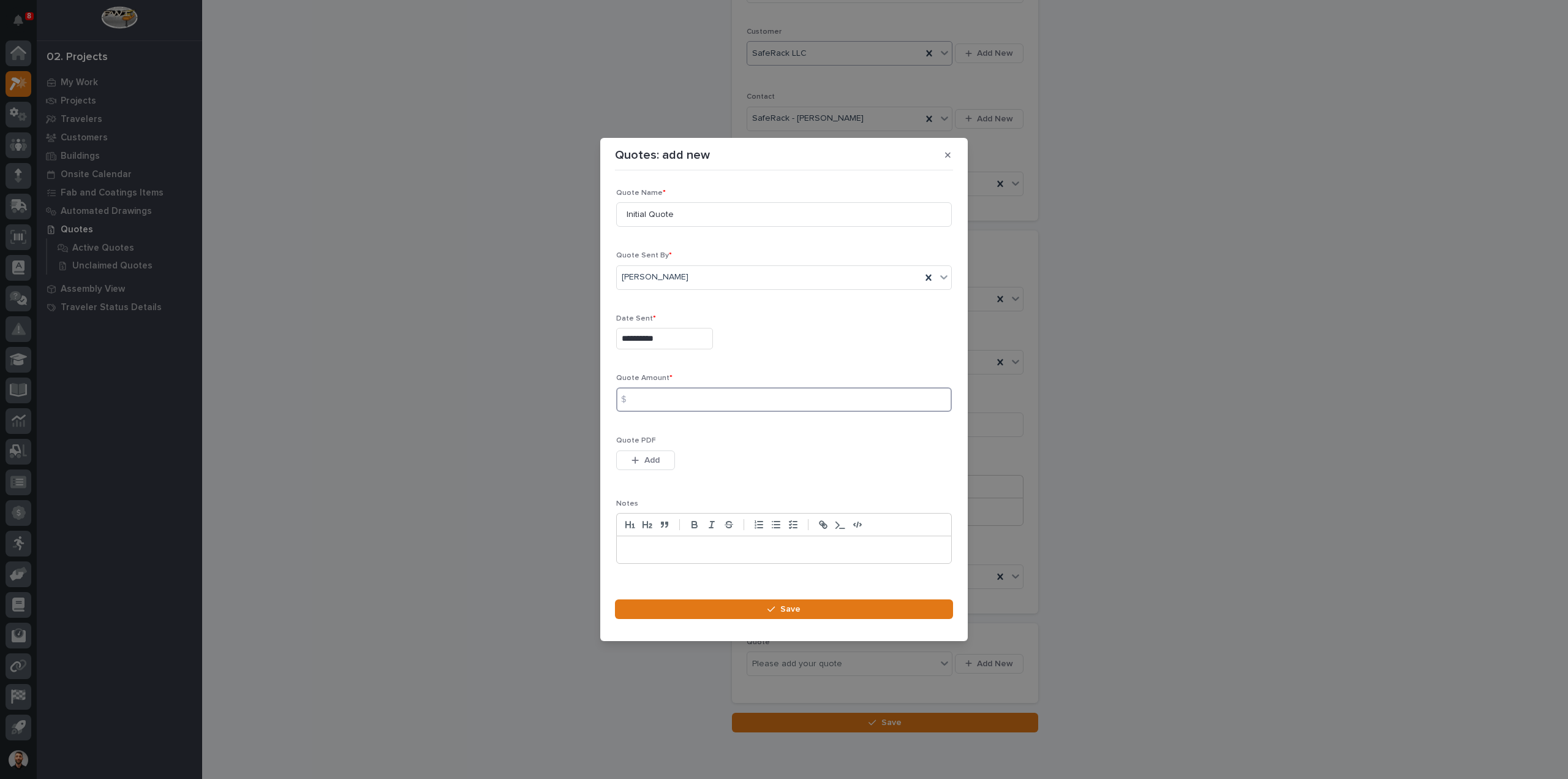
click at [666, 403] on input at bounding box center [784, 399] width 336 height 24
type input "9108"
click at [642, 454] on button "Add" at bounding box center [646, 460] width 59 height 20
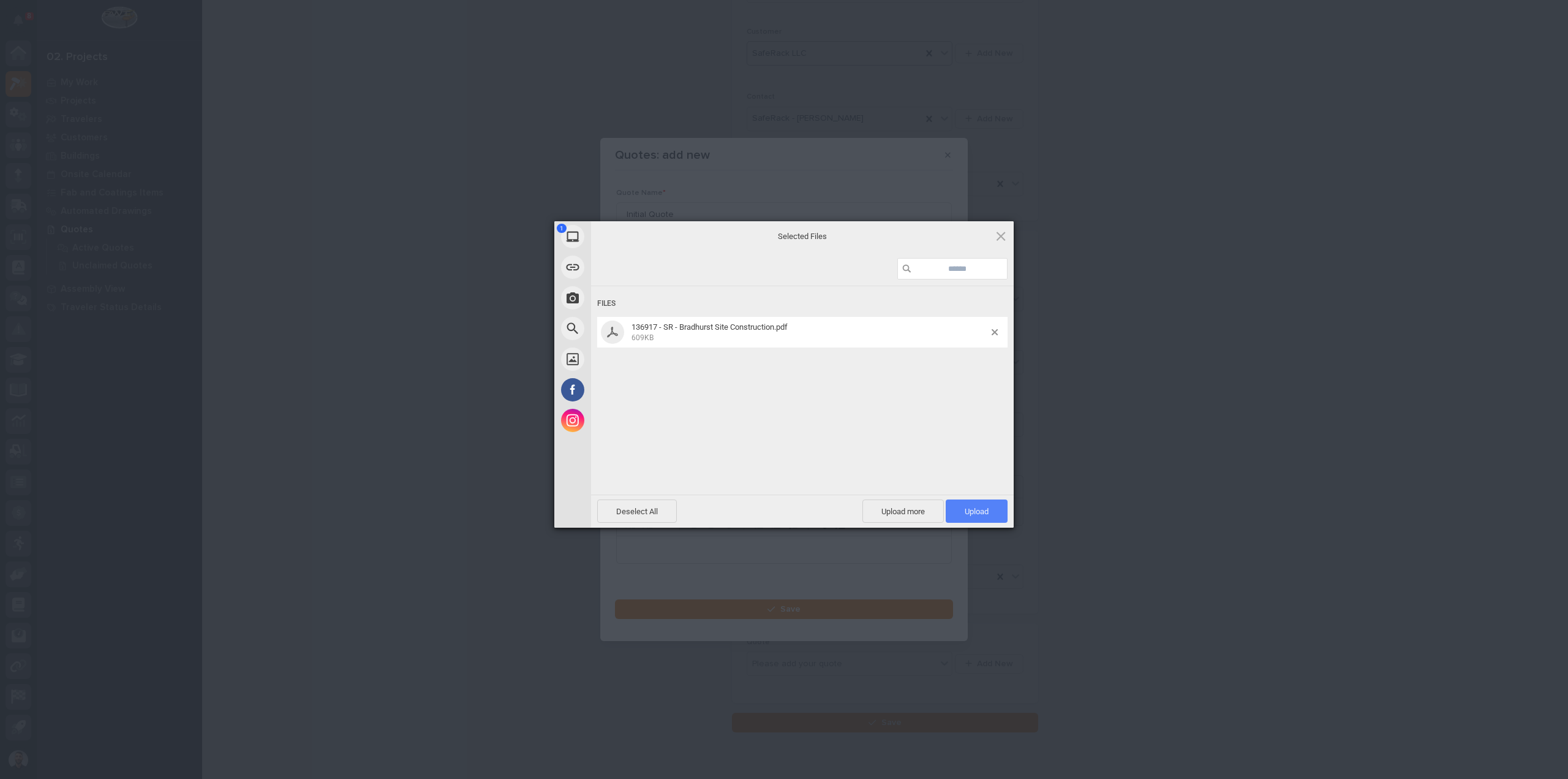
click at [995, 507] on span "Upload 1" at bounding box center [977, 511] width 62 height 23
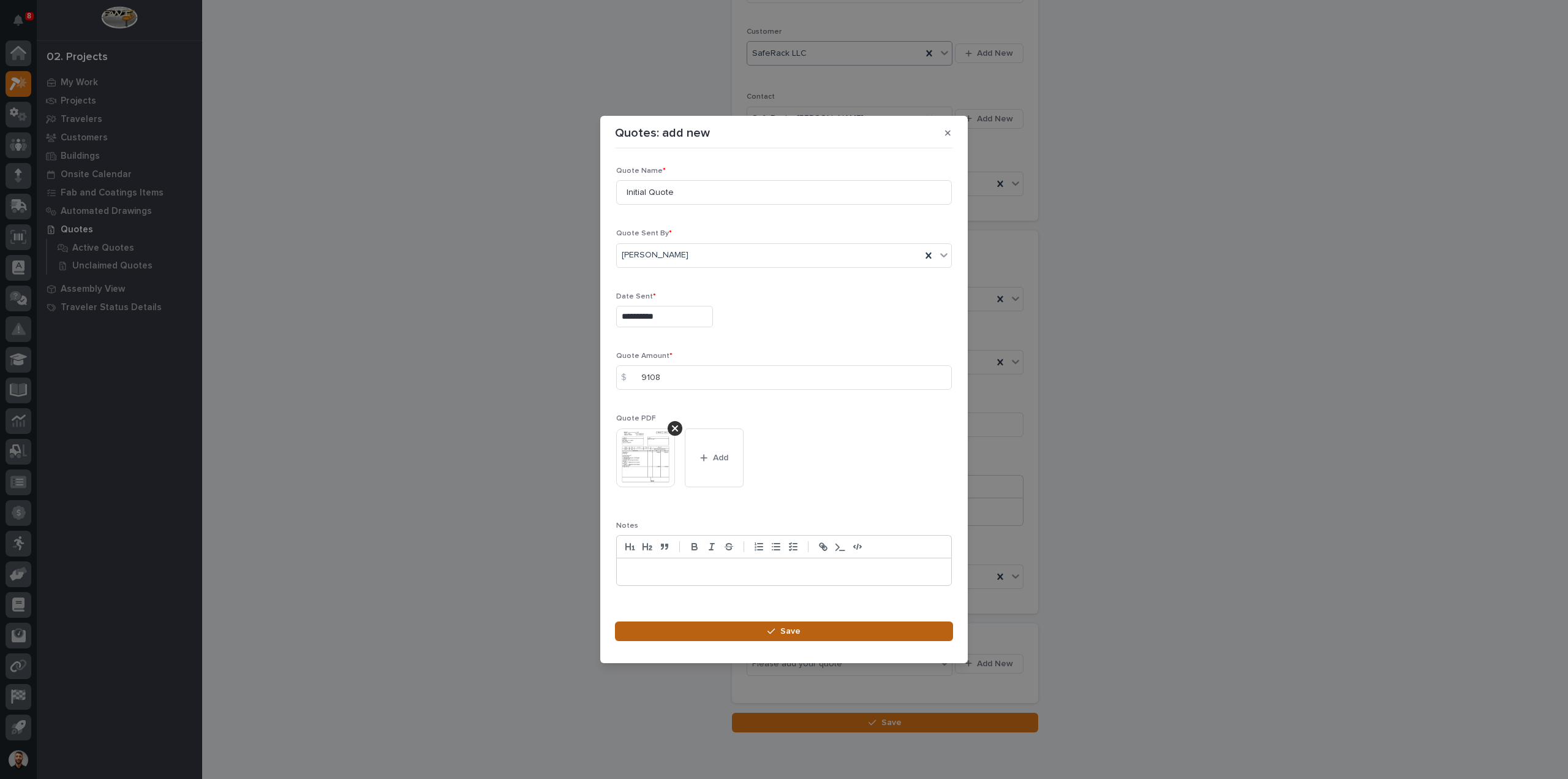
click at [834, 631] on button "Save" at bounding box center [784, 631] width 338 height 20
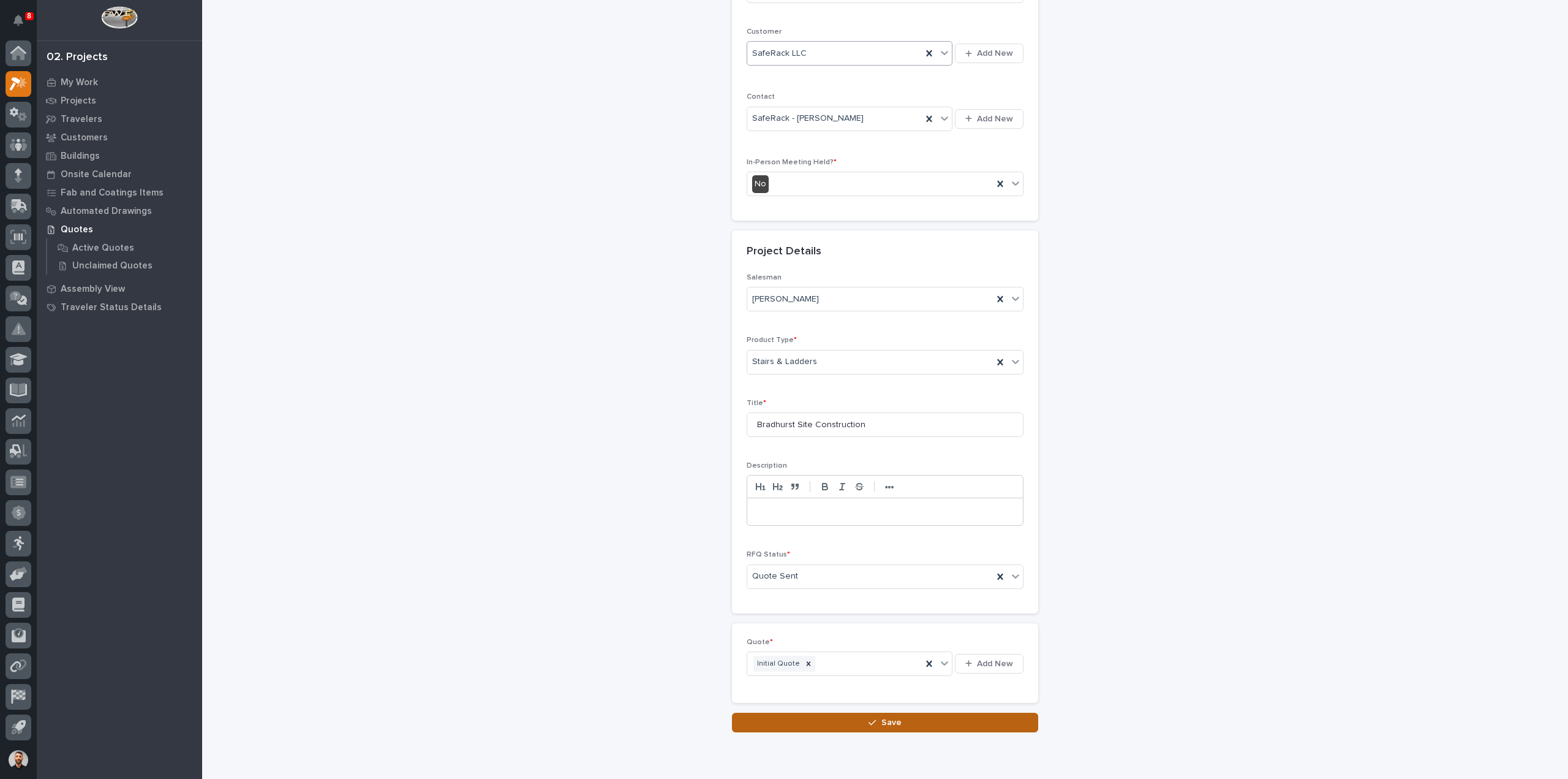
click at [993, 713] on button "Save" at bounding box center [885, 722] width 307 height 20
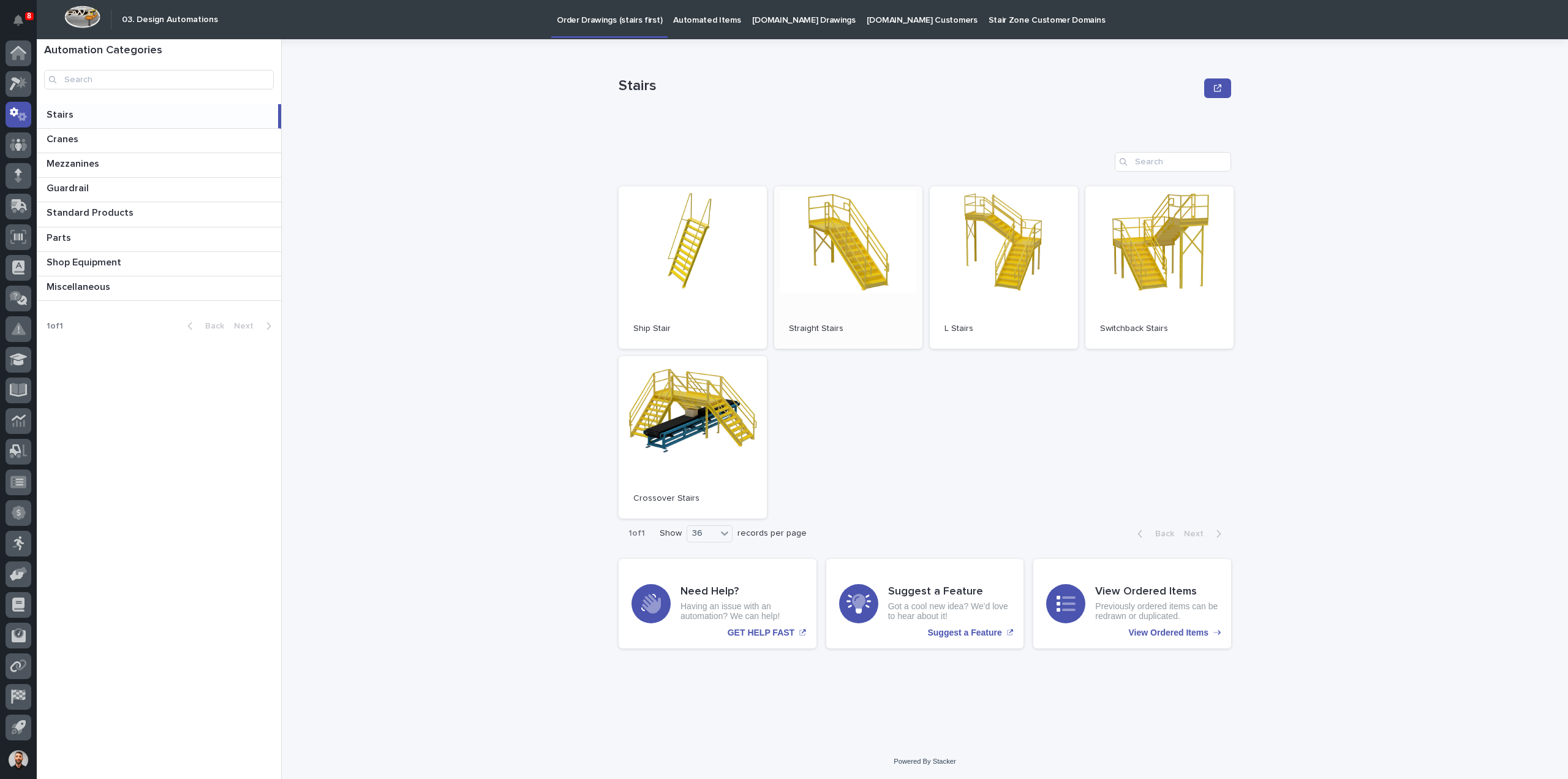
click at [844, 282] on link "Open" at bounding box center [848, 268] width 148 height 162
